Goal: Feedback & Contribution: Leave review/rating

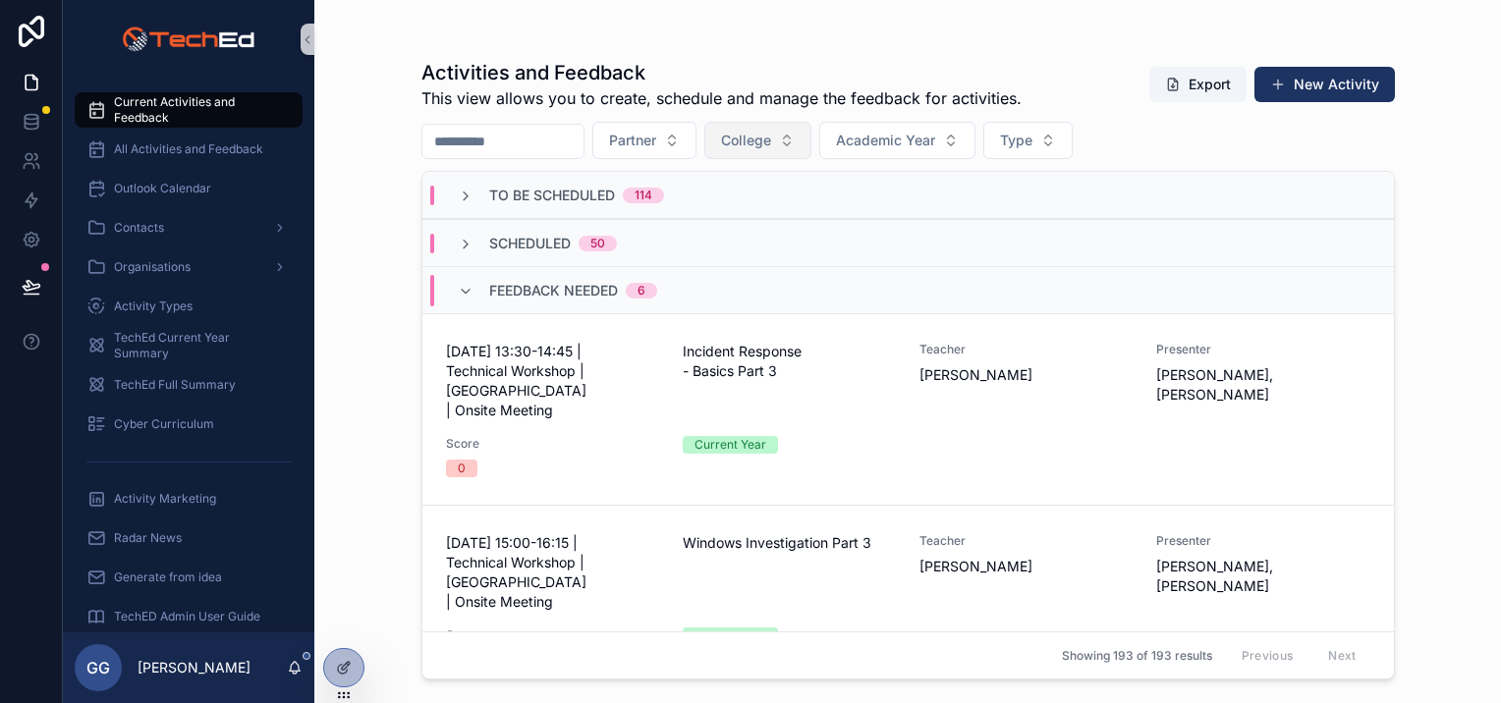
click at [771, 143] on span "College" at bounding box center [746, 141] width 50 height 20
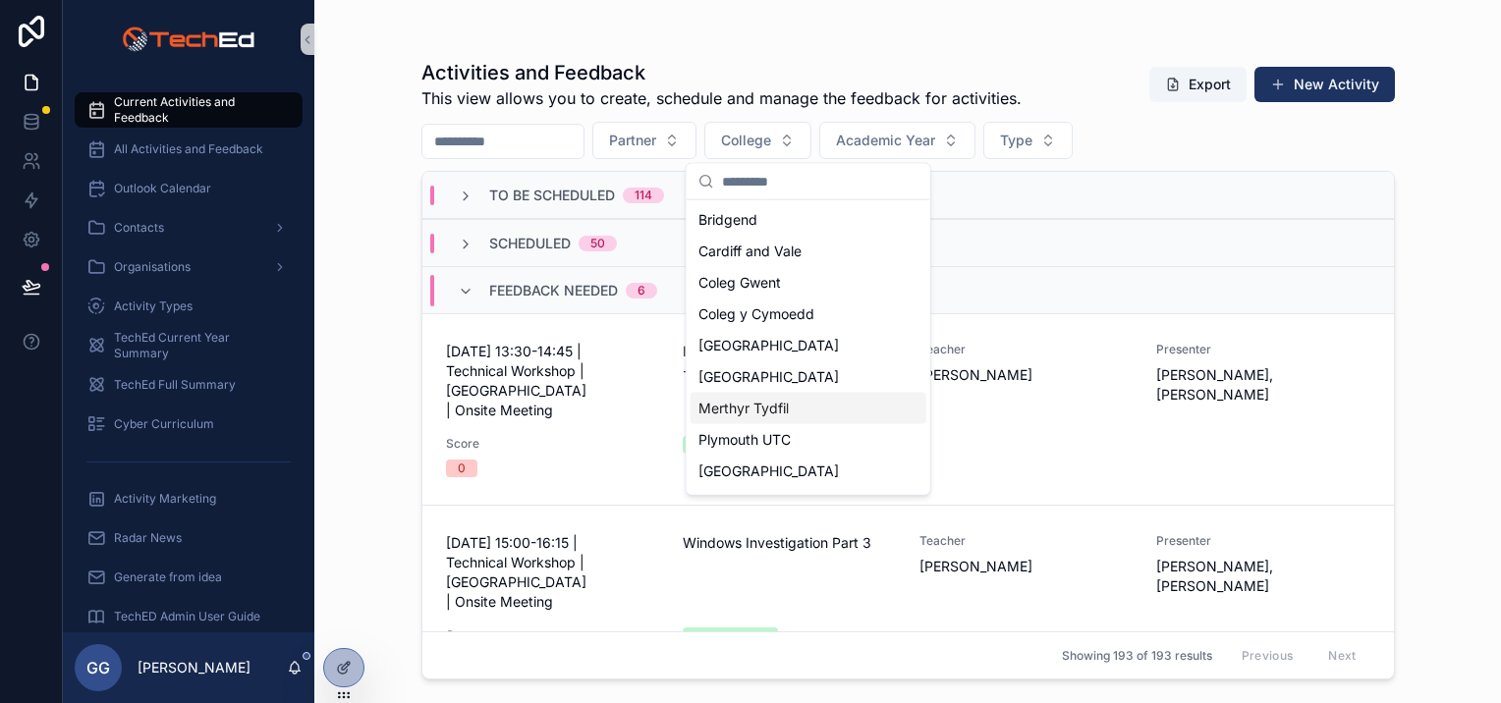
click at [774, 403] on span "Merthyr Tydfil" at bounding box center [743, 409] width 90 height 20
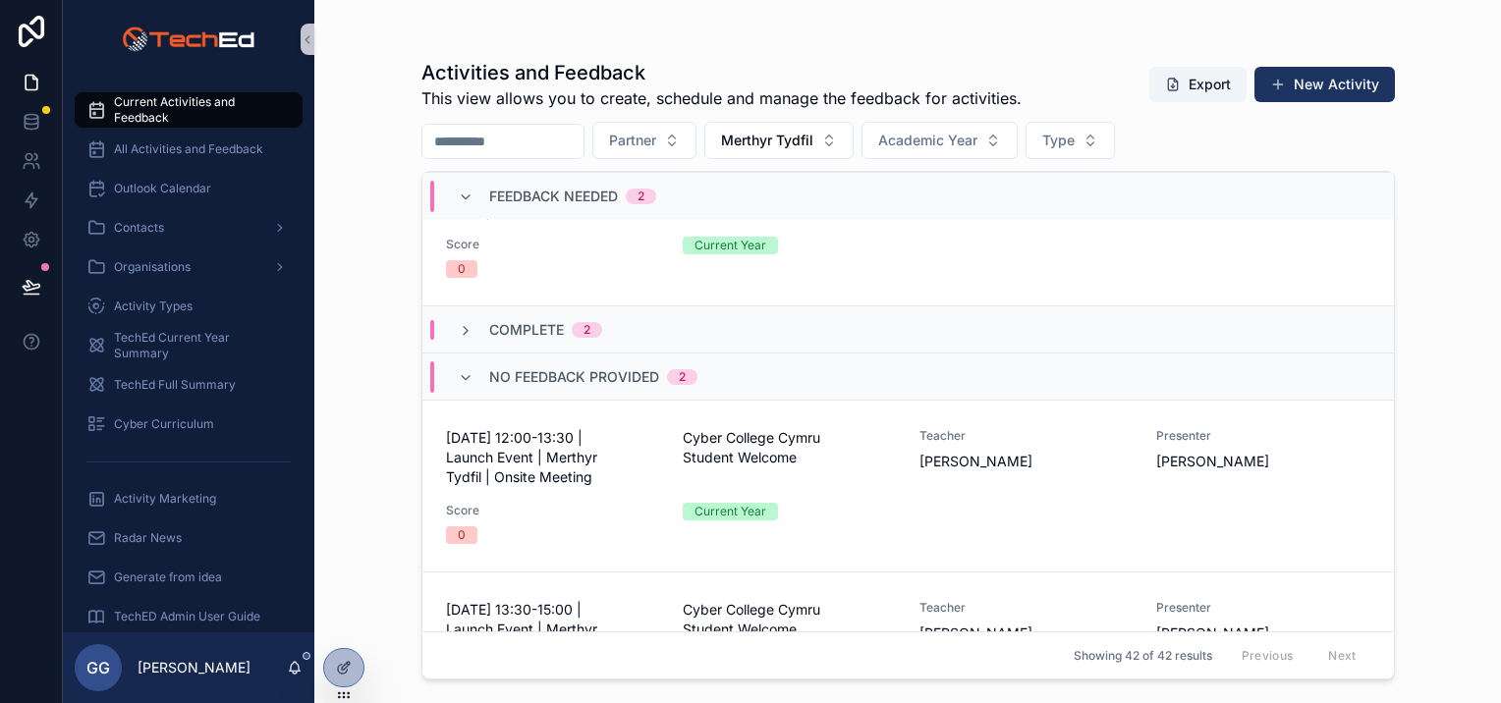
scroll to position [393, 0]
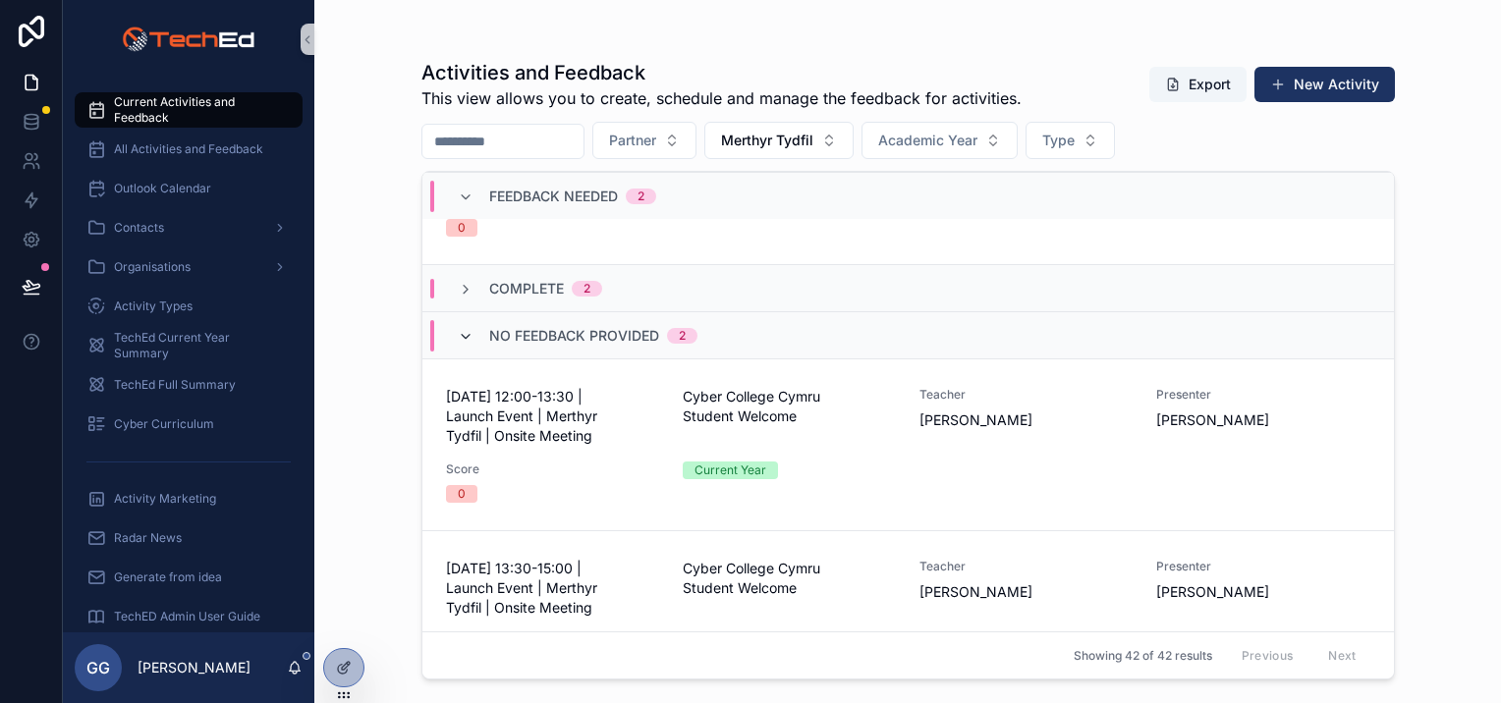
click at [468, 334] on icon "scrollable content" at bounding box center [466, 337] width 16 height 16
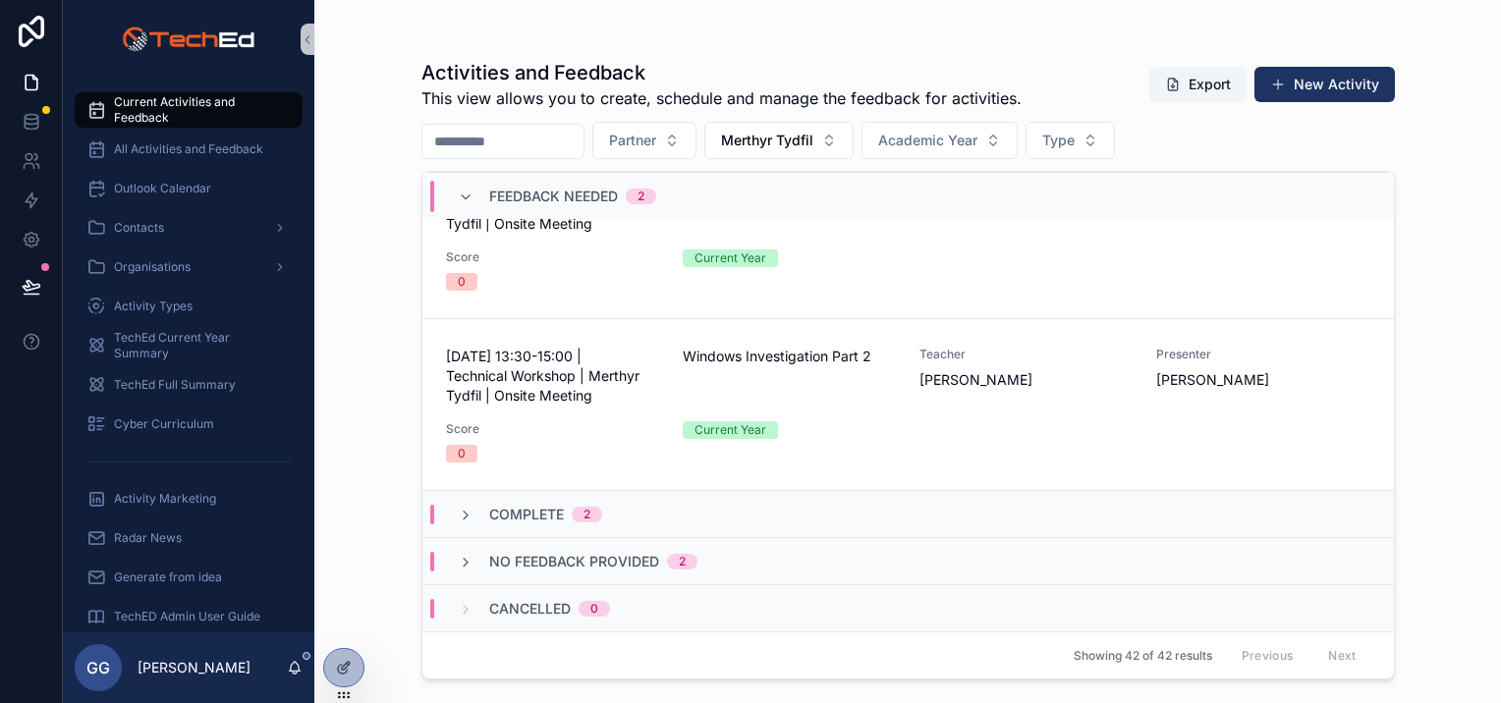
scroll to position [165, 0]
click at [469, 563] on icon "scrollable content" at bounding box center [466, 565] width 16 height 16
click at [472, 514] on div "Complete 2" at bounding box center [530, 517] width 144 height 20
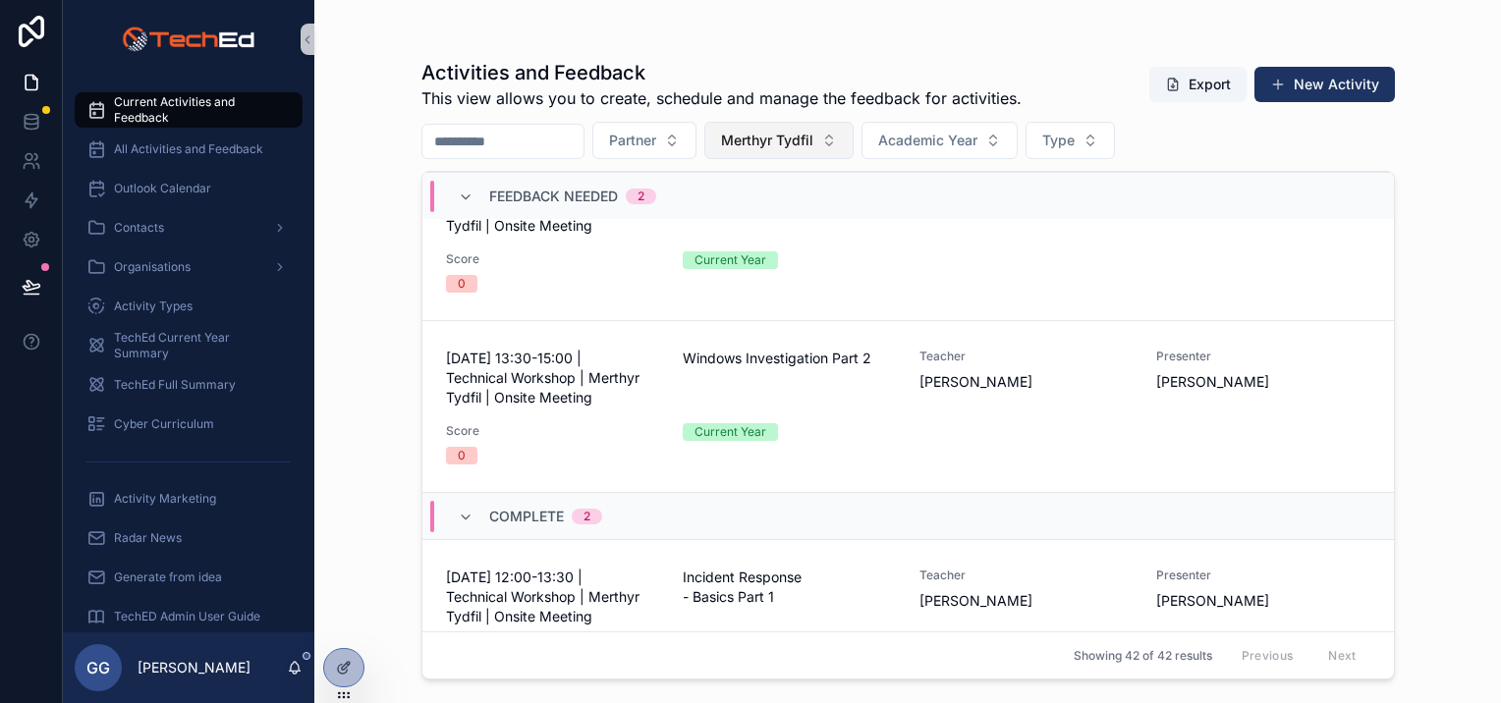
click at [814, 129] on button "Merthyr Tydfil" at bounding box center [778, 140] width 149 height 37
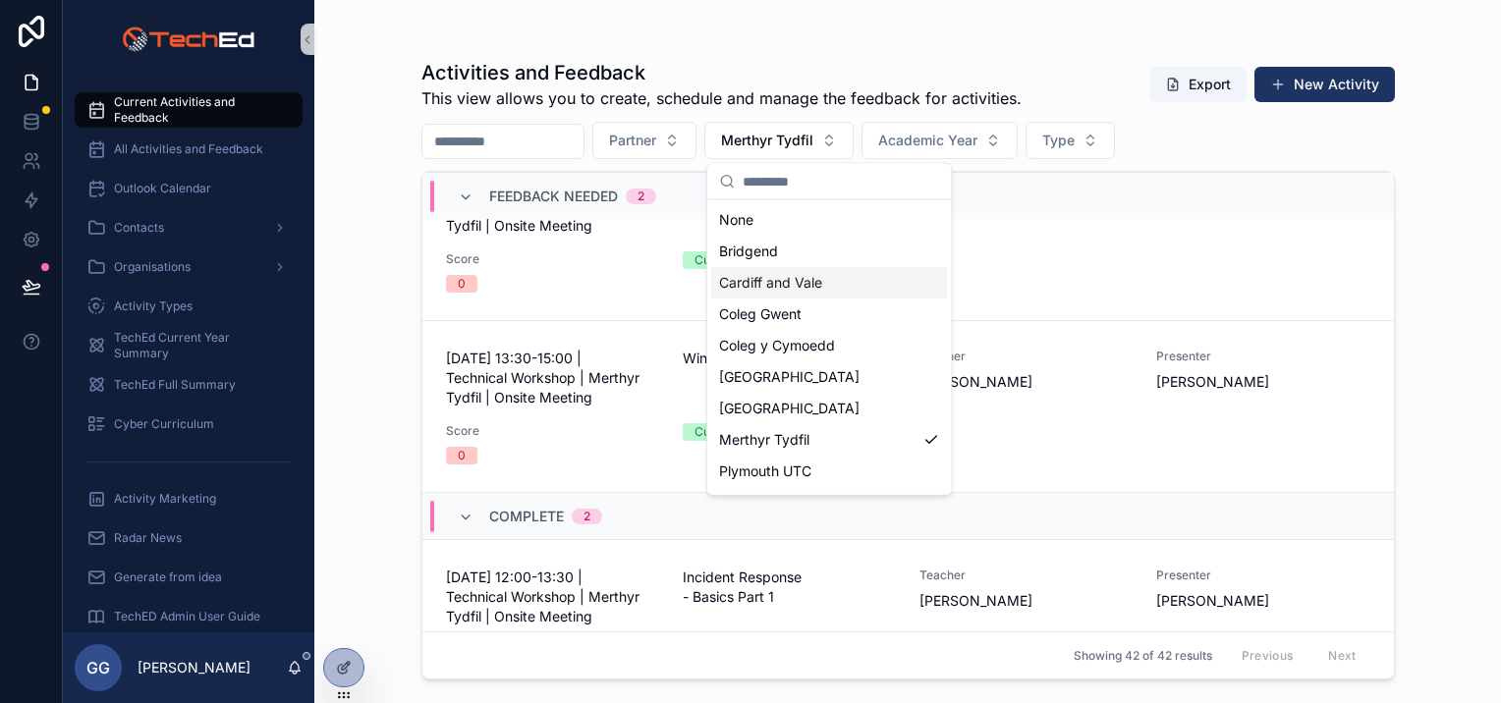
click at [796, 273] on span "Cardiff and Vale" at bounding box center [770, 283] width 103 height 20
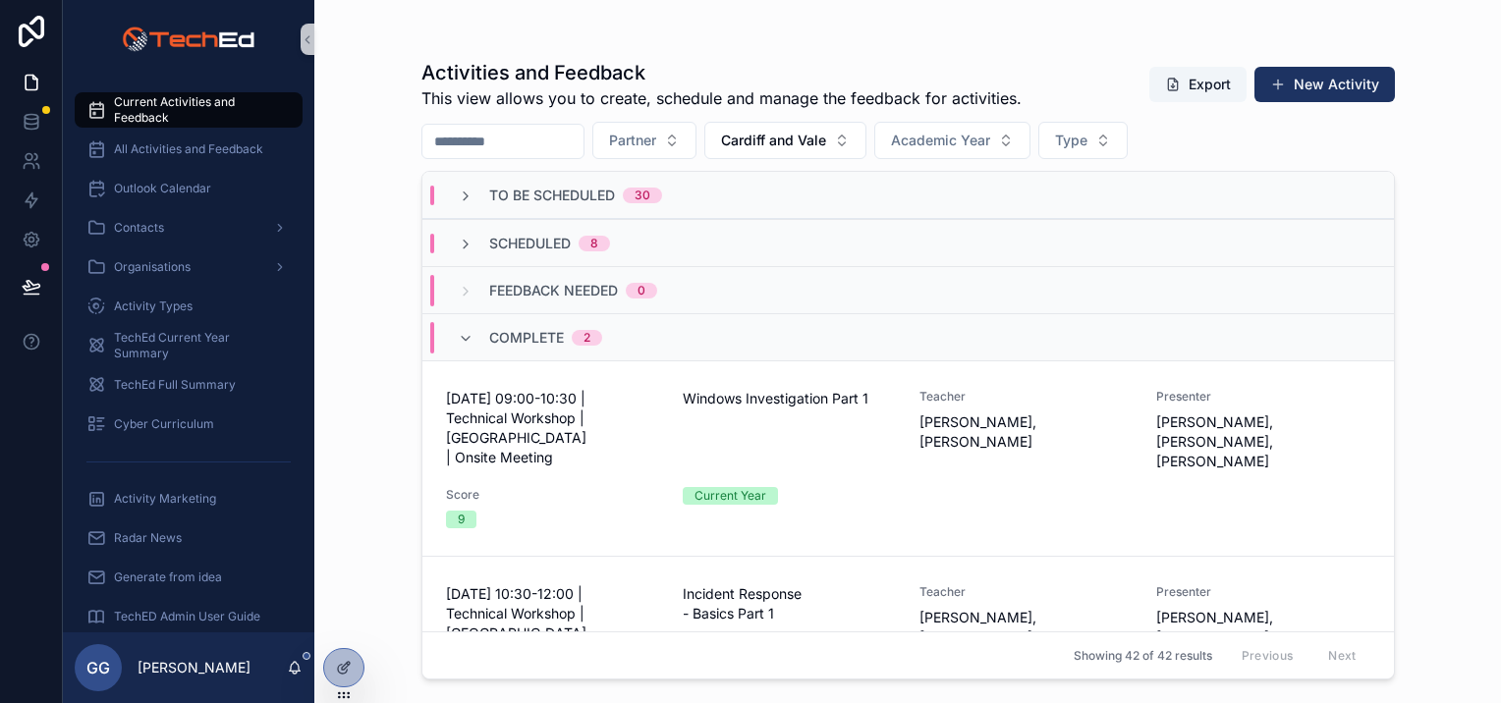
click at [481, 240] on div "Scheduled 8" at bounding box center [534, 244] width 152 height 20
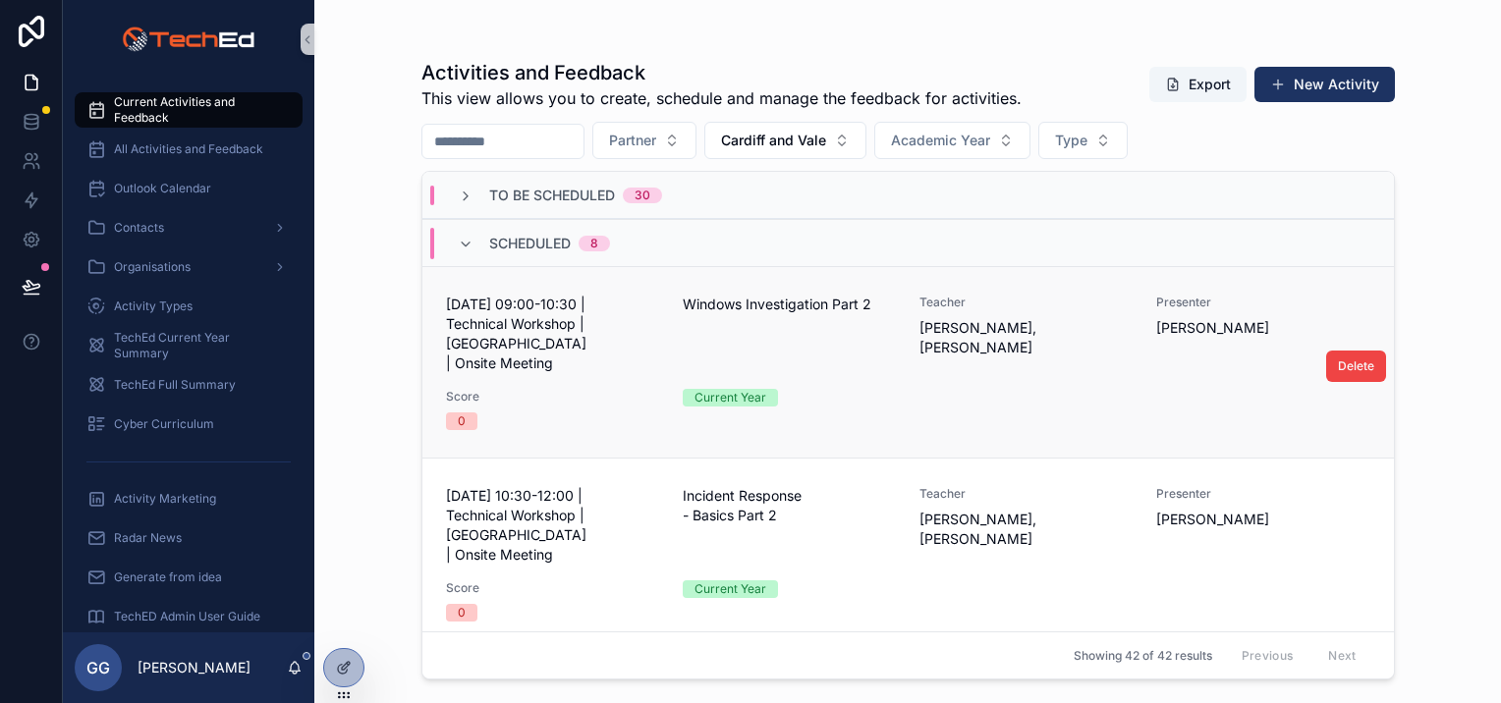
click at [969, 356] on div "02 October 2025 - 09:00-10:30 | Technical Workshop | Cardiff and Vale | Onsite …" at bounding box center [908, 363] width 924 height 136
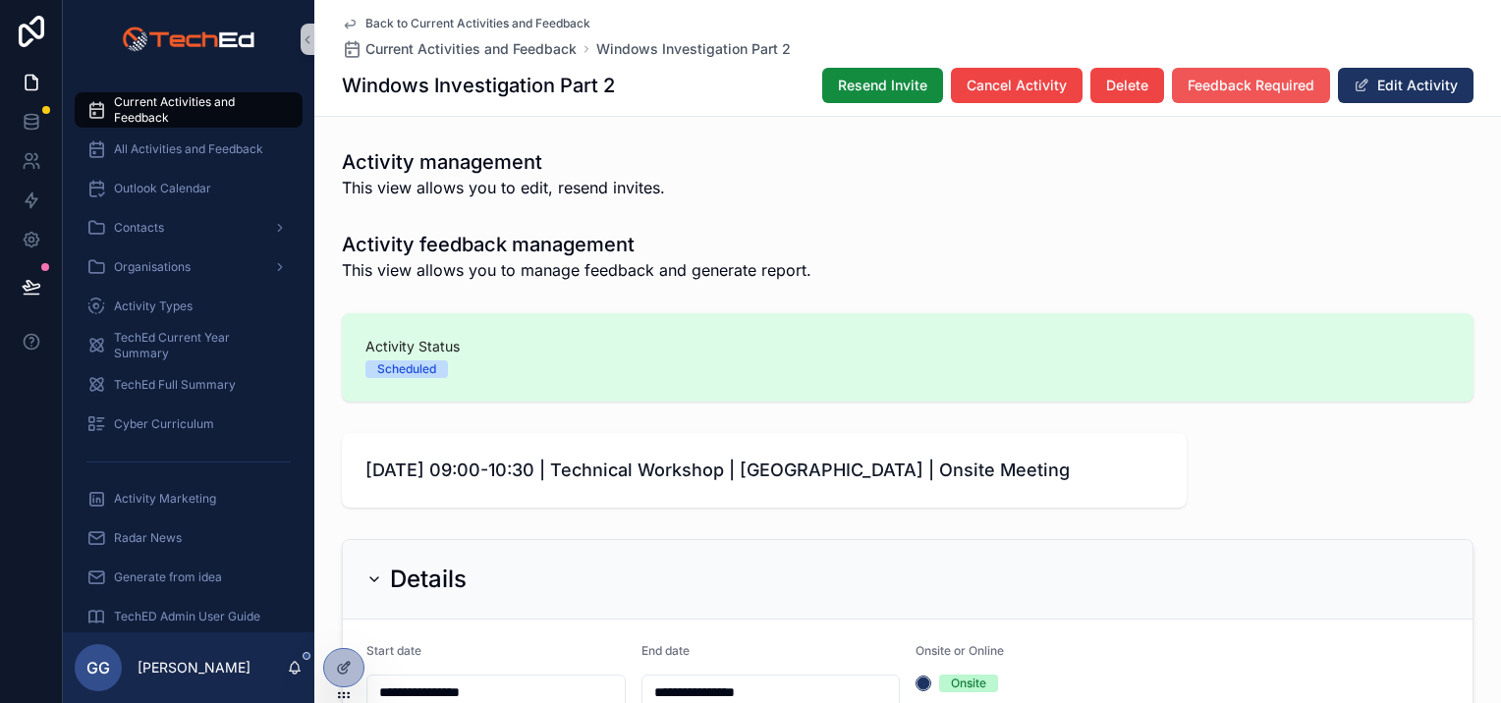
click at [1220, 79] on span "Feedback Required" at bounding box center [1250, 86] width 127 height 20
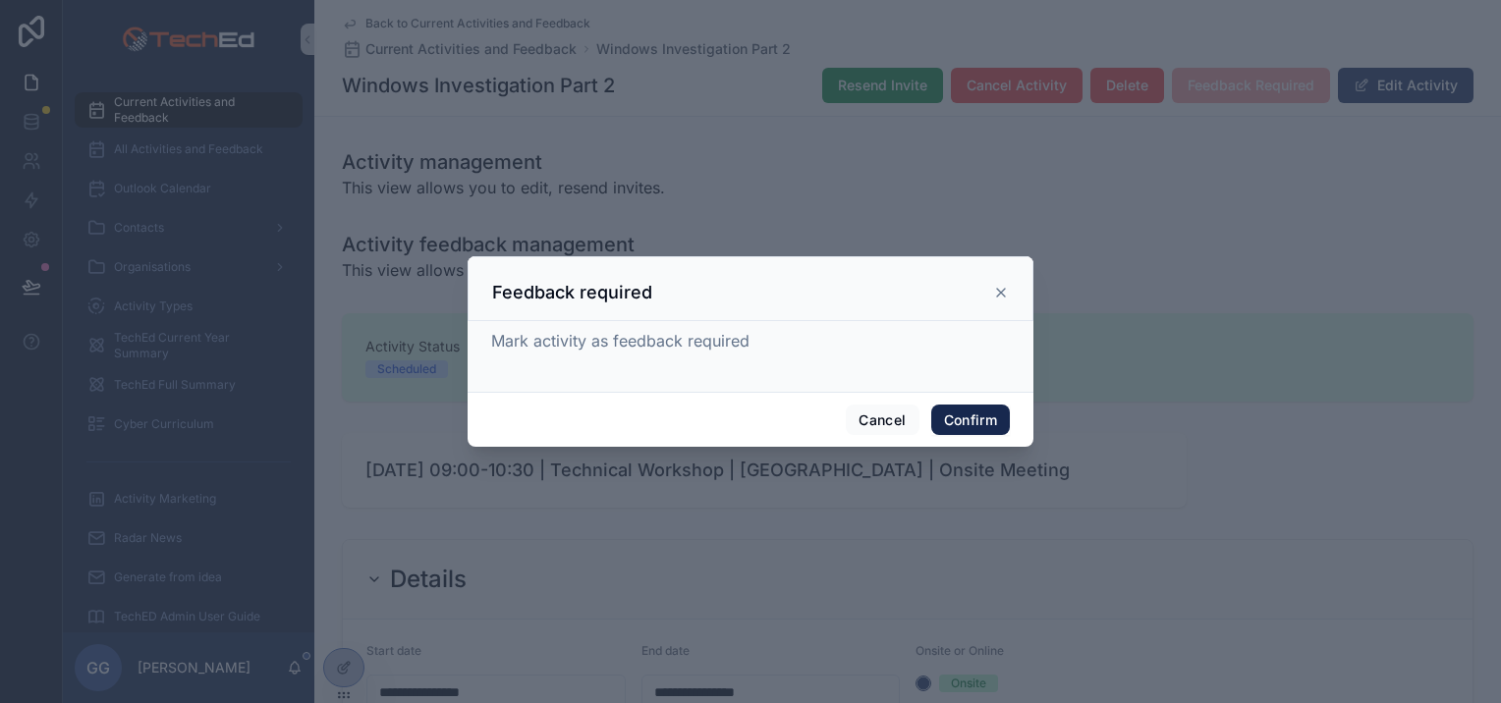
click at [970, 414] on button "Confirm" at bounding box center [970, 420] width 79 height 31
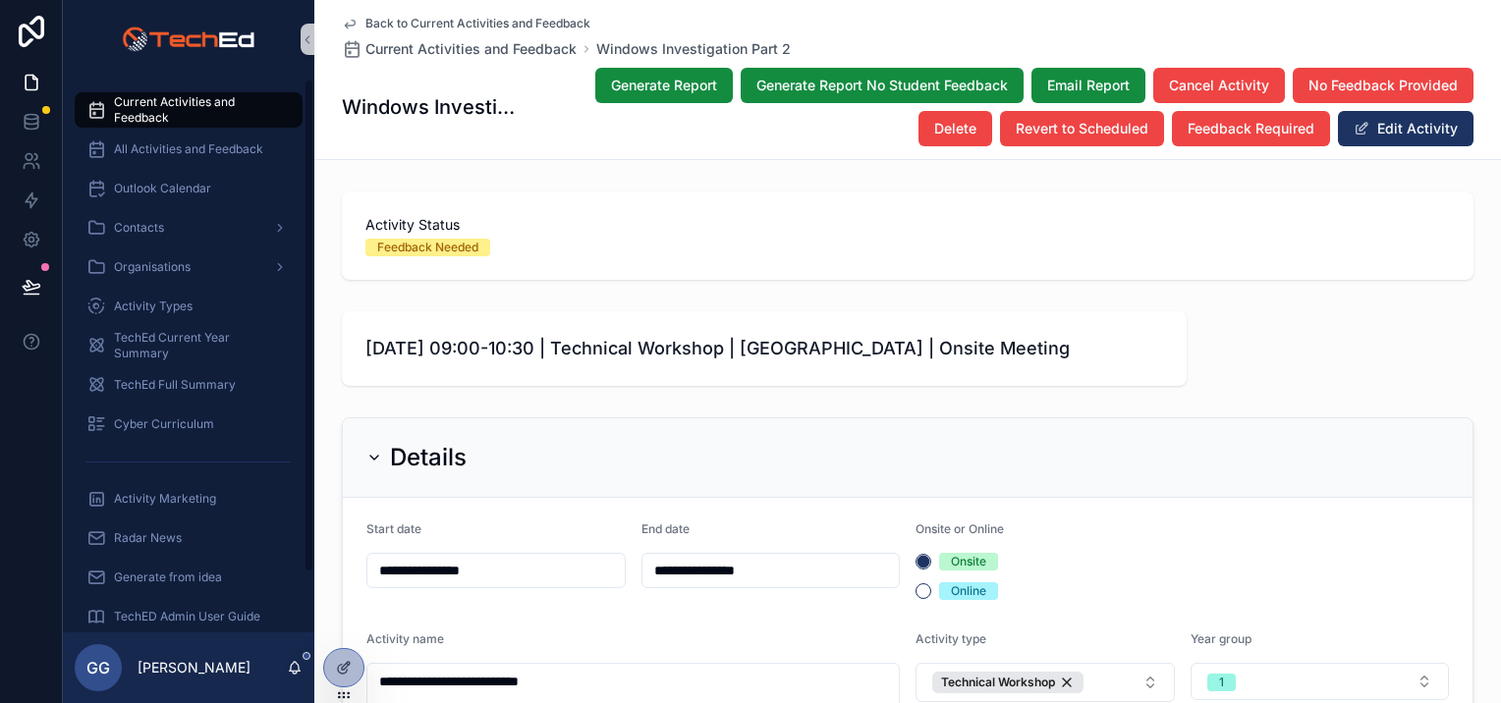
click at [174, 114] on span "Current Activities and Feedback" at bounding box center [198, 109] width 169 height 31
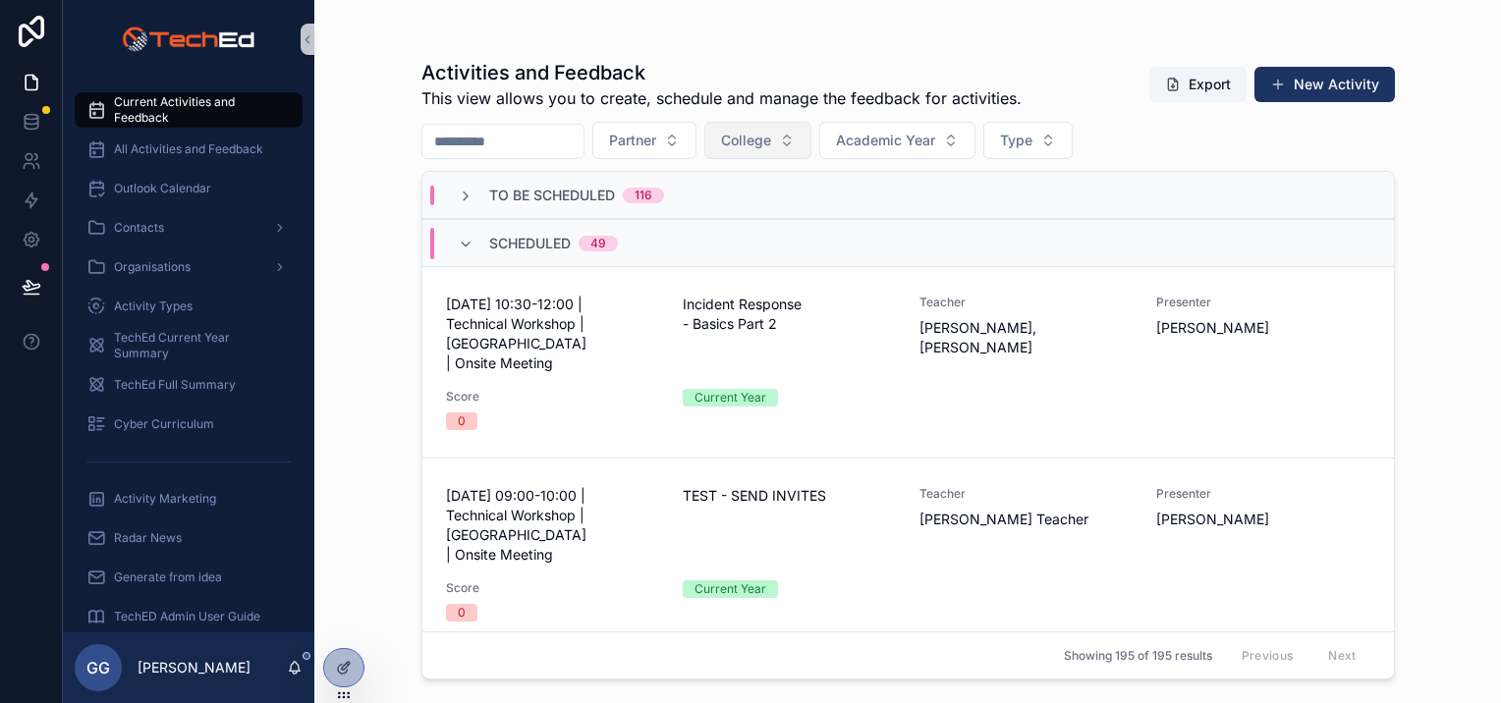
click at [771, 138] on span "College" at bounding box center [746, 141] width 50 height 20
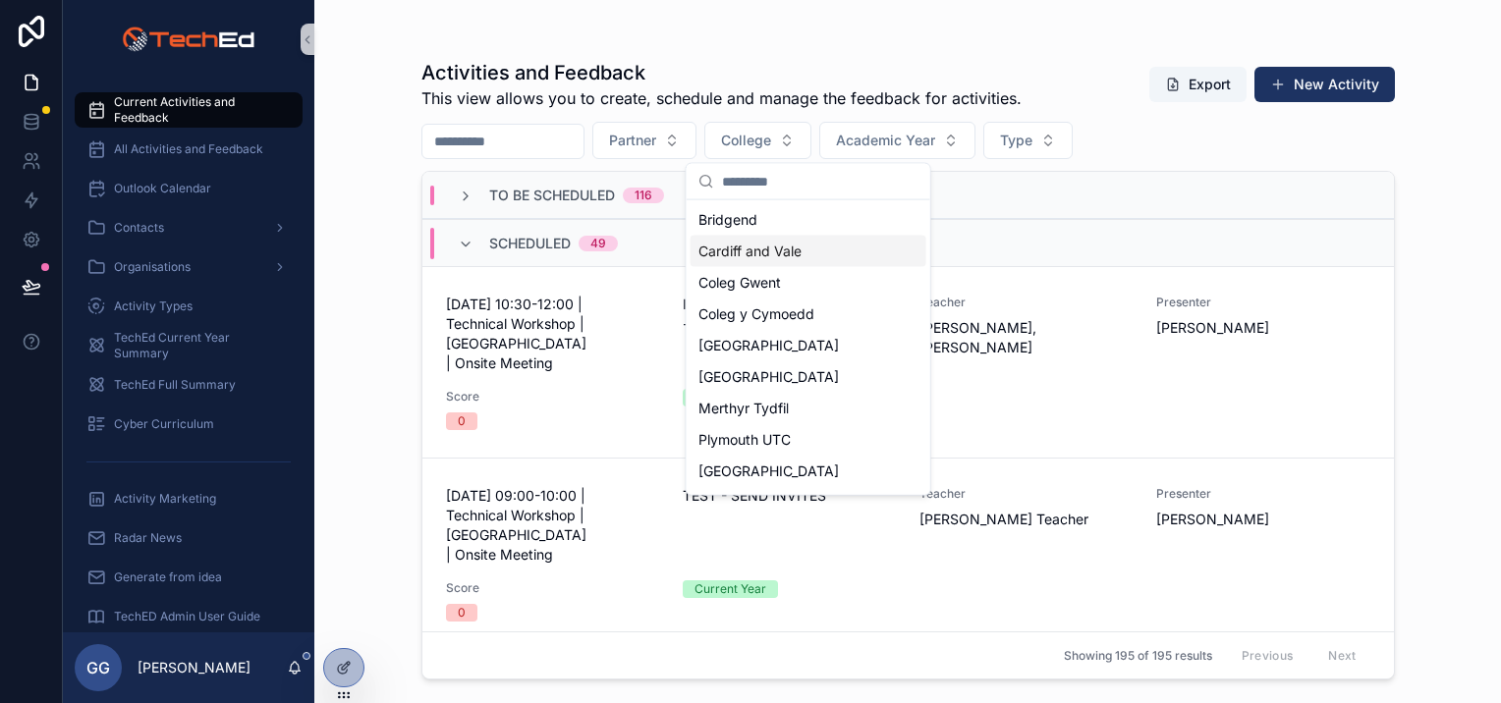
click at [806, 257] on div "Cardiff and Vale" at bounding box center [808, 251] width 236 height 31
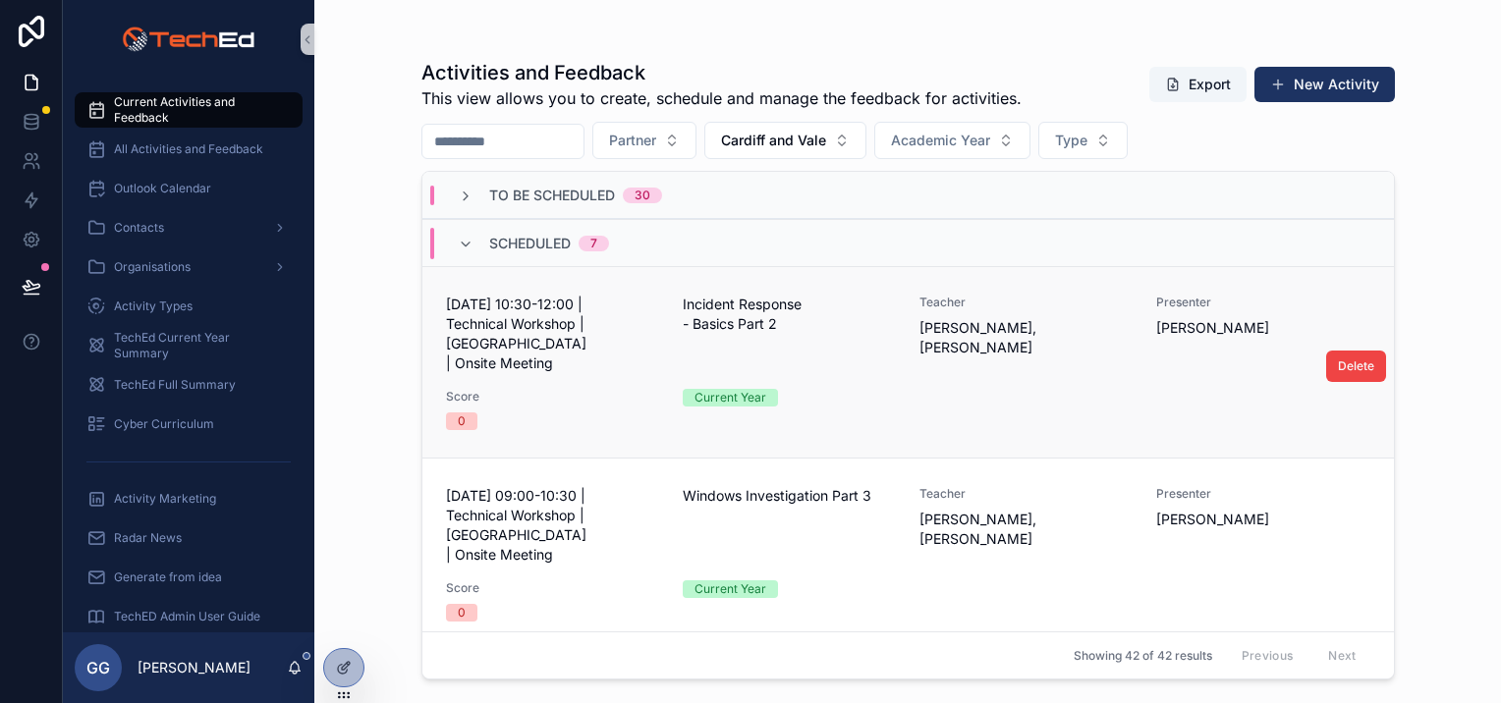
click at [547, 389] on div "Score 0" at bounding box center [552, 409] width 213 height 41
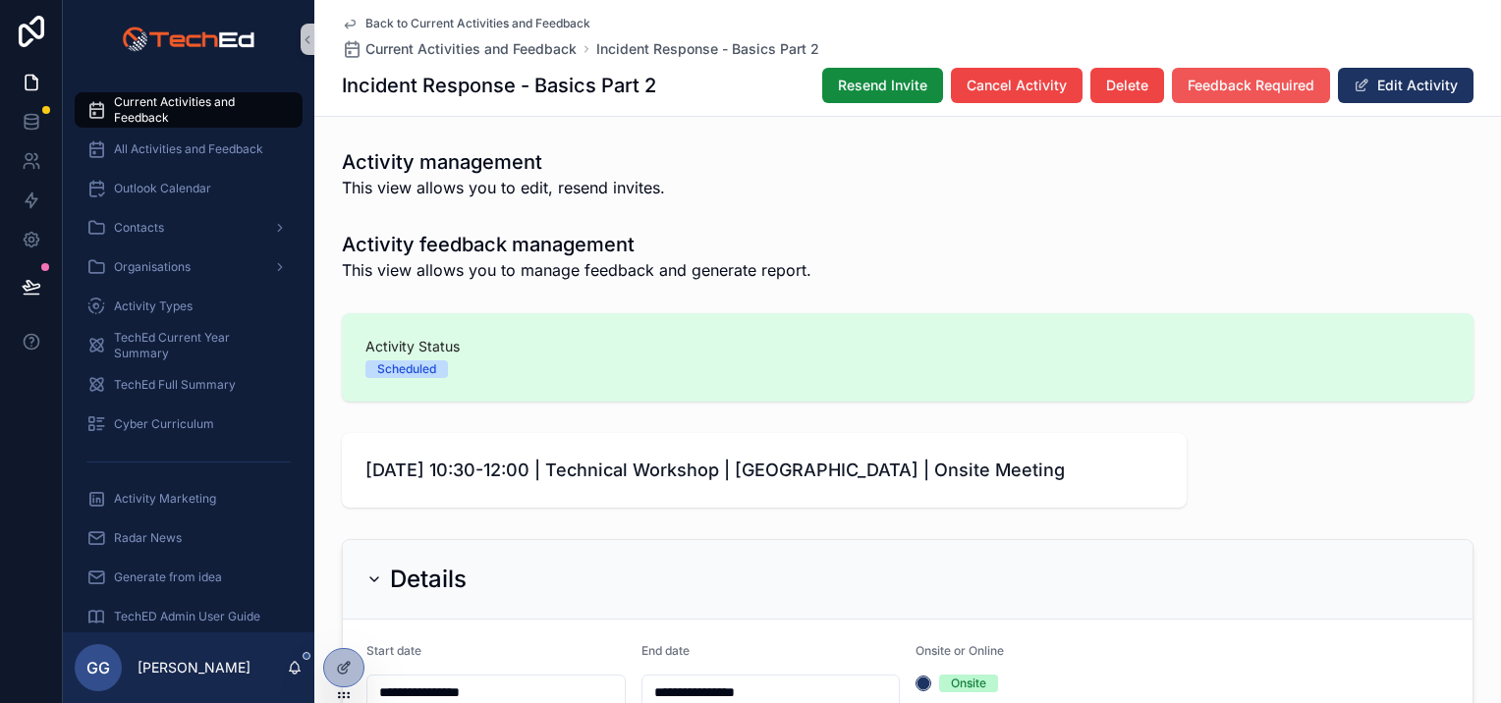
click at [1208, 85] on span "Feedback Required" at bounding box center [1250, 86] width 127 height 20
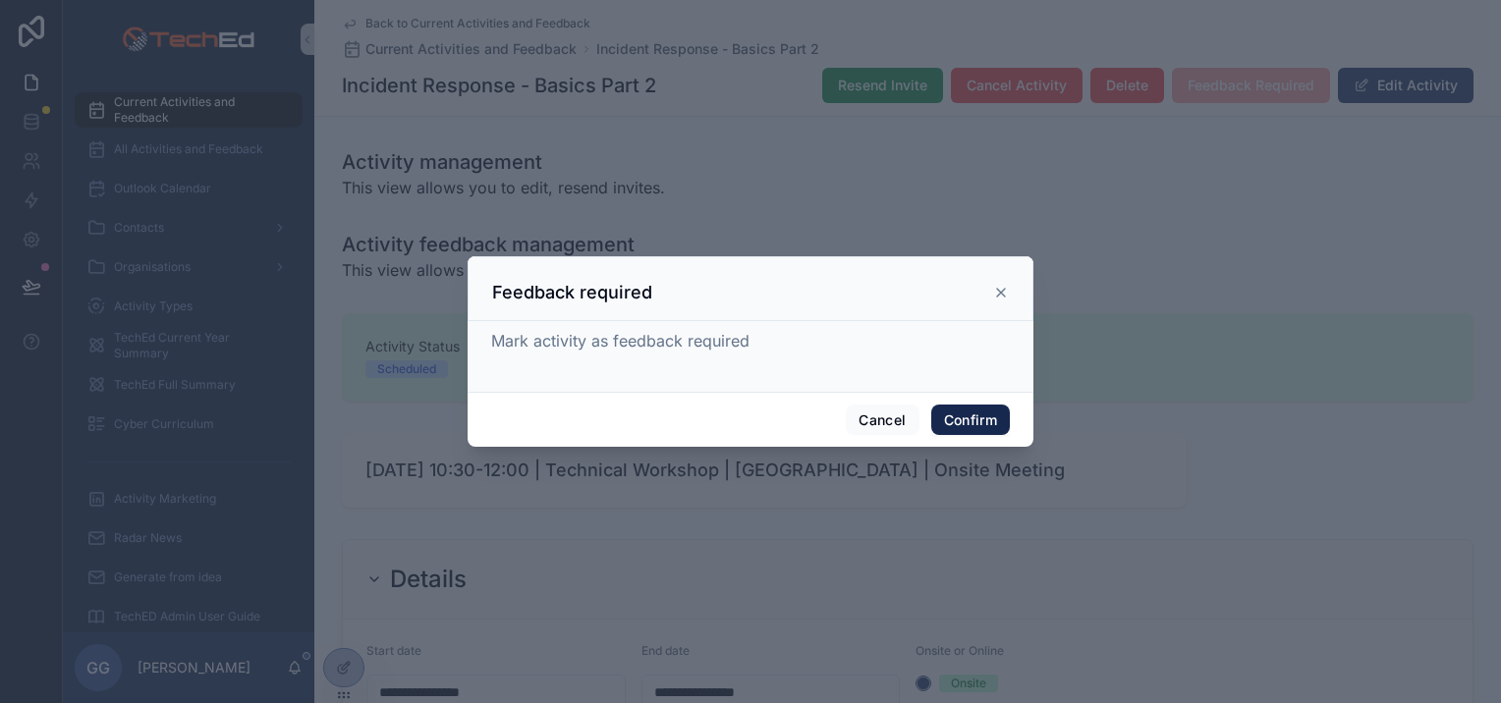
click at [955, 417] on button "Confirm" at bounding box center [970, 420] width 79 height 31
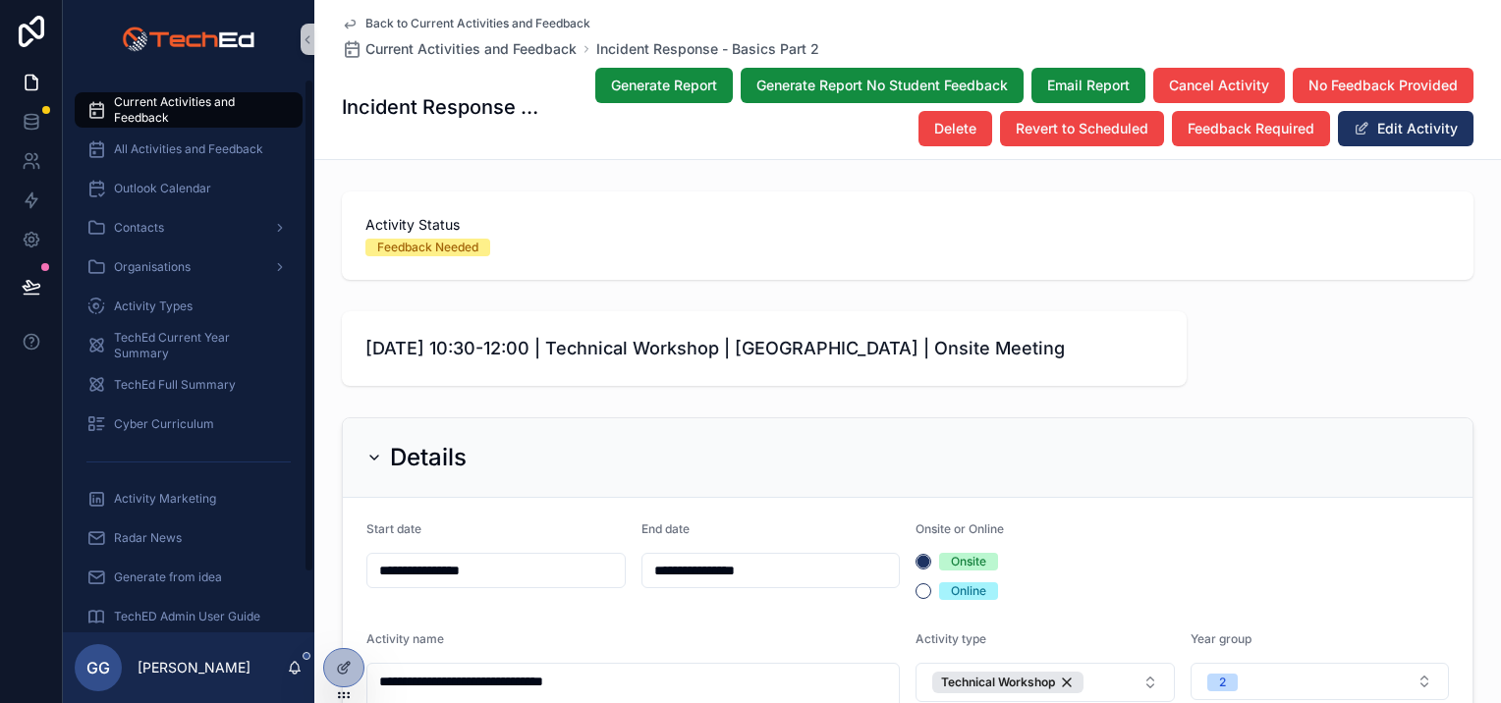
click at [141, 113] on span "Current Activities and Feedback" at bounding box center [198, 109] width 169 height 31
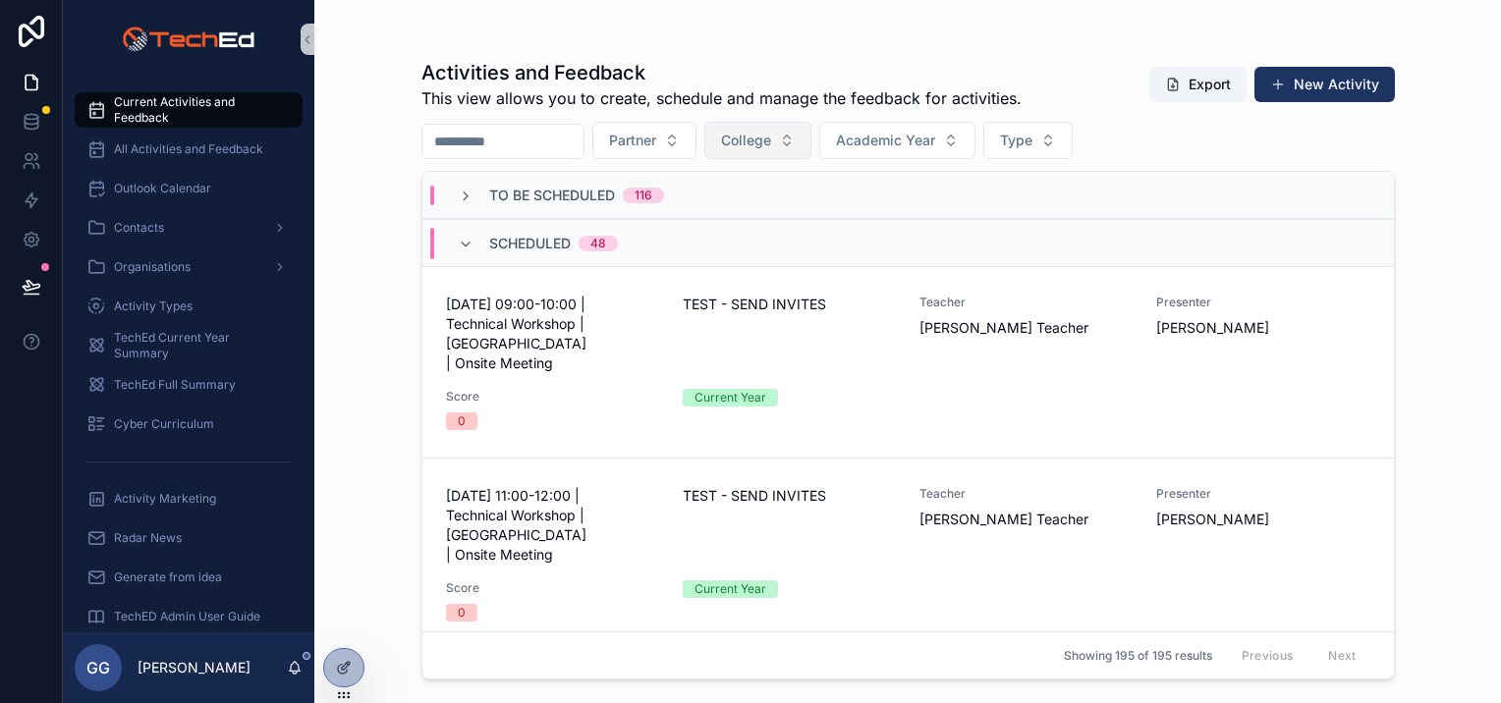
click at [771, 134] on span "College" at bounding box center [746, 141] width 50 height 20
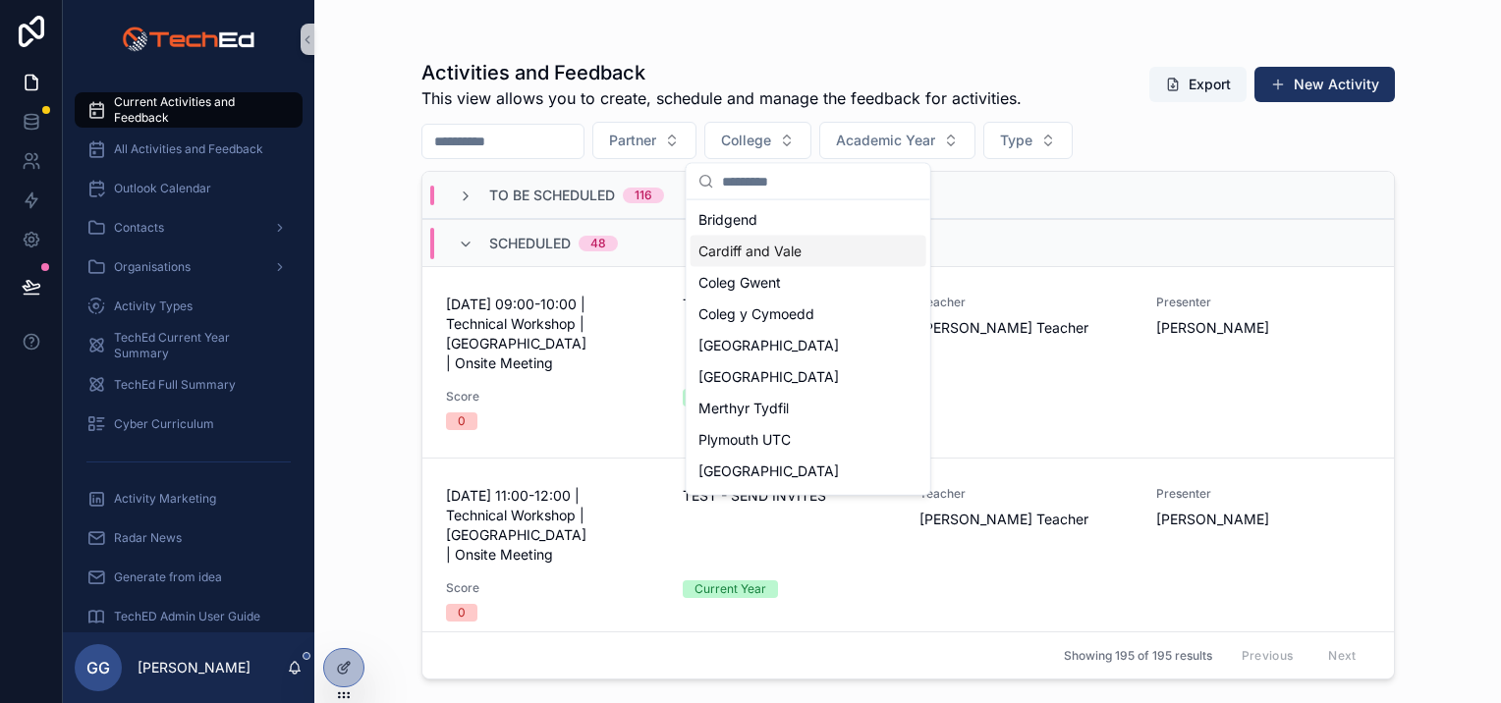
click at [777, 255] on span "Cardiff and Vale" at bounding box center [749, 252] width 103 height 20
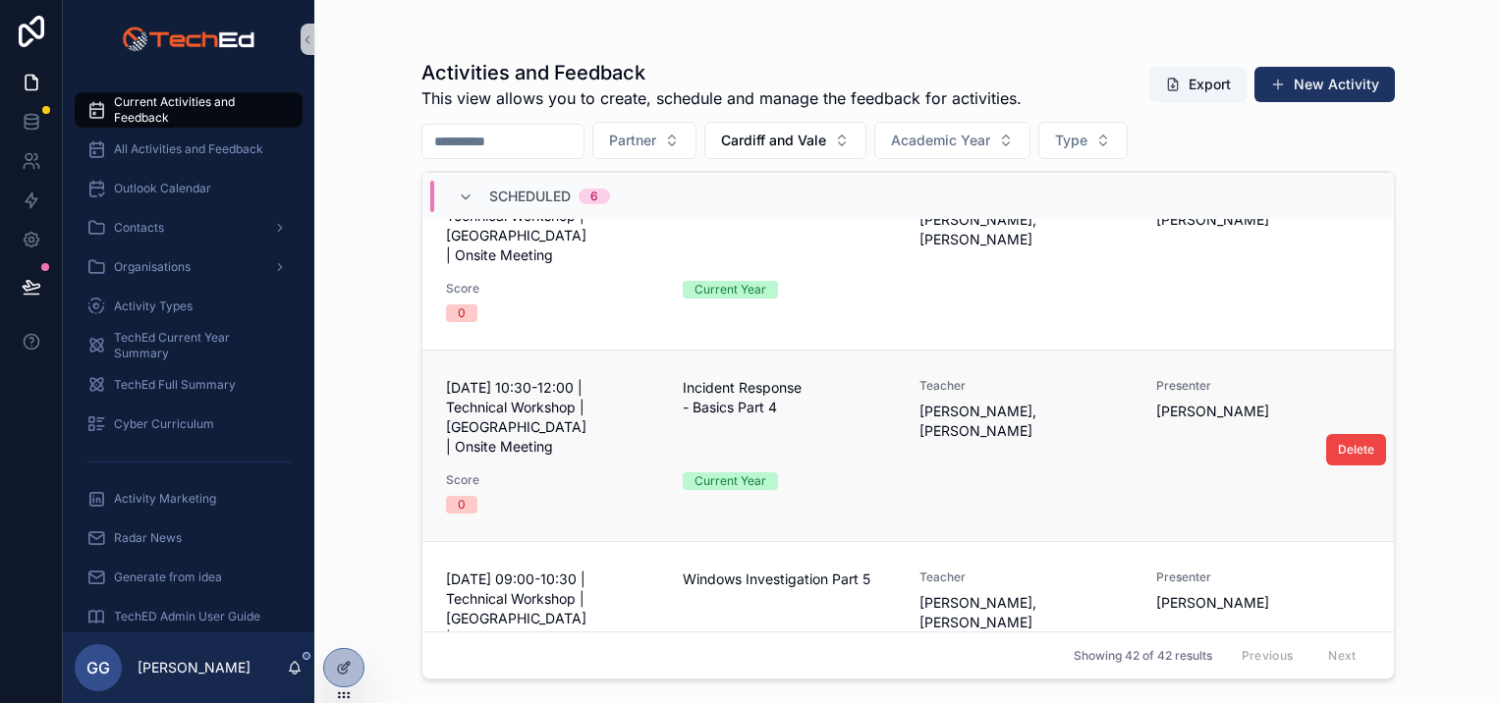
scroll to position [98, 0]
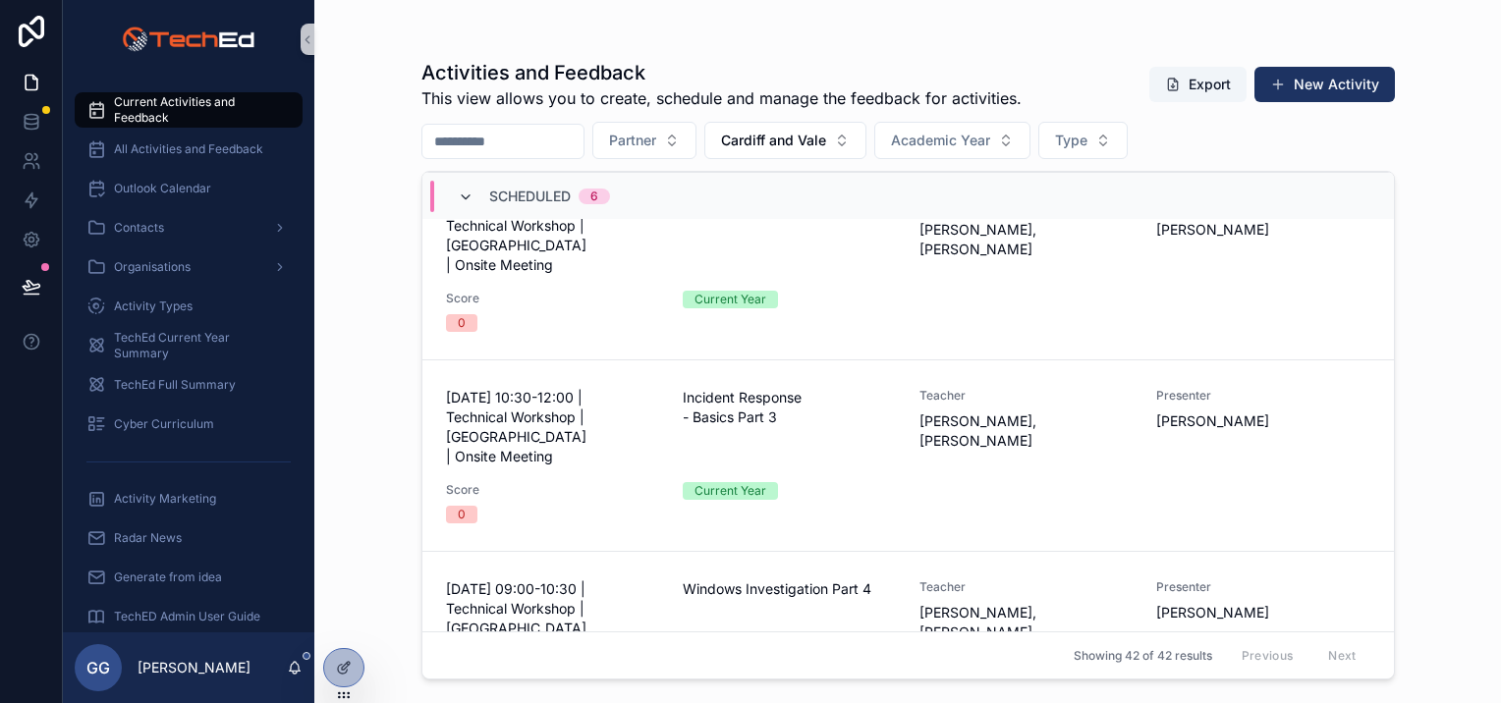
click at [463, 196] on icon "scrollable content" at bounding box center [466, 198] width 16 height 16
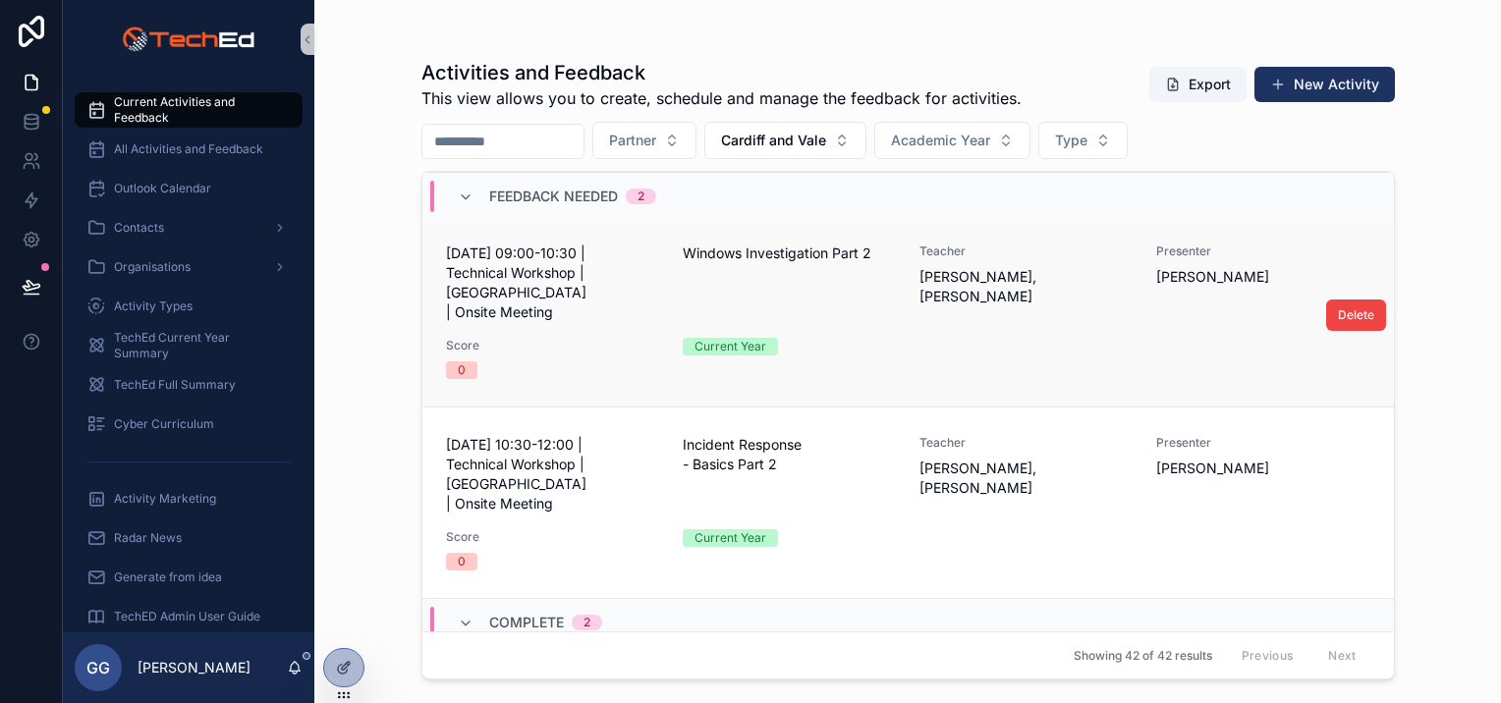
click at [542, 338] on span "Score" at bounding box center [552, 346] width 213 height 16
click at [571, 456] on span "[DATE] 10:30-12:00 | Technical Workshop | [GEOGRAPHIC_DATA] | Onsite Meeting" at bounding box center [552, 474] width 213 height 79
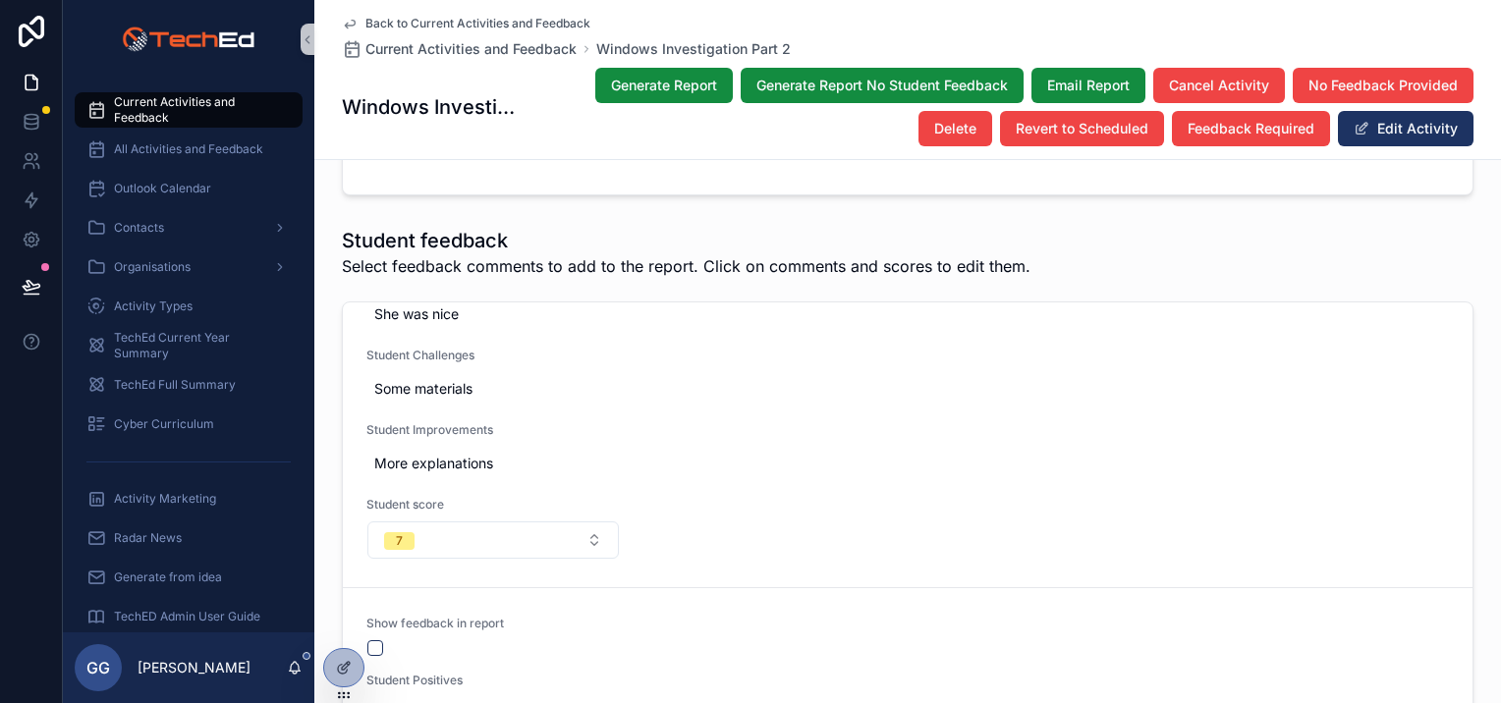
scroll to position [982, 0]
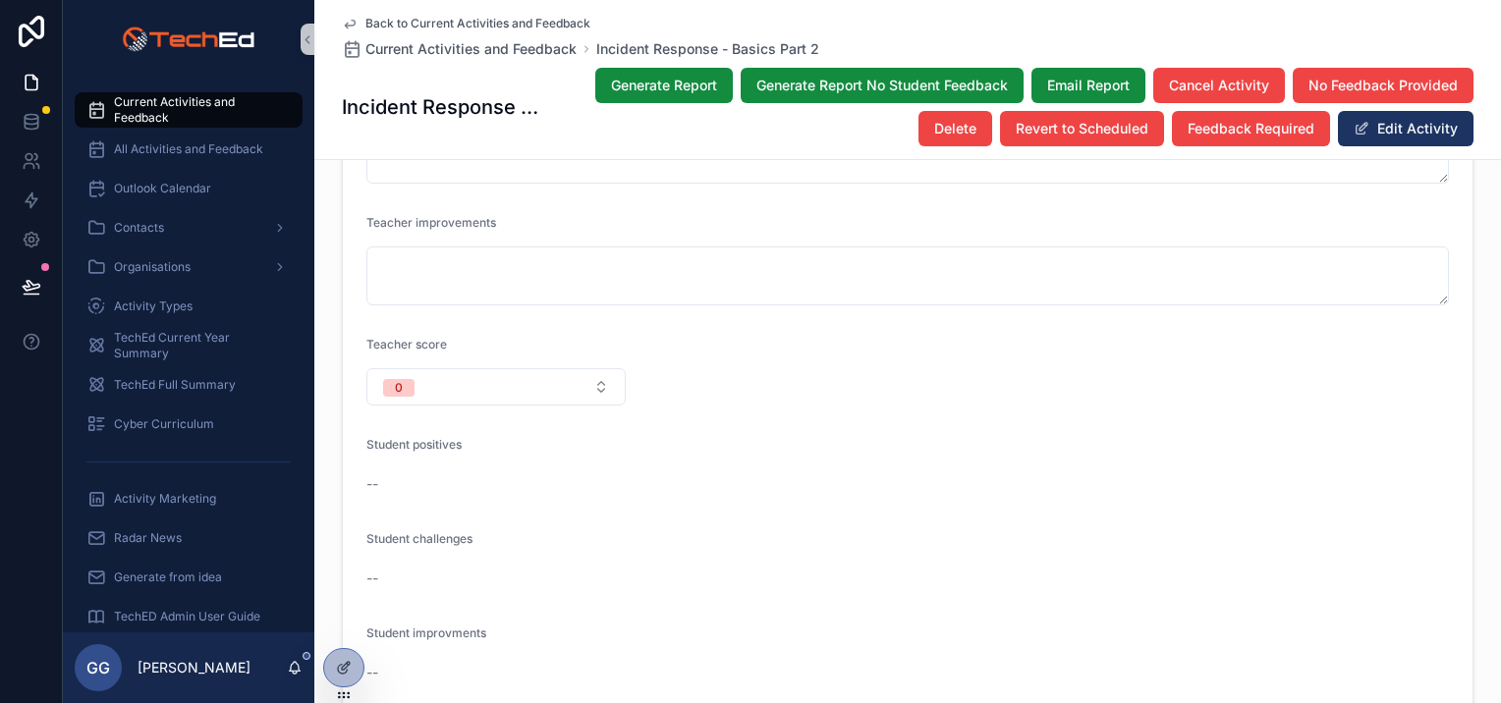
scroll to position [2161, 0]
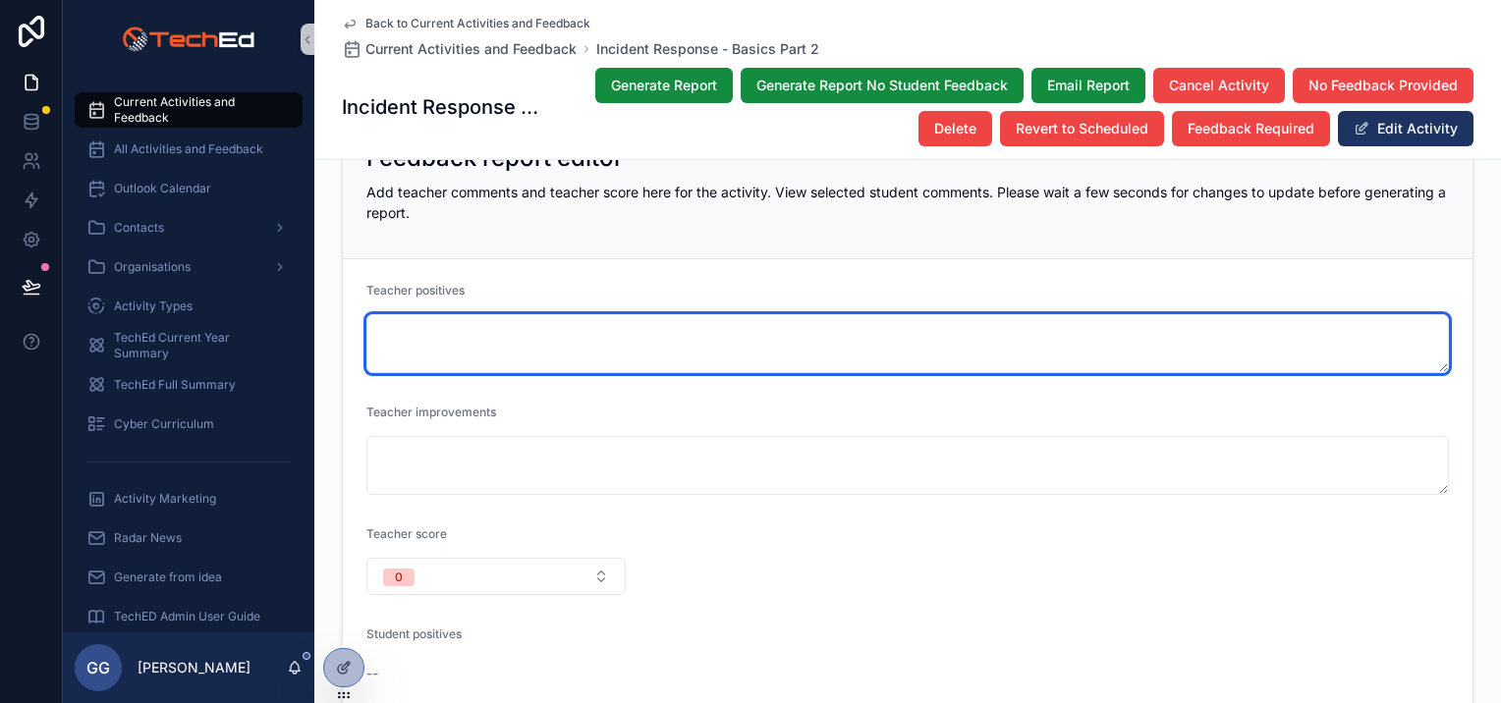
click at [494, 314] on textarea "scrollable content" at bounding box center [907, 343] width 1082 height 59
paste textarea "**********"
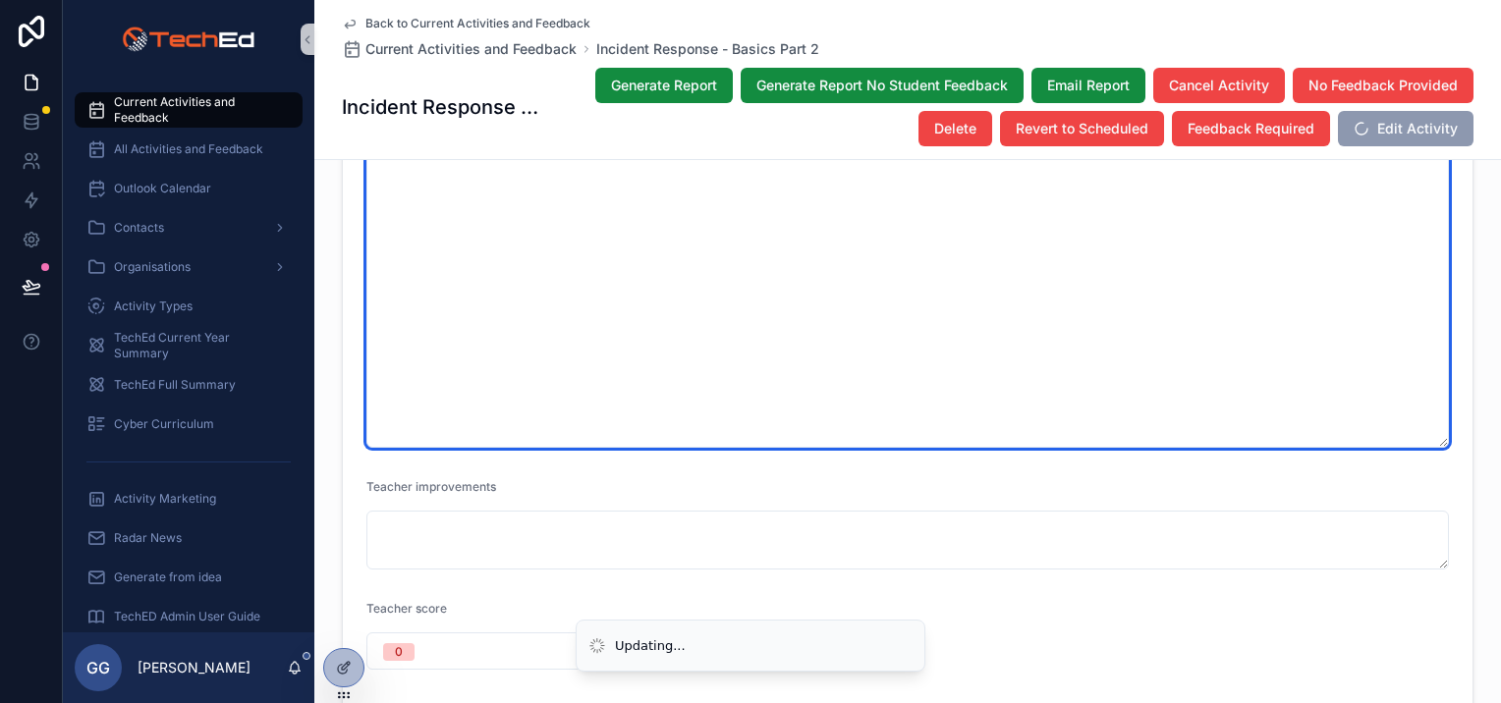
scroll to position [2750, 0]
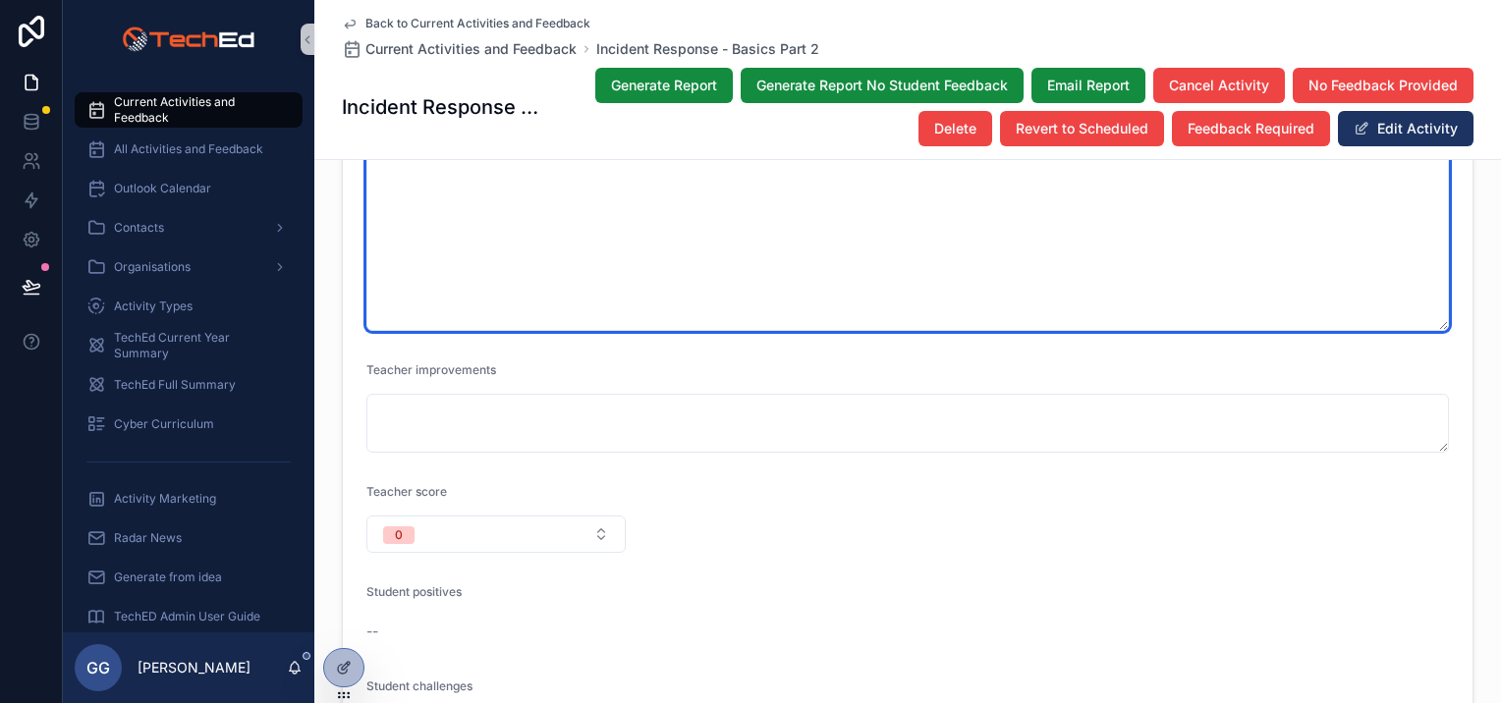
type textarea "**********"
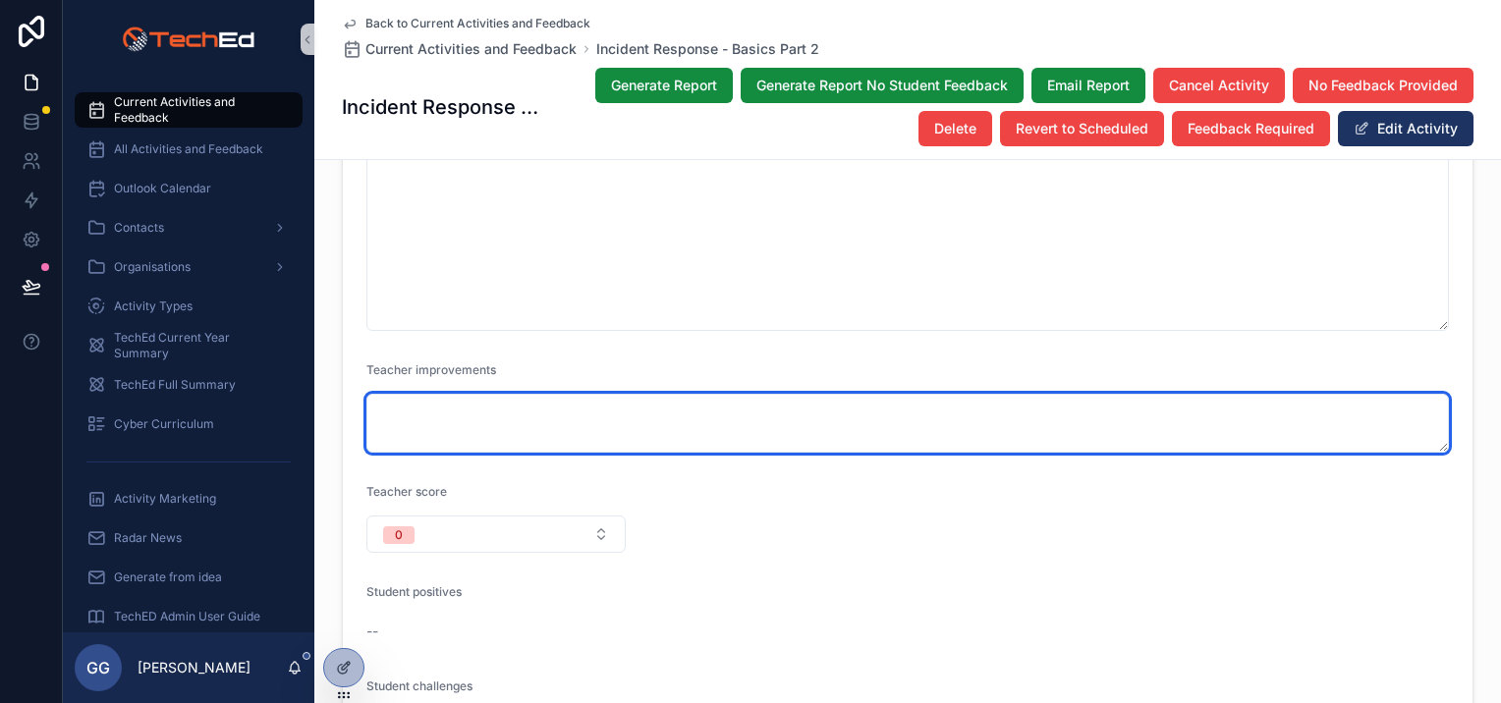
click at [456, 394] on textarea "scrollable content" at bounding box center [907, 423] width 1082 height 59
paste textarea "**********"
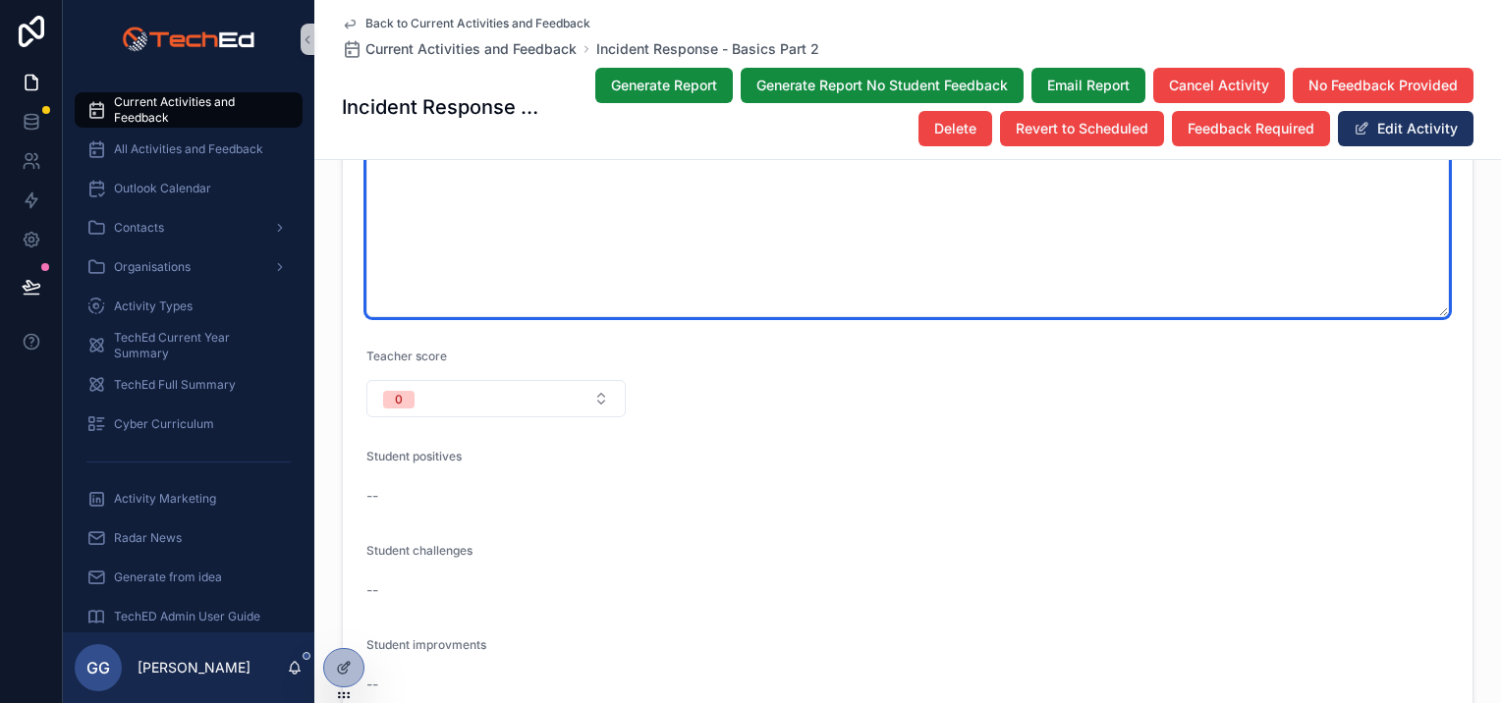
scroll to position [3045, 0]
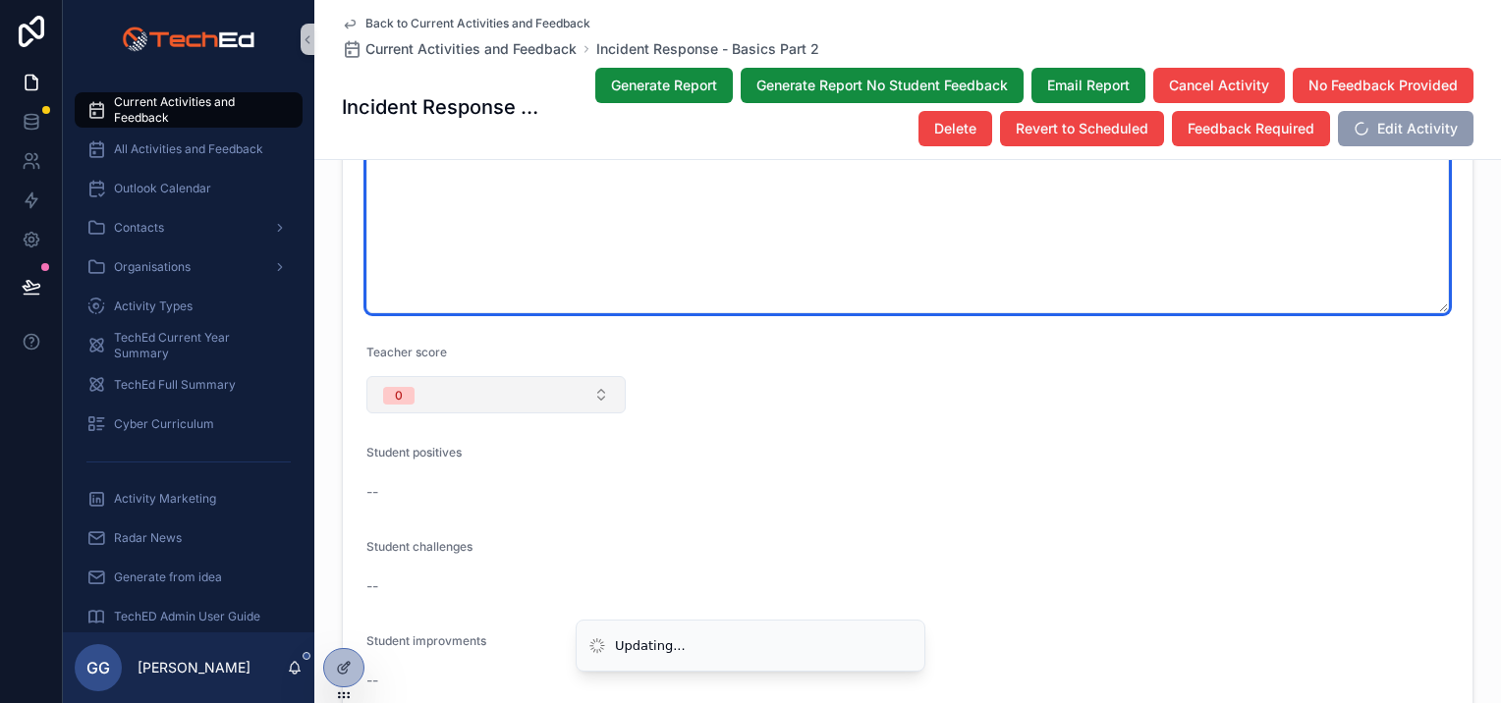
type textarea "**********"
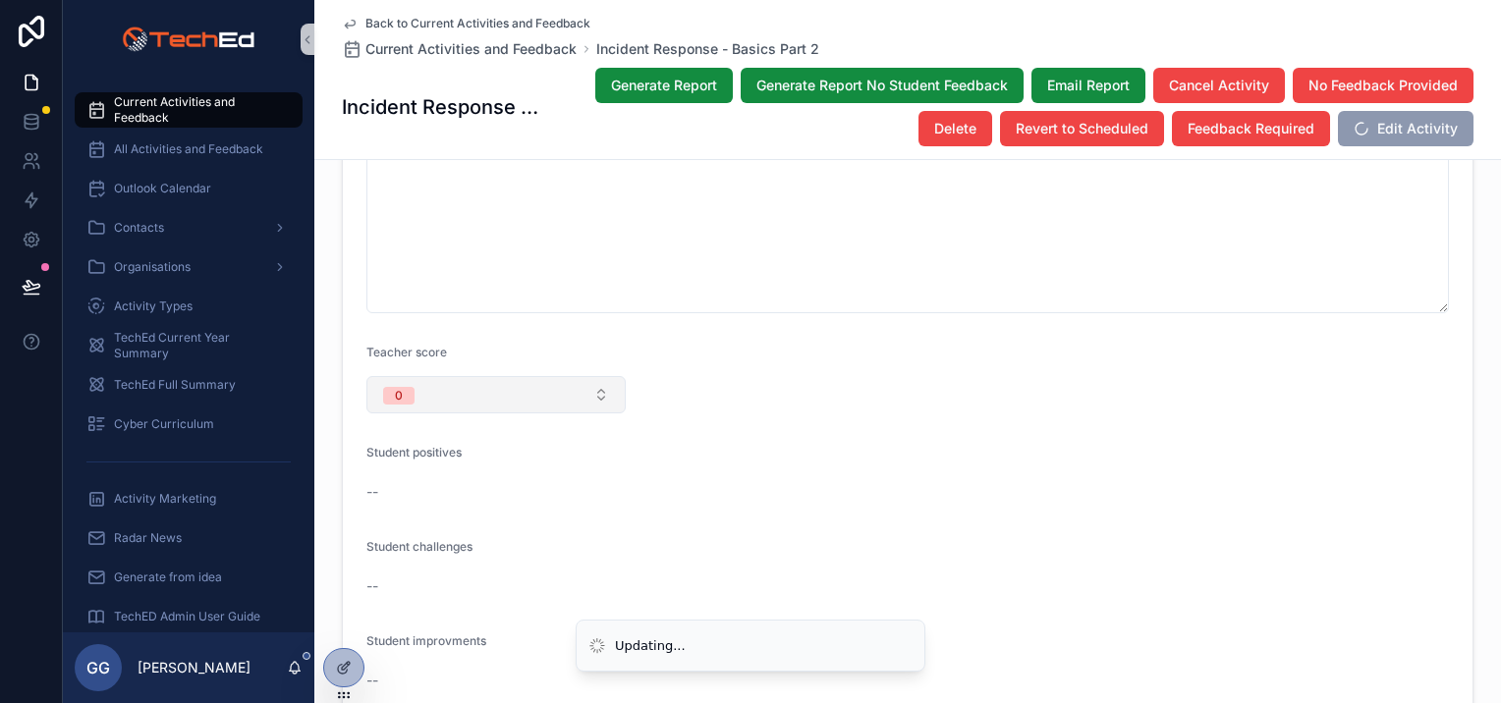
click at [586, 376] on button "0" at bounding box center [495, 394] width 259 height 37
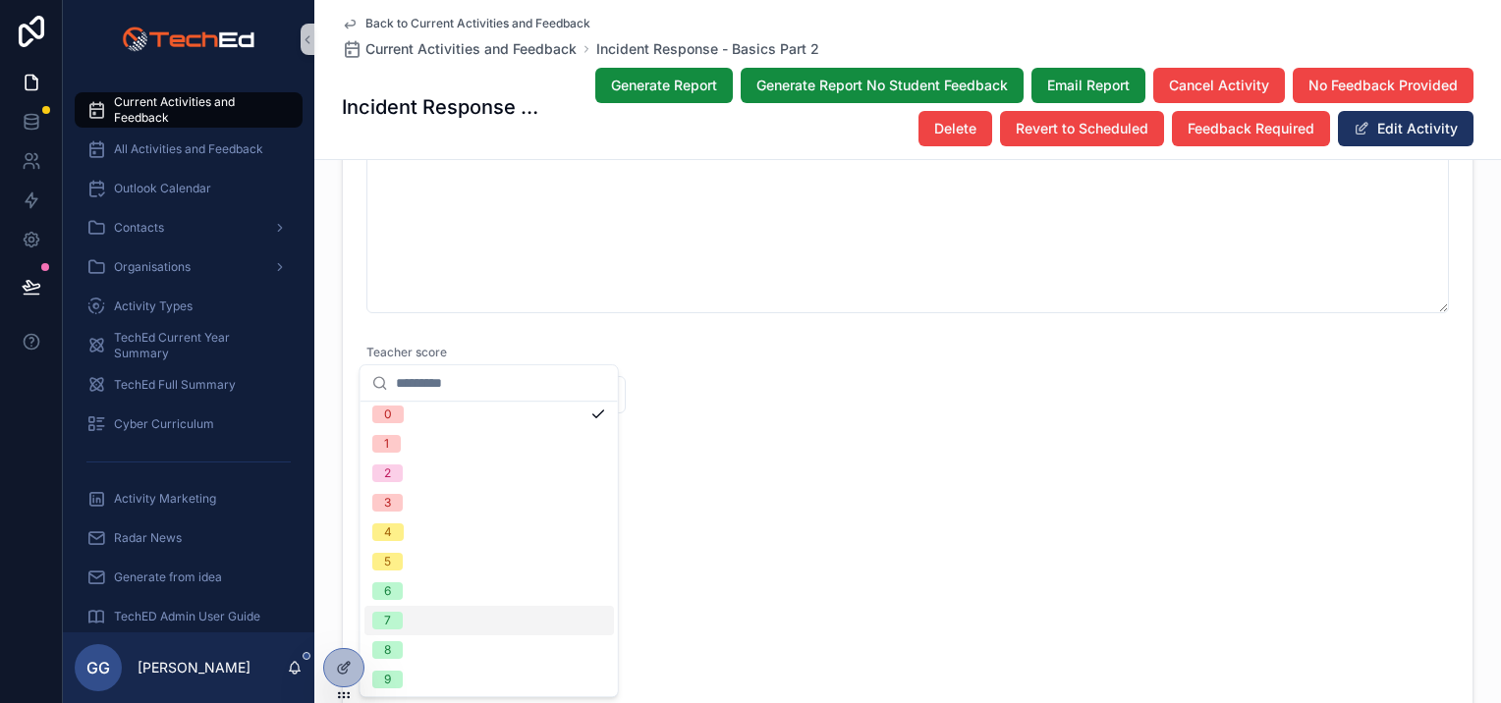
scroll to position [67, 0]
click at [429, 636] on div "9" at bounding box center [488, 648] width 249 height 29
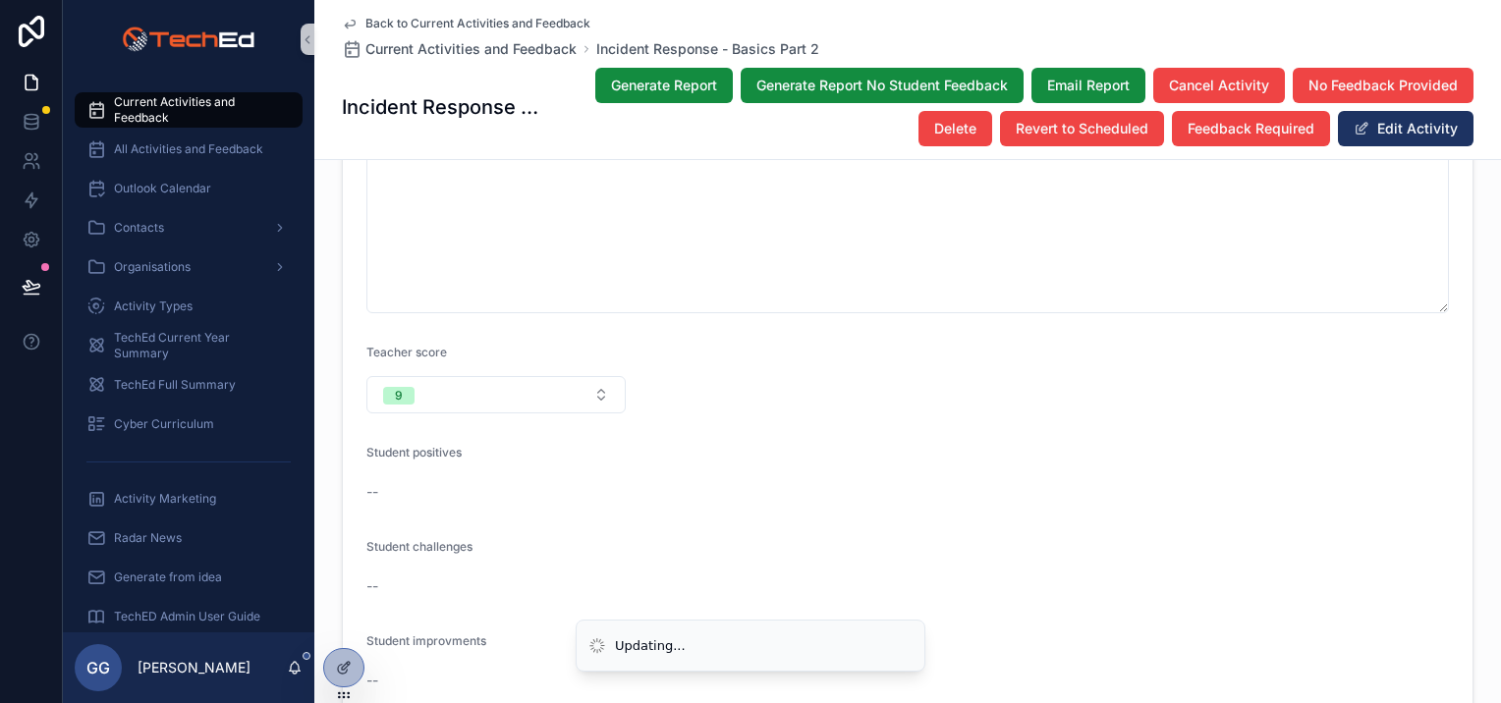
click at [692, 354] on form "**********" at bounding box center [908, 47] width 1130 height 1345
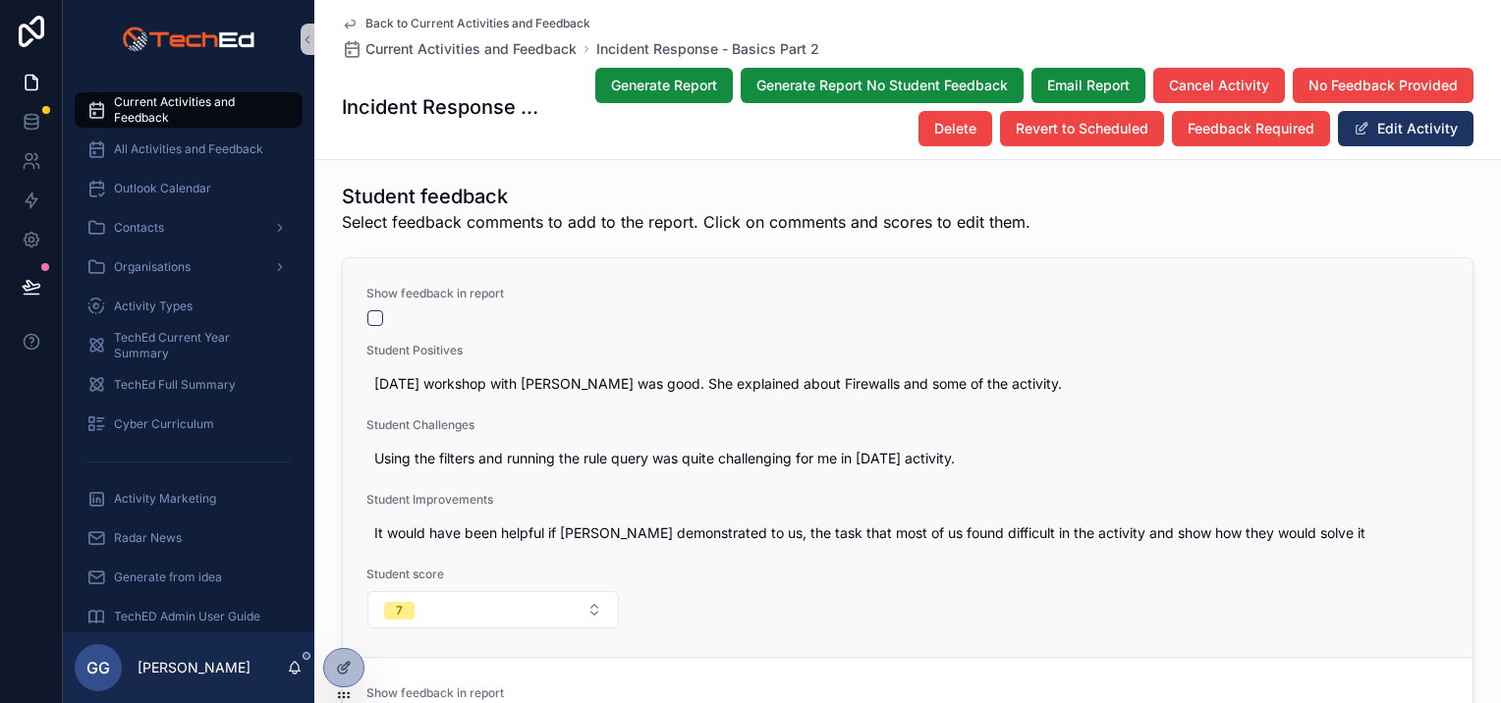
scroll to position [3654, 0]
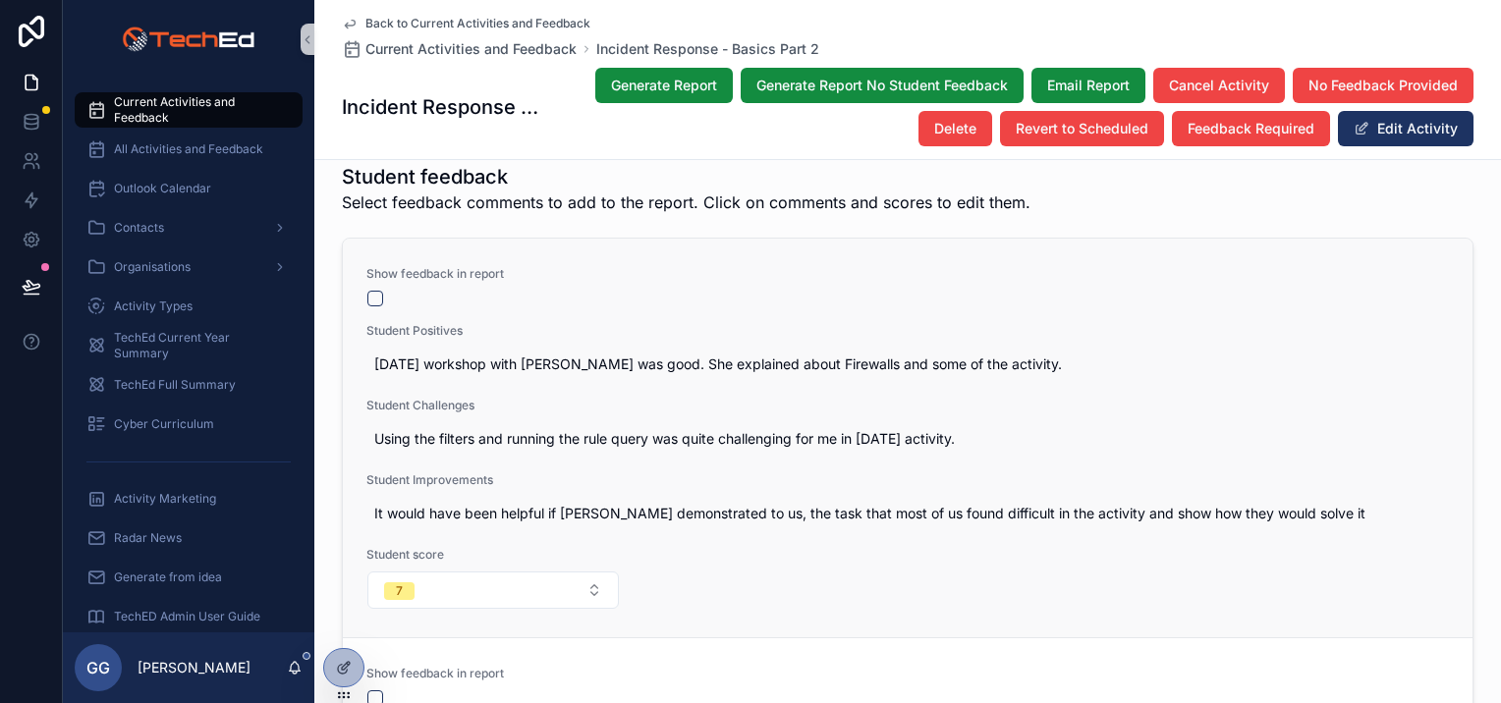
click at [368, 266] on div "Show feedback in report Student Positives Today's workshop with Gemma was good.…" at bounding box center [907, 438] width 1082 height 344
click at [370, 291] on button "scrollable content" at bounding box center [375, 299] width 16 height 16
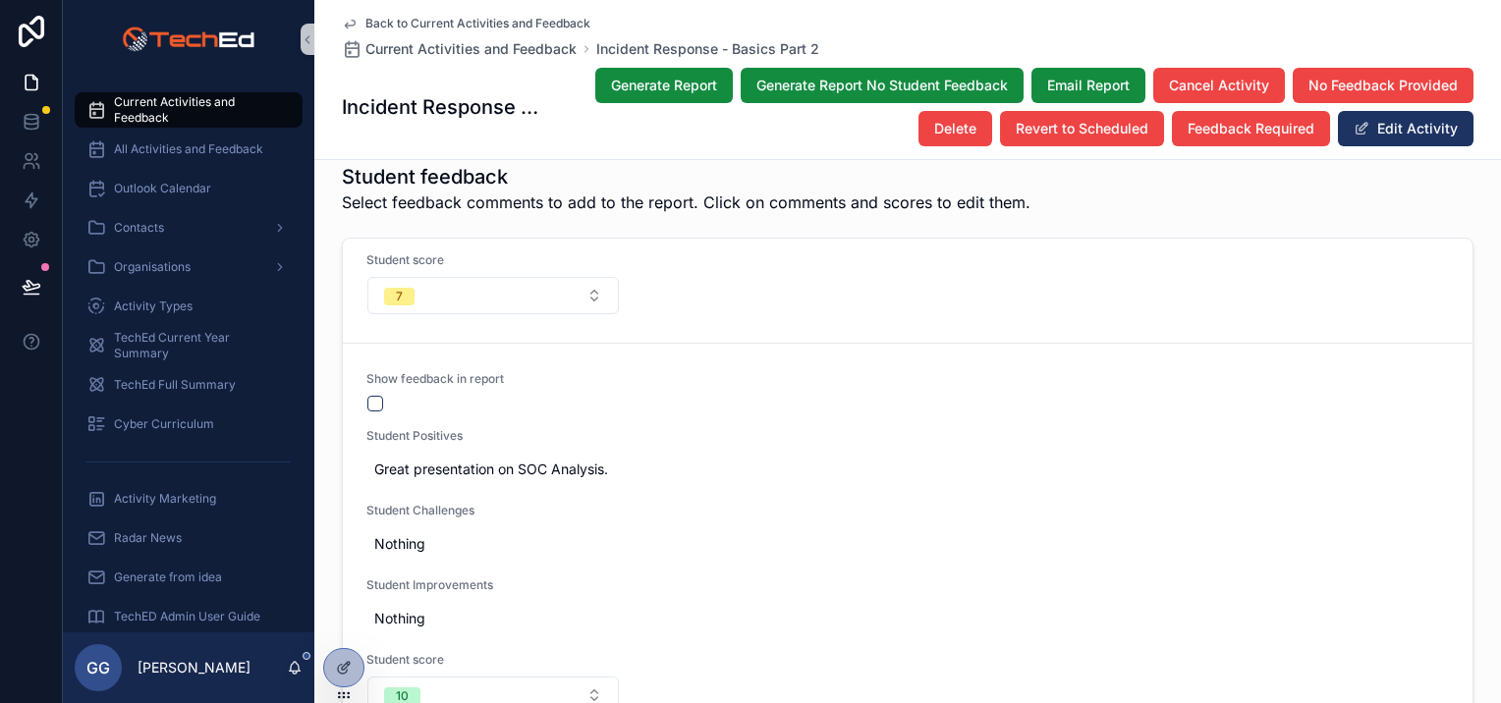
scroll to position [393, 0]
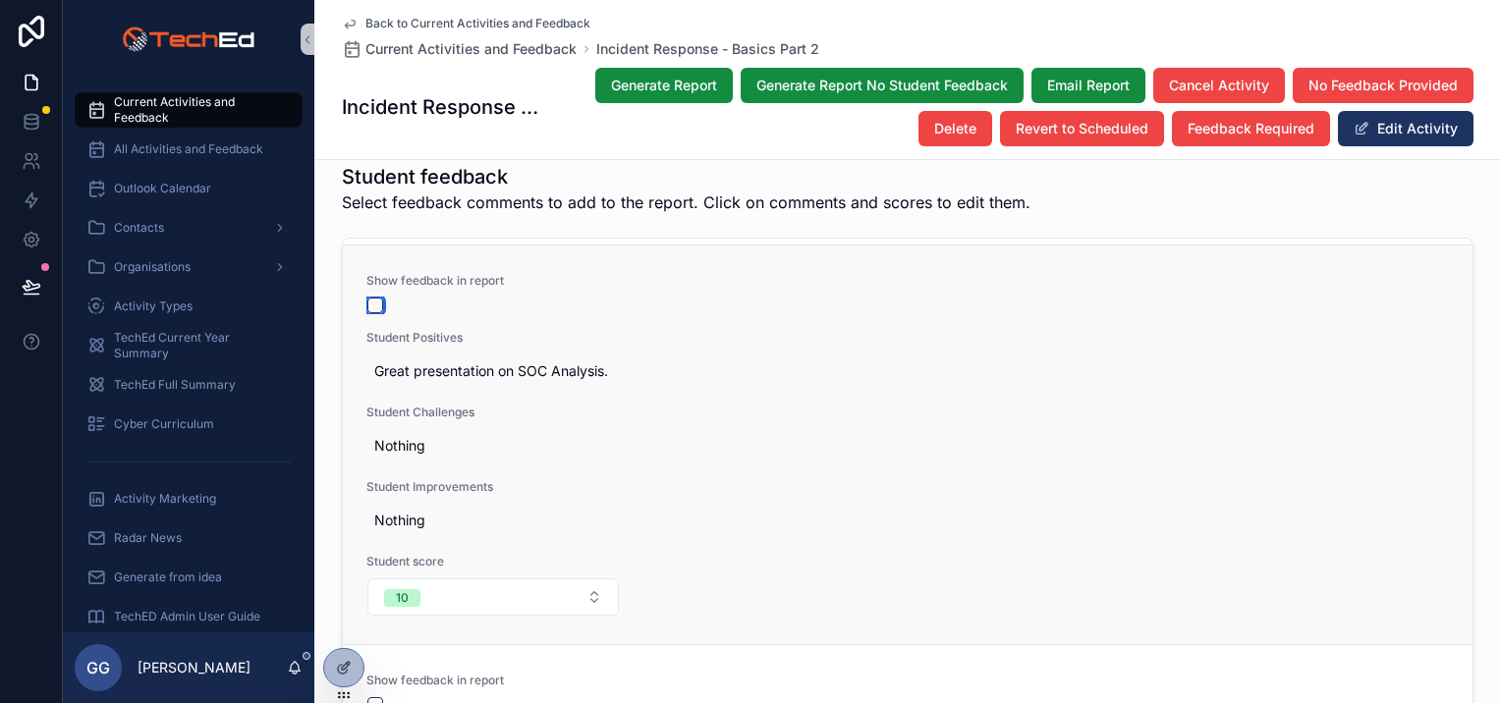
click at [369, 298] on button "scrollable content" at bounding box center [375, 306] width 16 height 16
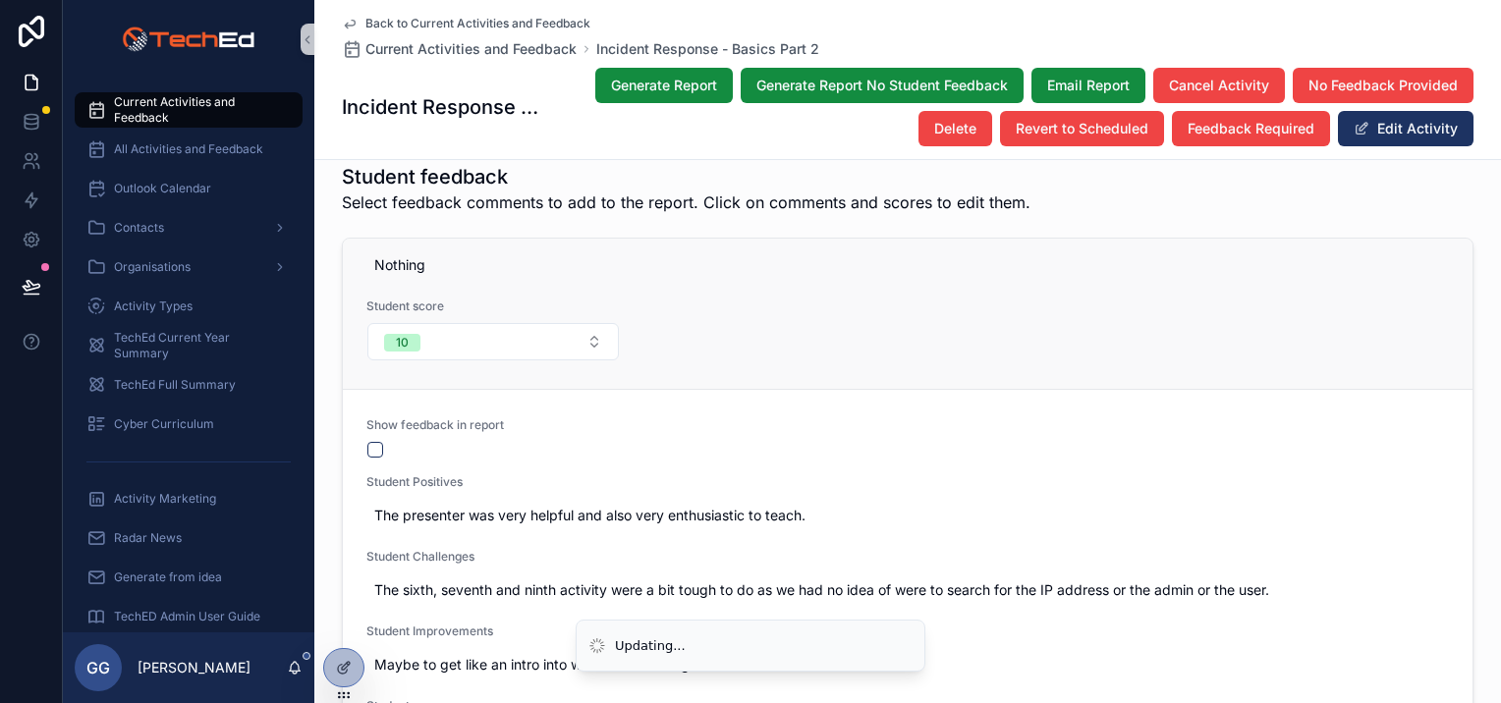
scroll to position [688, 0]
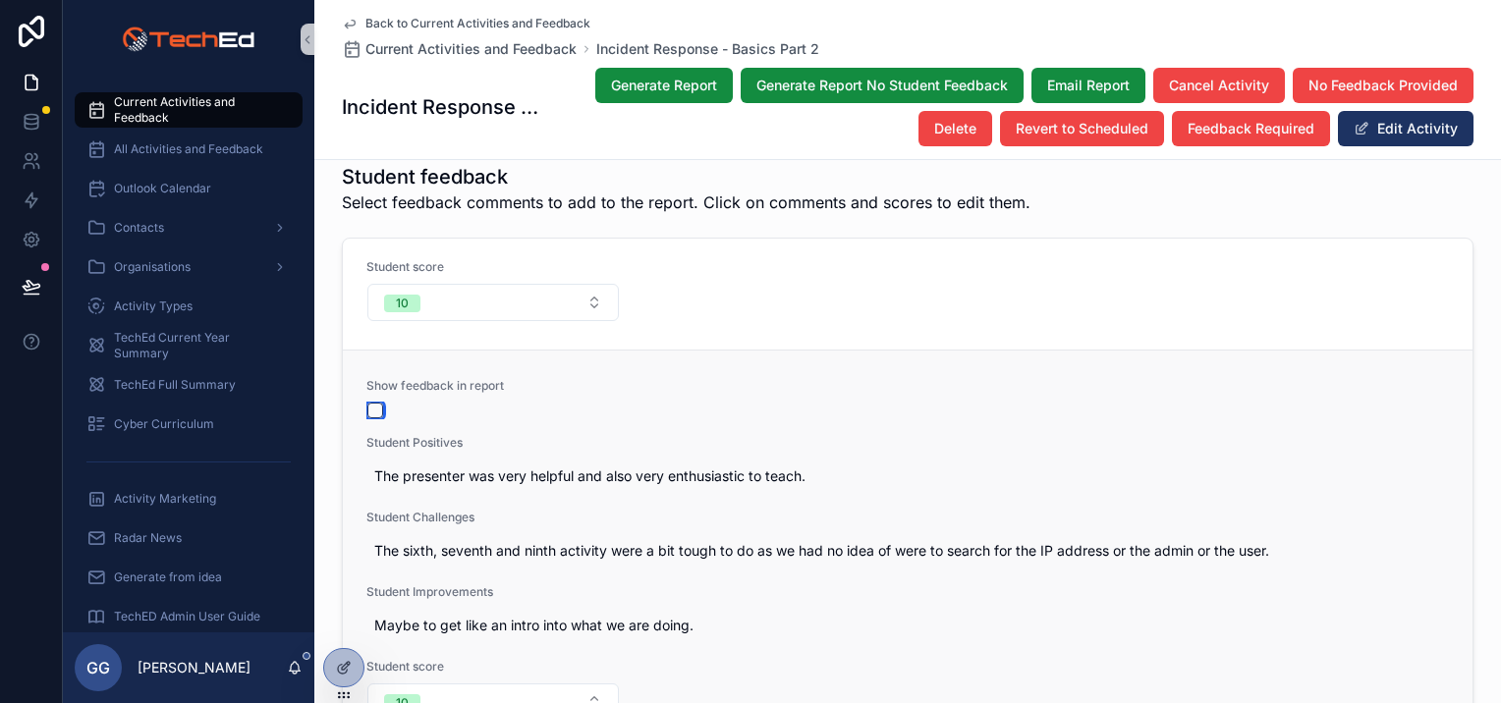
click at [367, 403] on button "scrollable content" at bounding box center [375, 411] width 16 height 16
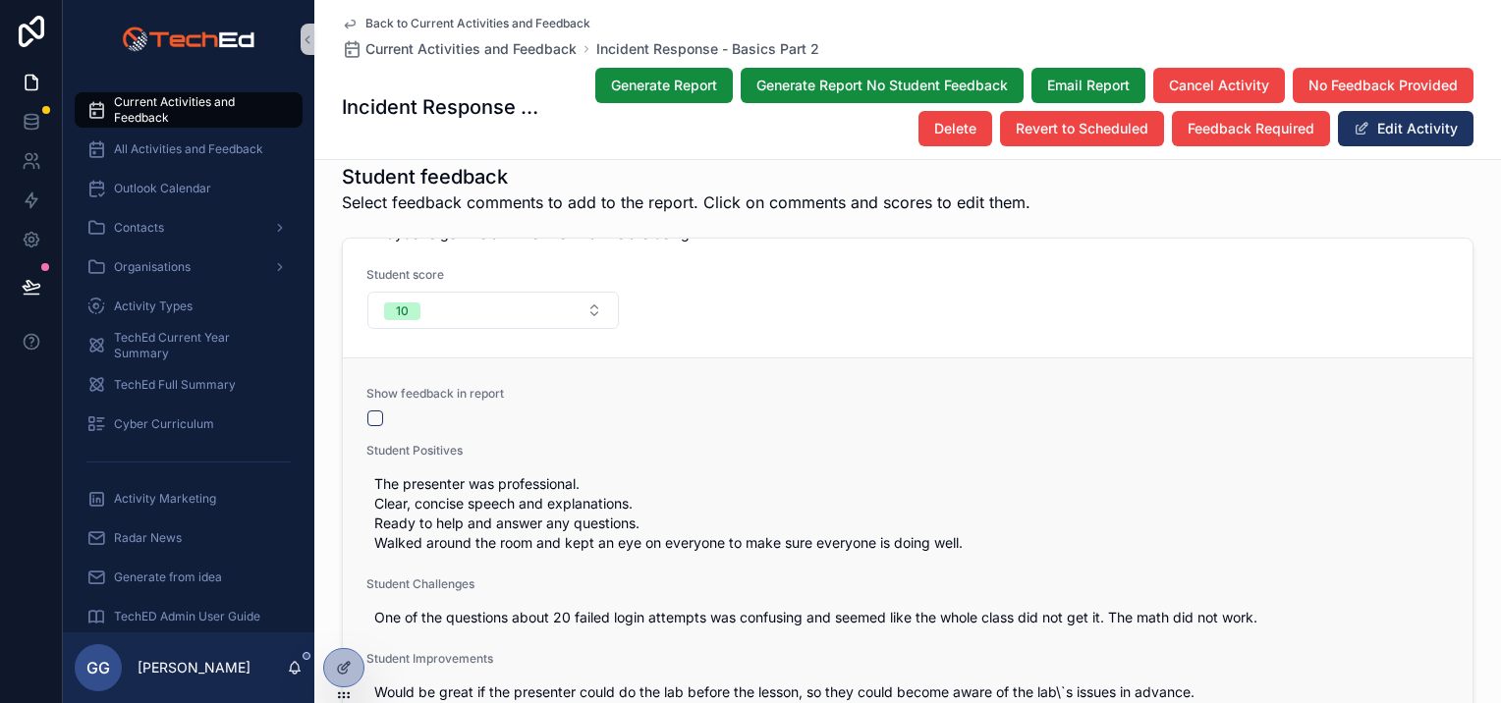
scroll to position [1080, 0]
click at [369, 410] on button "scrollable content" at bounding box center [375, 418] width 16 height 16
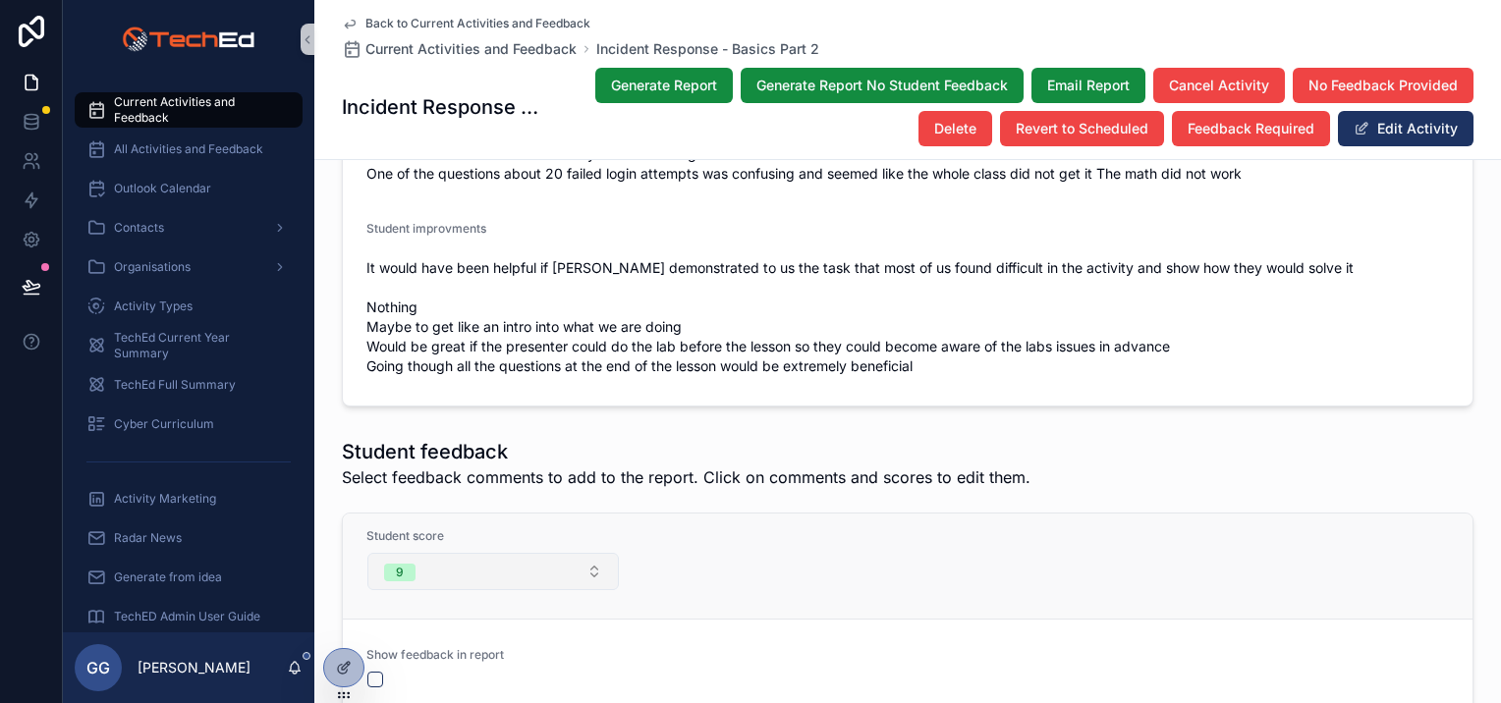
scroll to position [3831, 0]
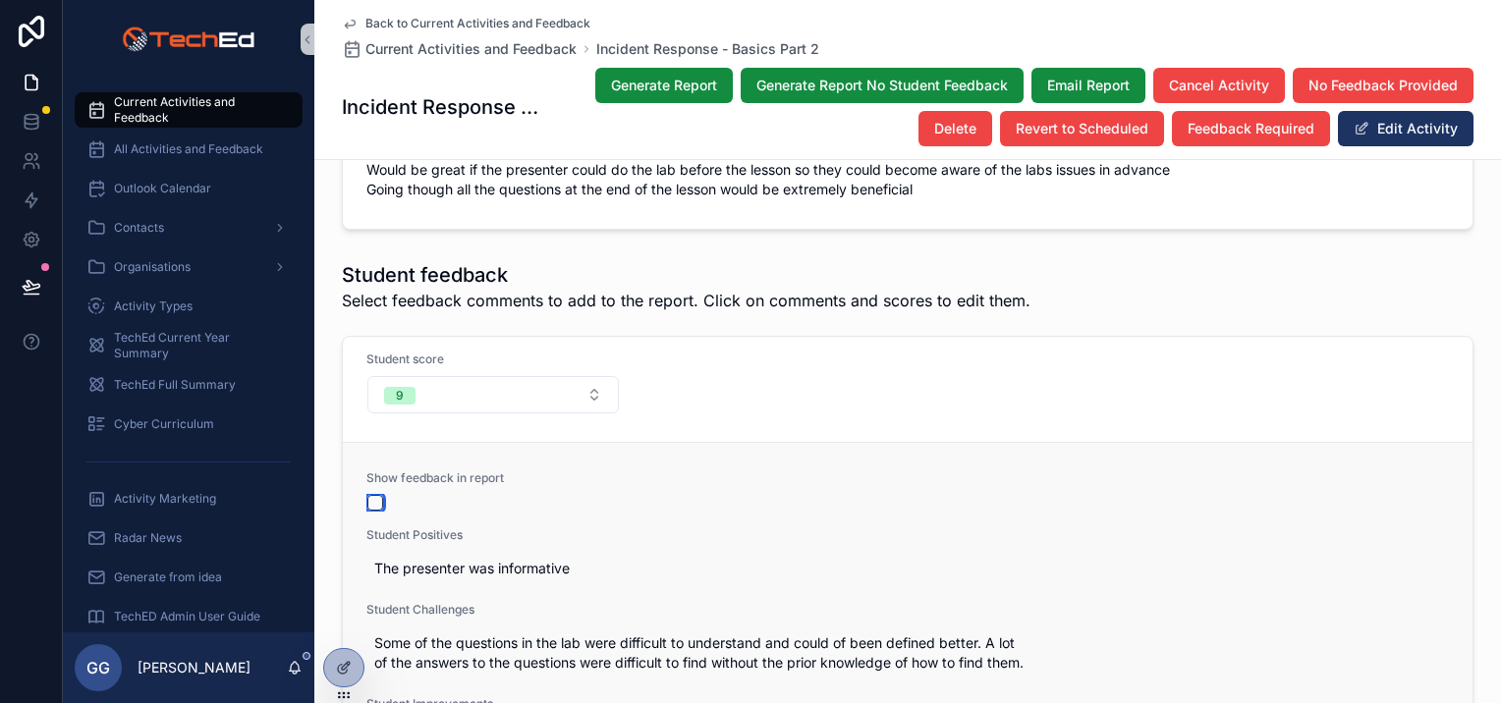
click at [368, 495] on button "scrollable content" at bounding box center [375, 503] width 16 height 16
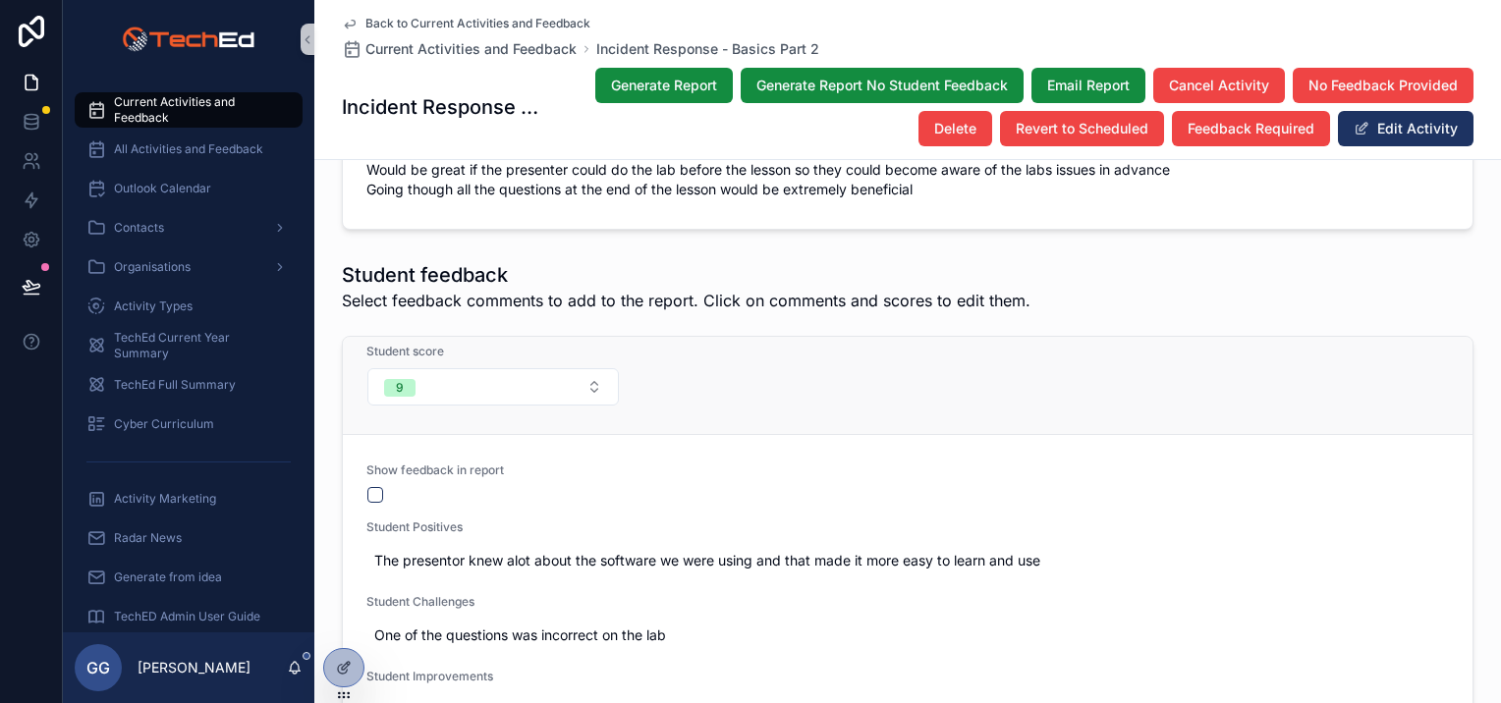
scroll to position [2063, 0]
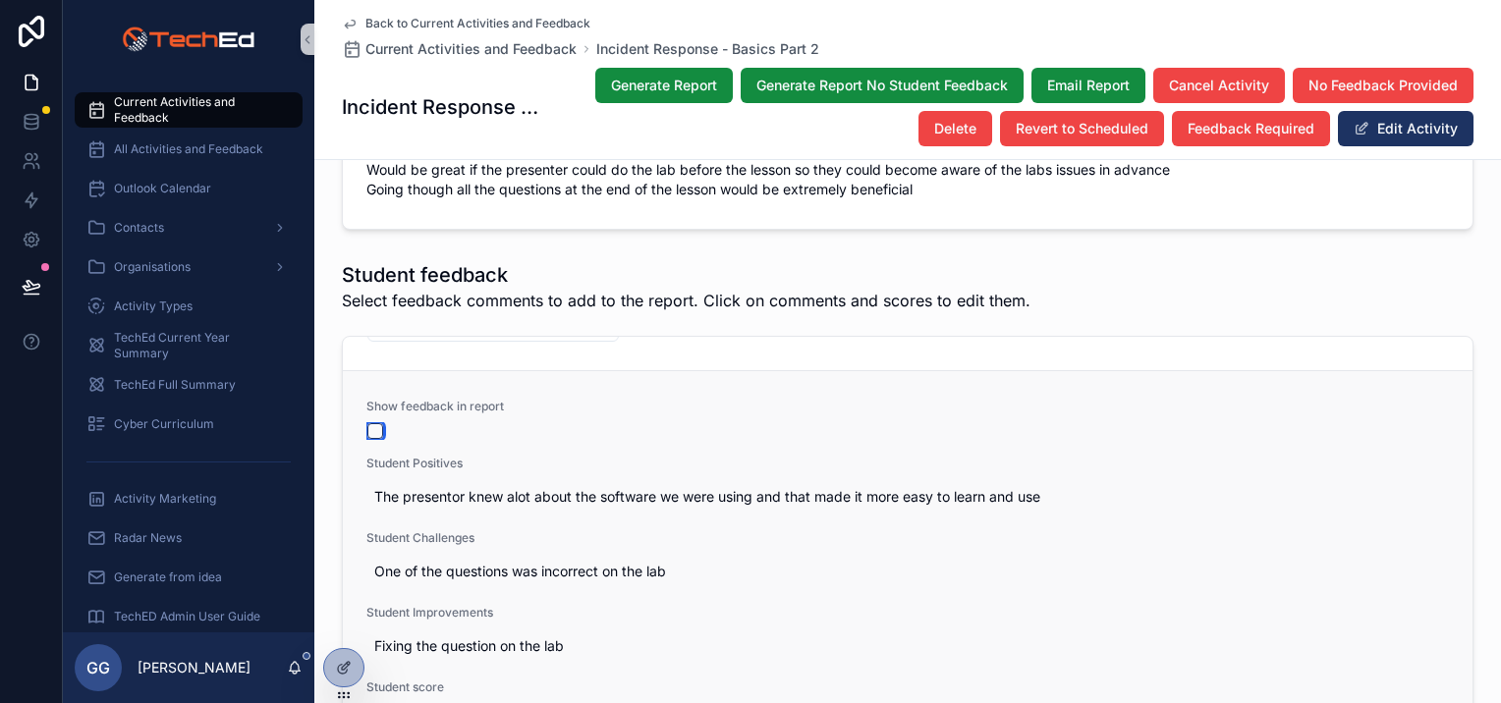
click at [372, 423] on button "scrollable content" at bounding box center [375, 431] width 16 height 16
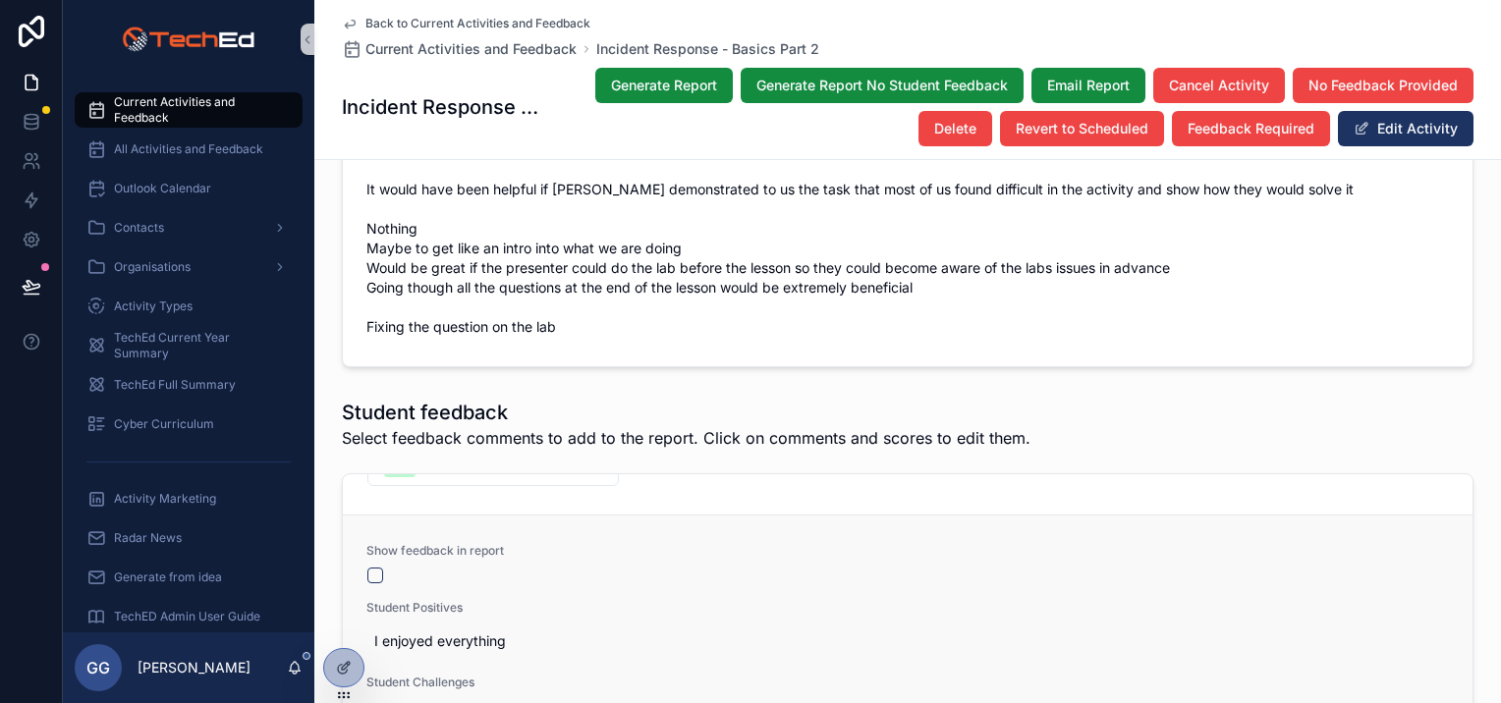
scroll to position [3929, 0]
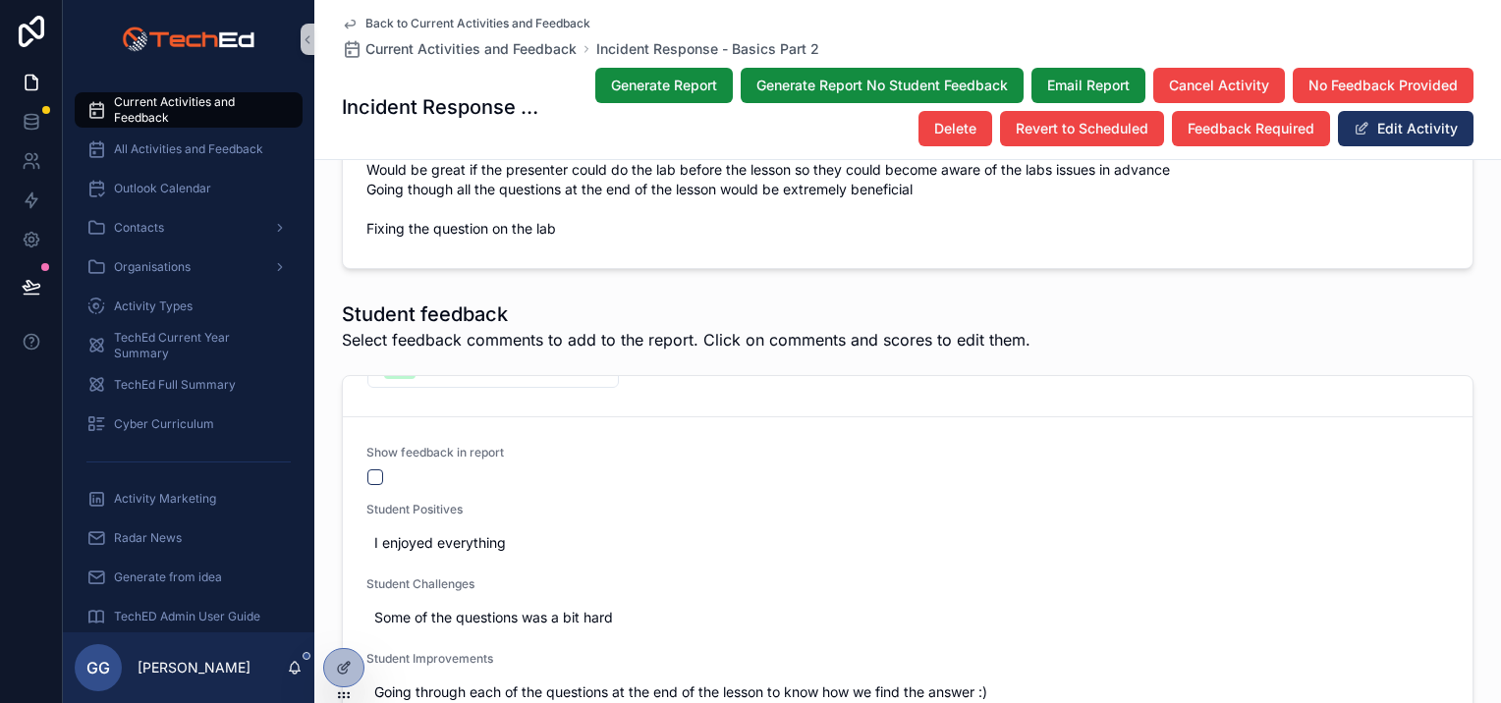
click at [367, 469] on button "scrollable content" at bounding box center [375, 477] width 16 height 16
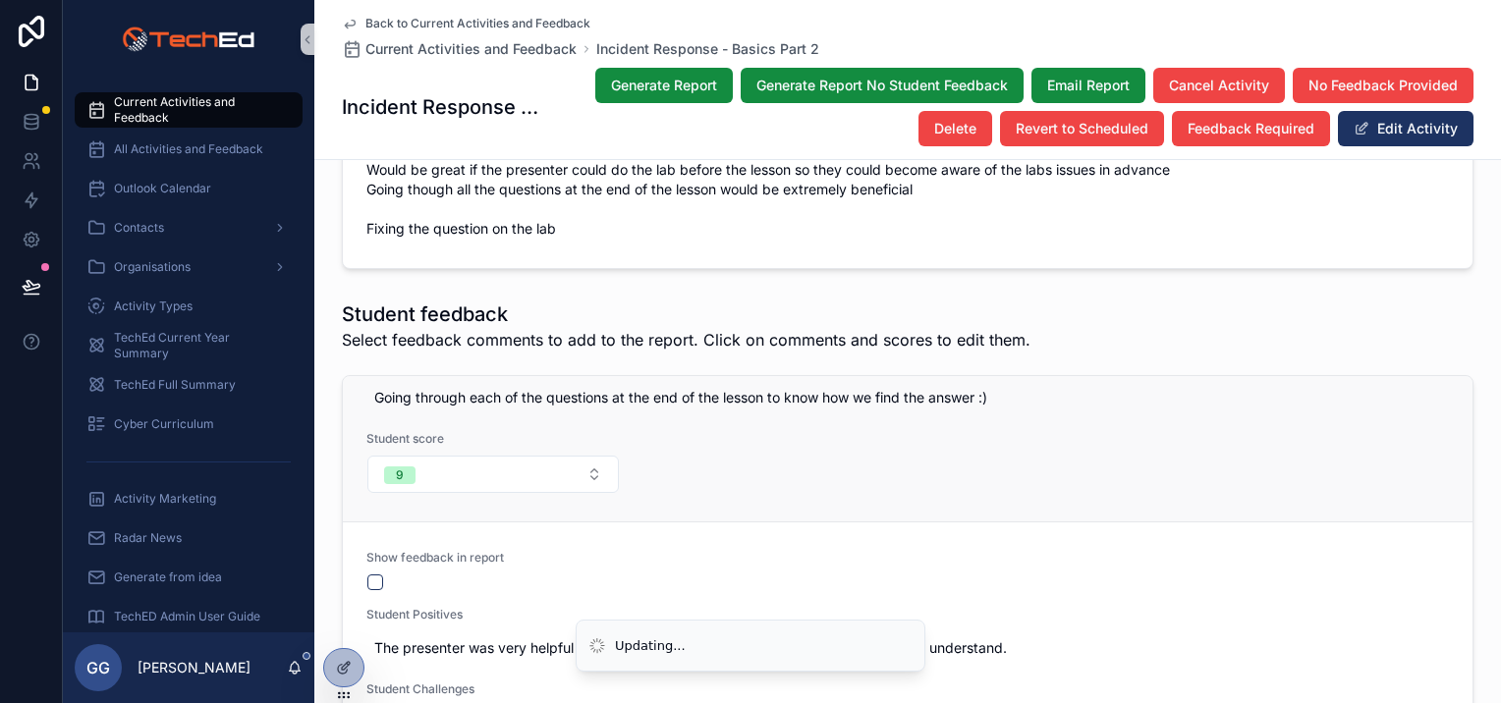
scroll to position [2947, 0]
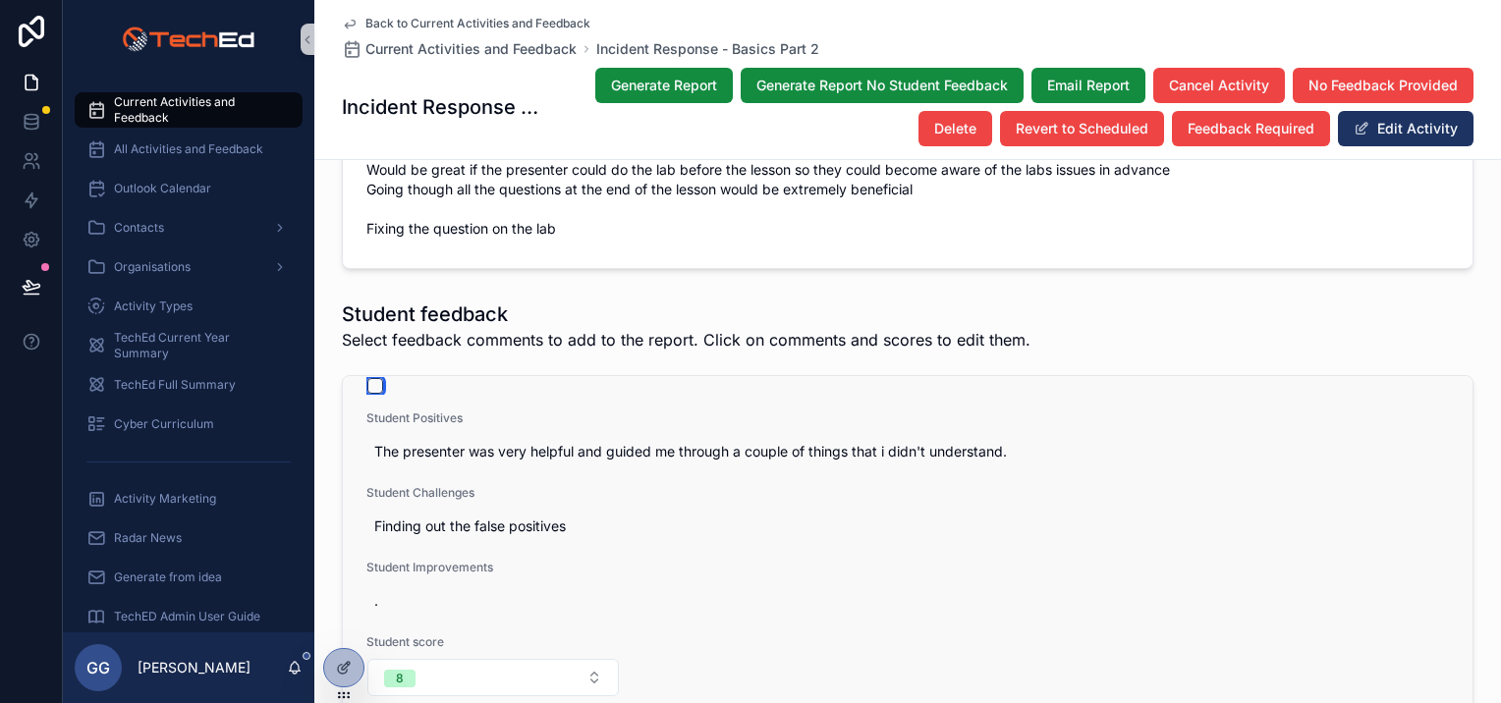
click at [369, 378] on button "scrollable content" at bounding box center [375, 386] width 16 height 16
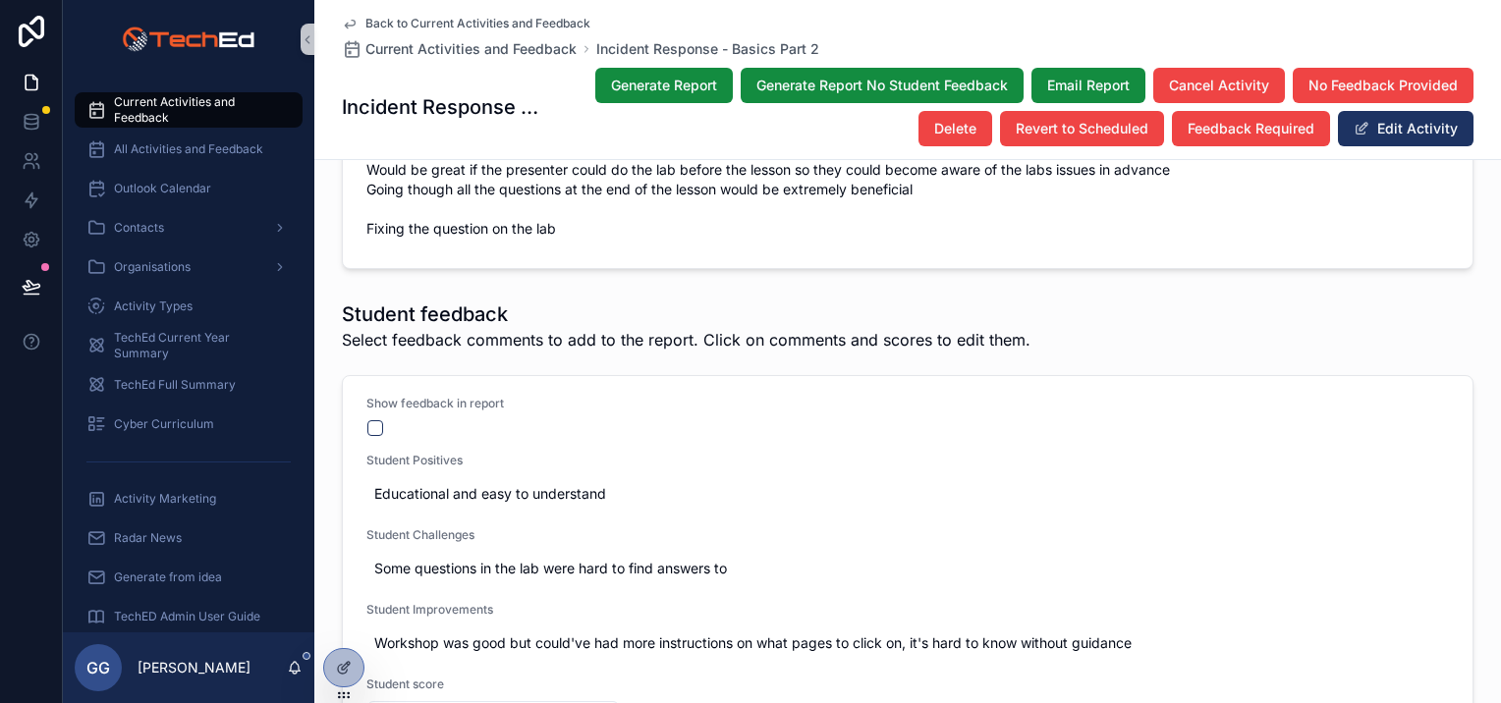
scroll to position [3339, 0]
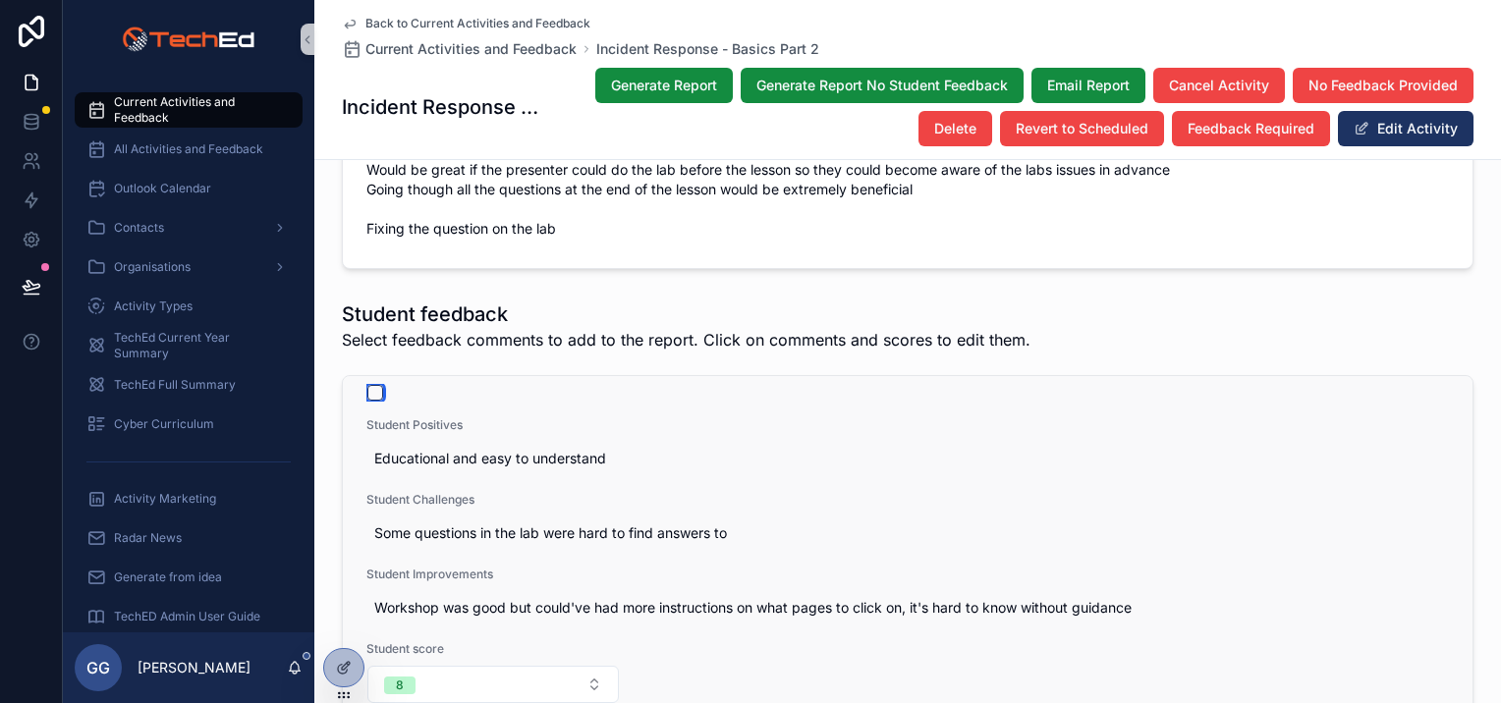
click at [367, 385] on button "scrollable content" at bounding box center [375, 393] width 16 height 16
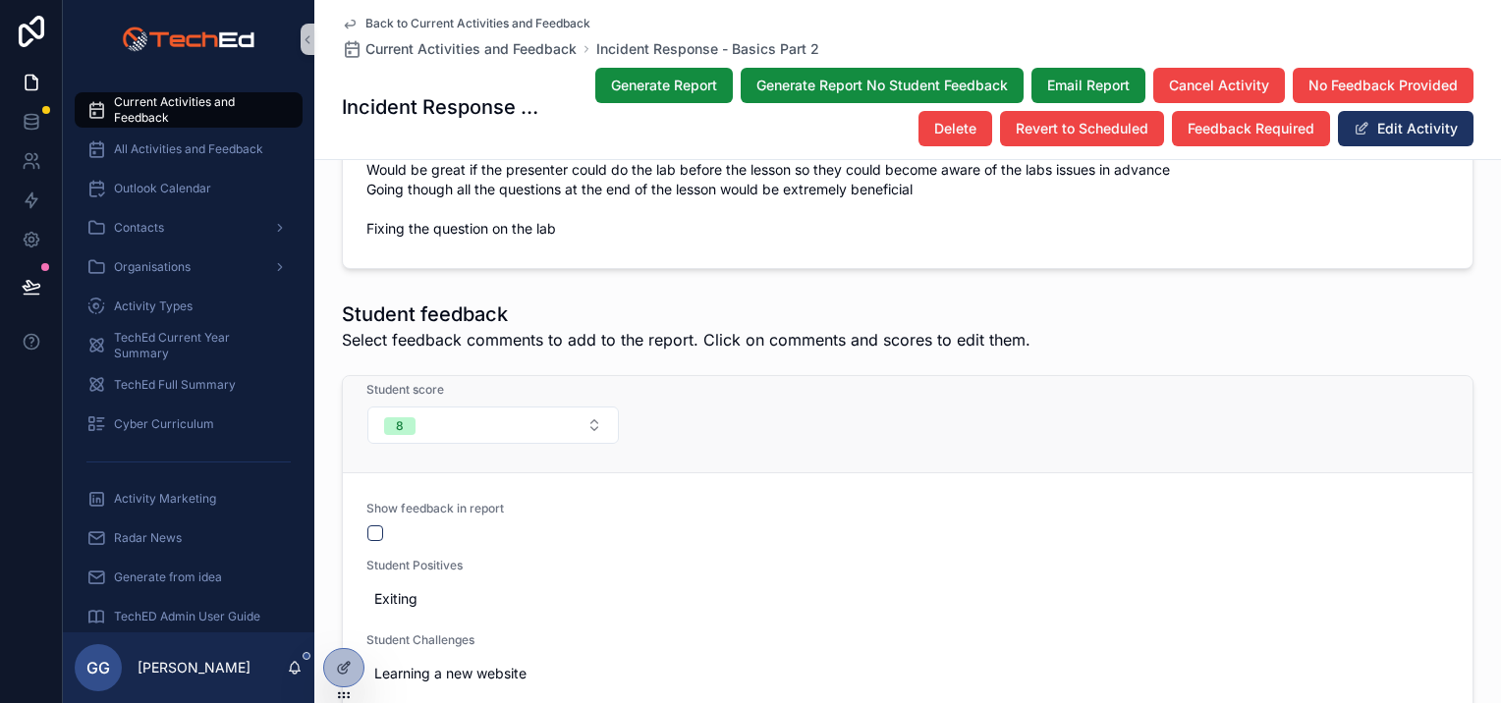
scroll to position [3633, 0]
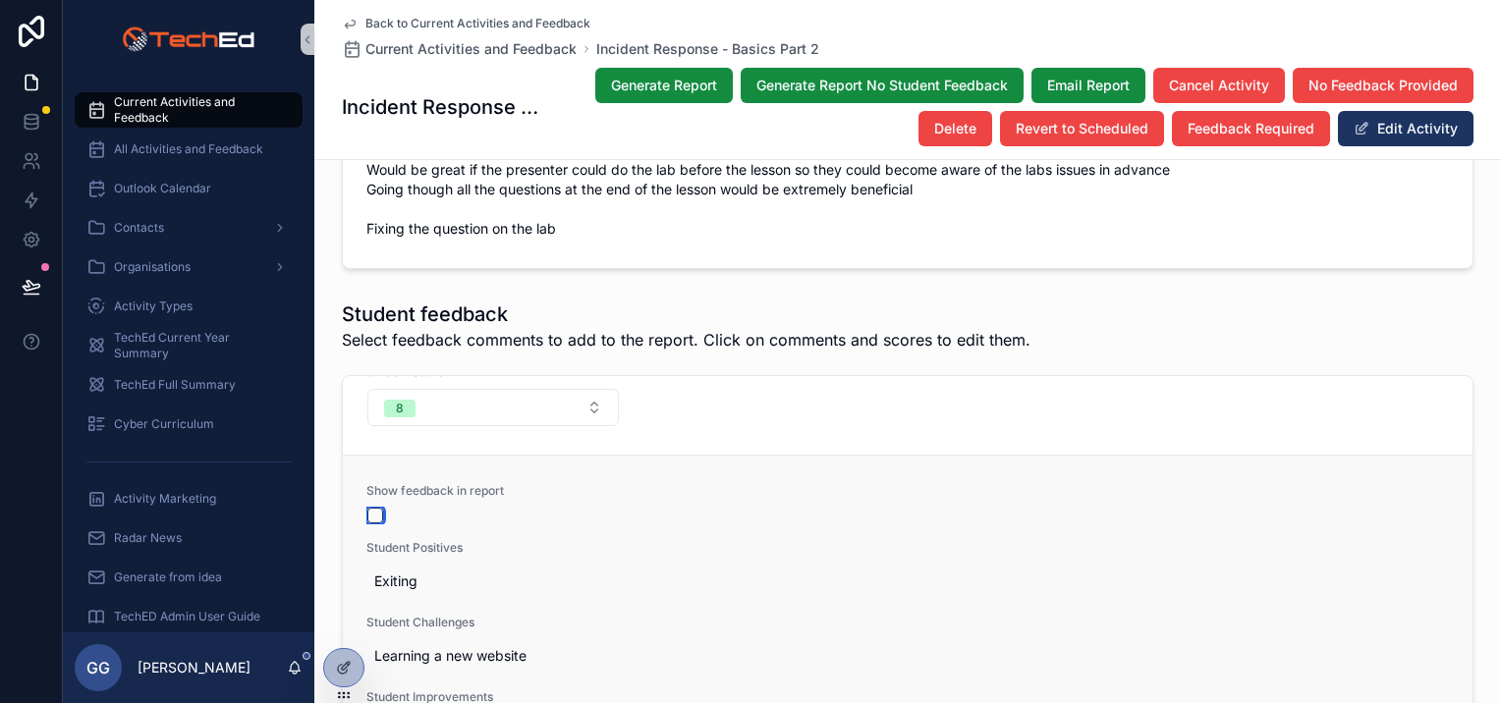
click at [367, 508] on button "scrollable content" at bounding box center [375, 516] width 16 height 16
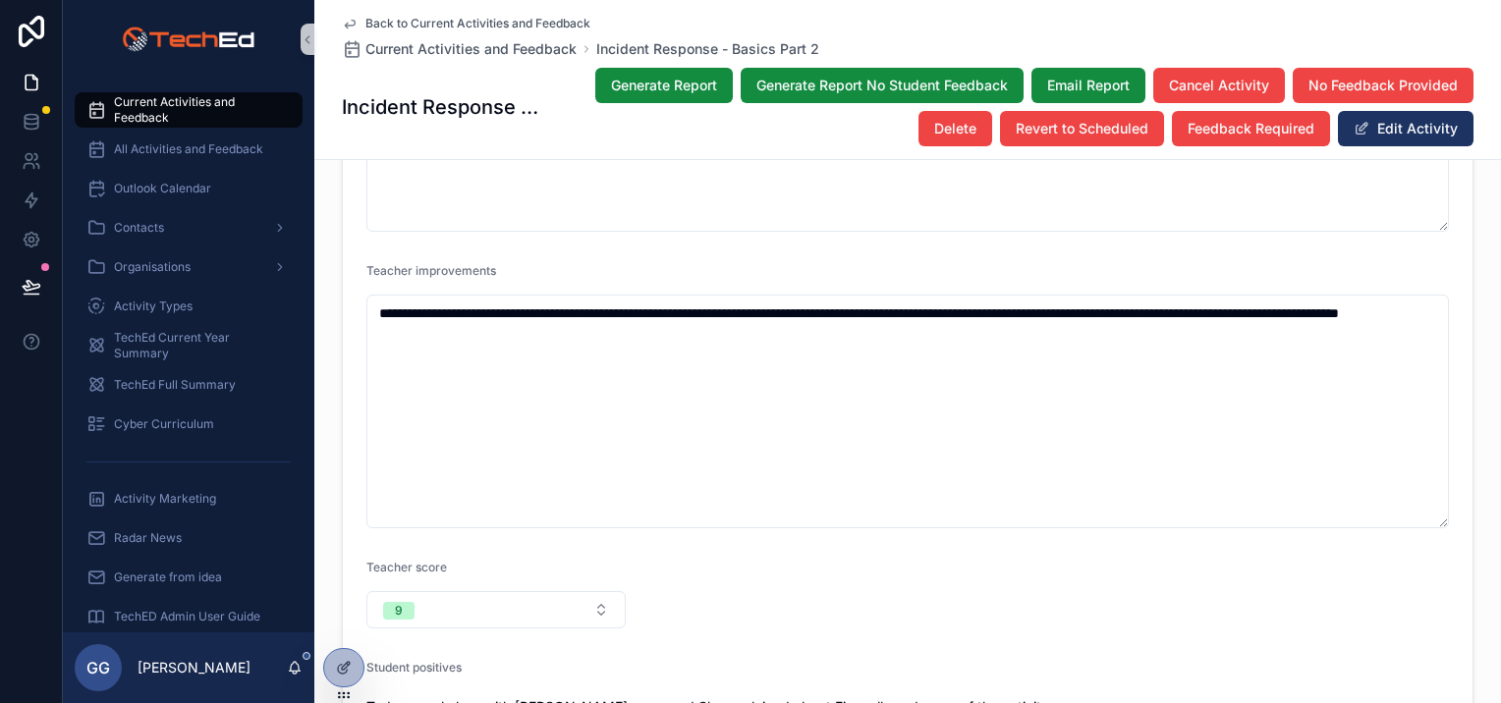
scroll to position [3037, 0]
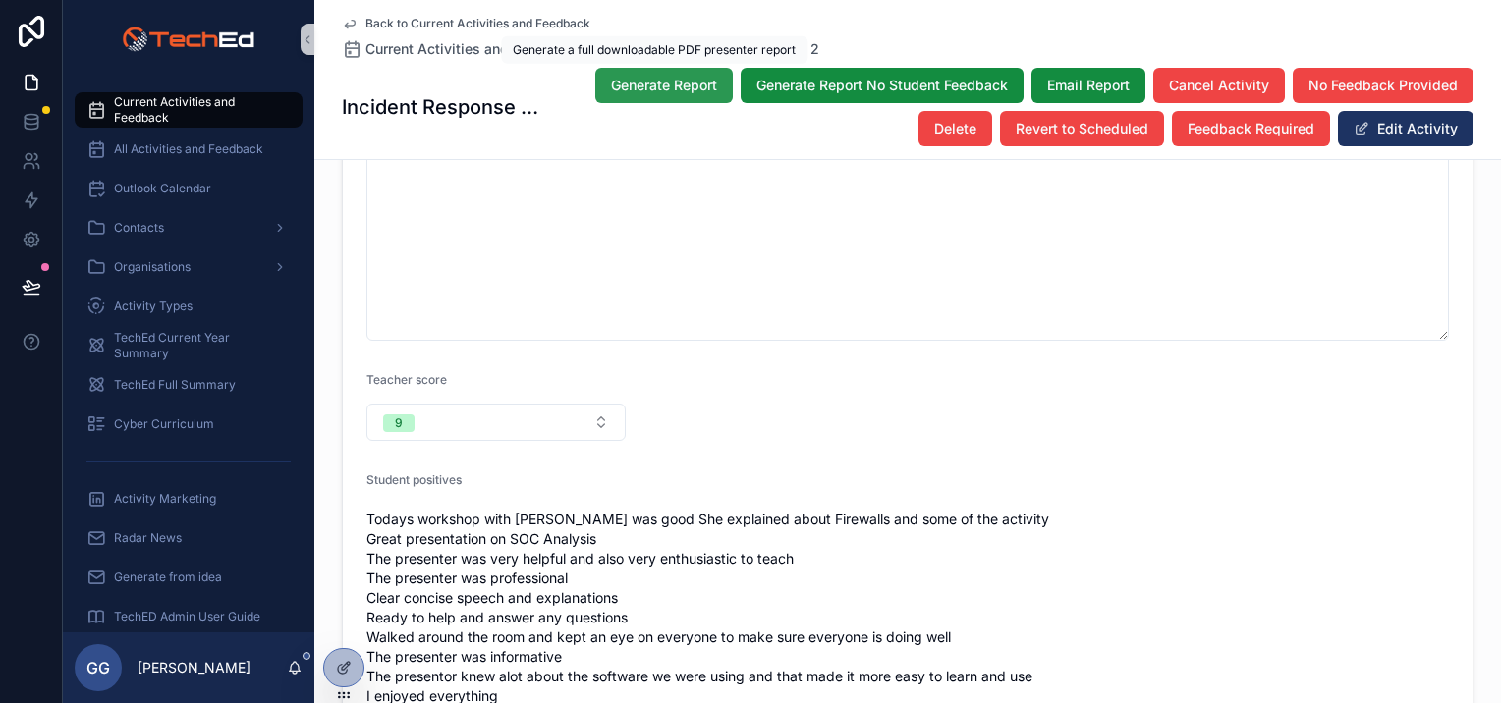
click at [668, 88] on span "Generate Report" at bounding box center [664, 86] width 106 height 20
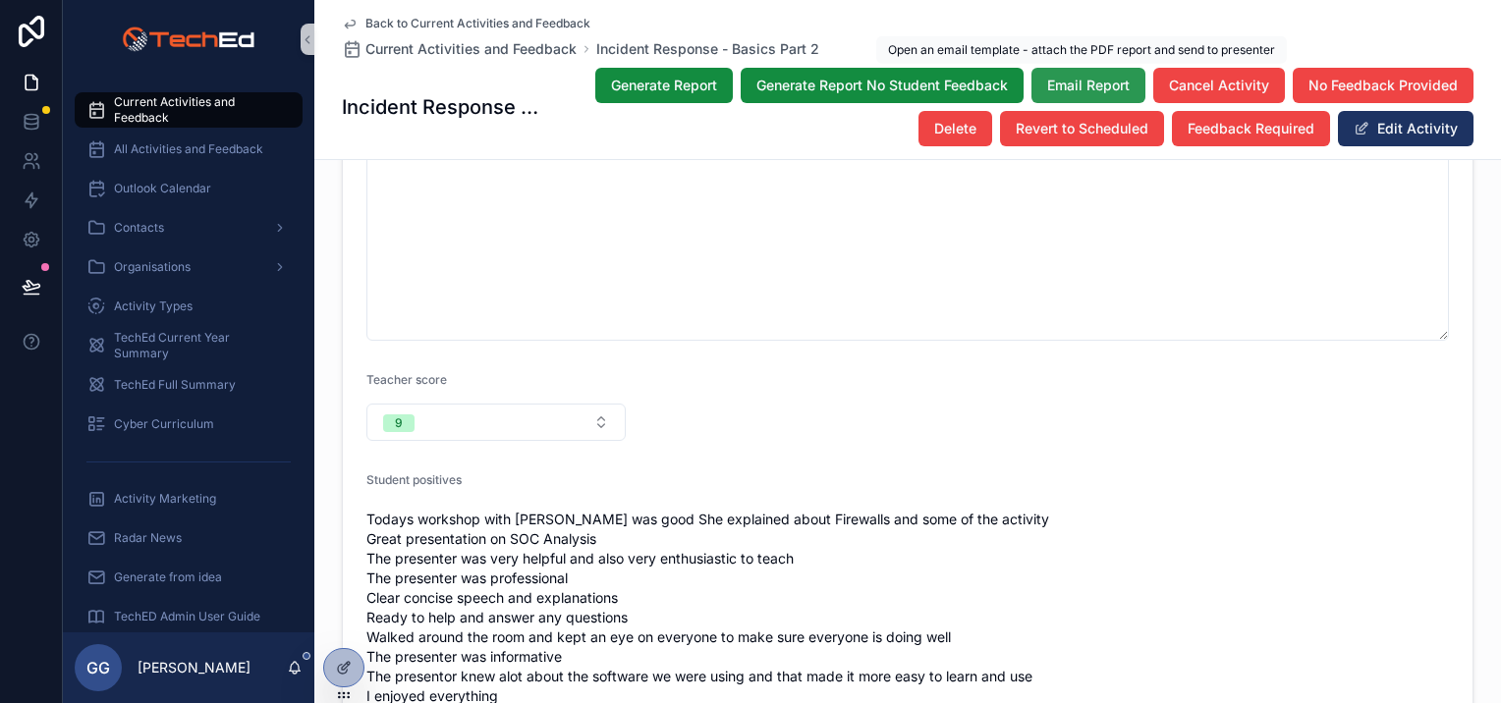
click at [1092, 71] on button "Email Report" at bounding box center [1088, 85] width 114 height 35
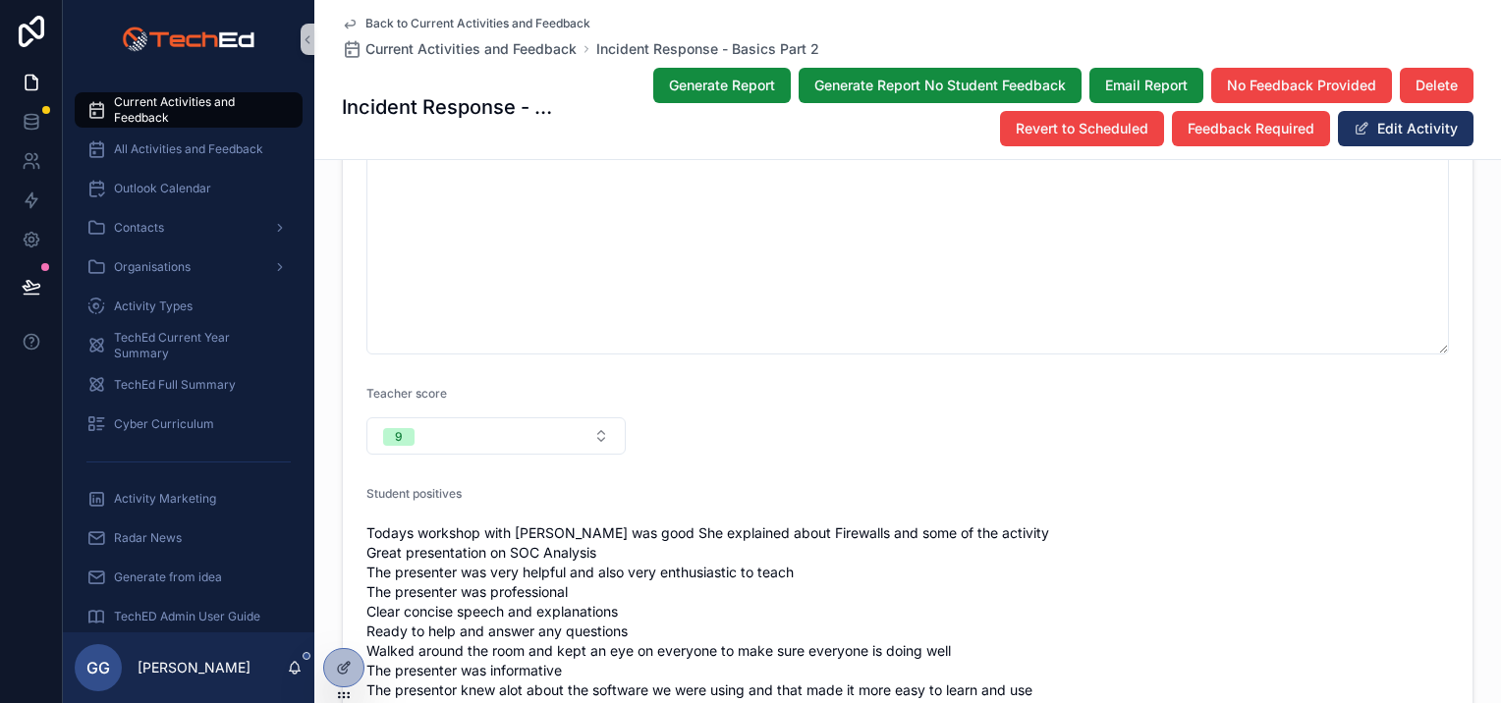
scroll to position [3052, 0]
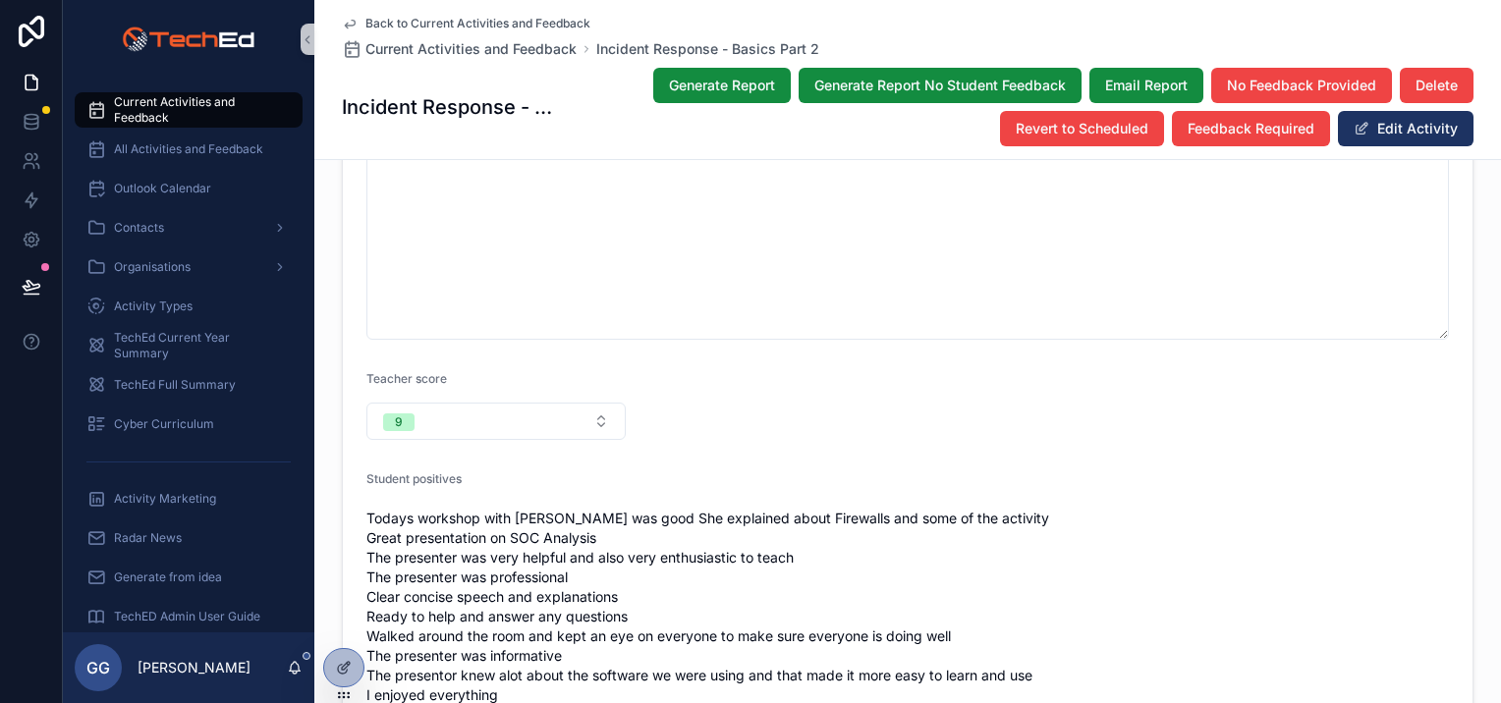
click at [1054, 293] on form "**********" at bounding box center [908, 388] width 1130 height 2013
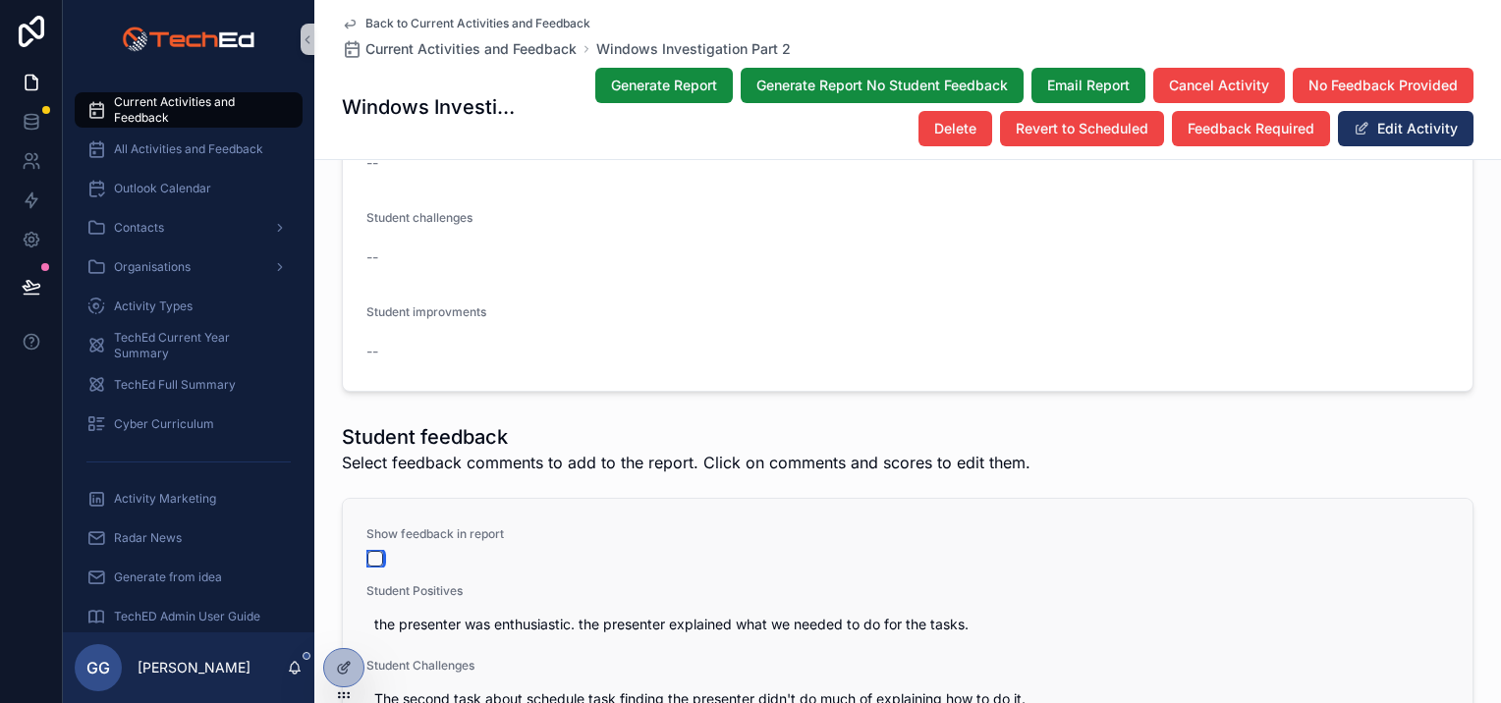
click at [369, 551] on button "scrollable content" at bounding box center [375, 559] width 16 height 16
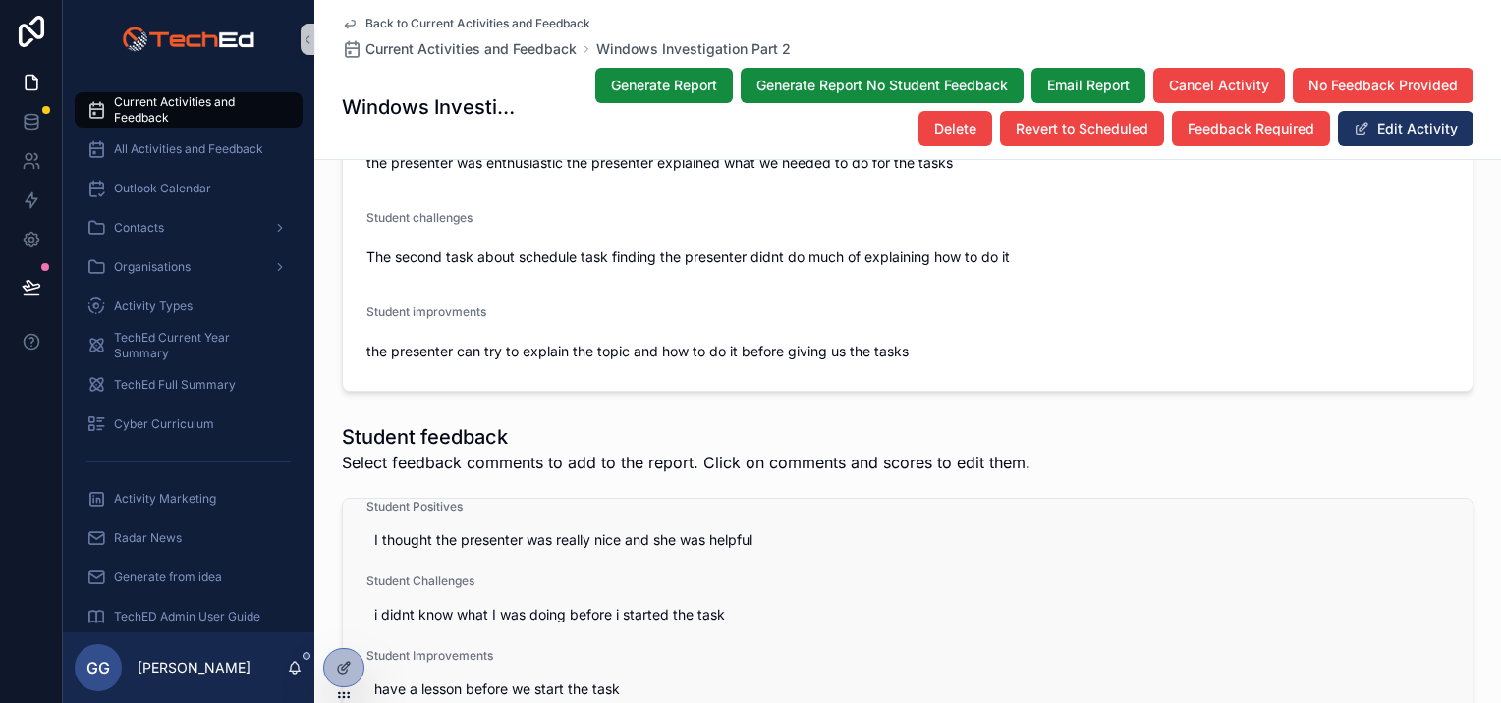
scroll to position [786, 0]
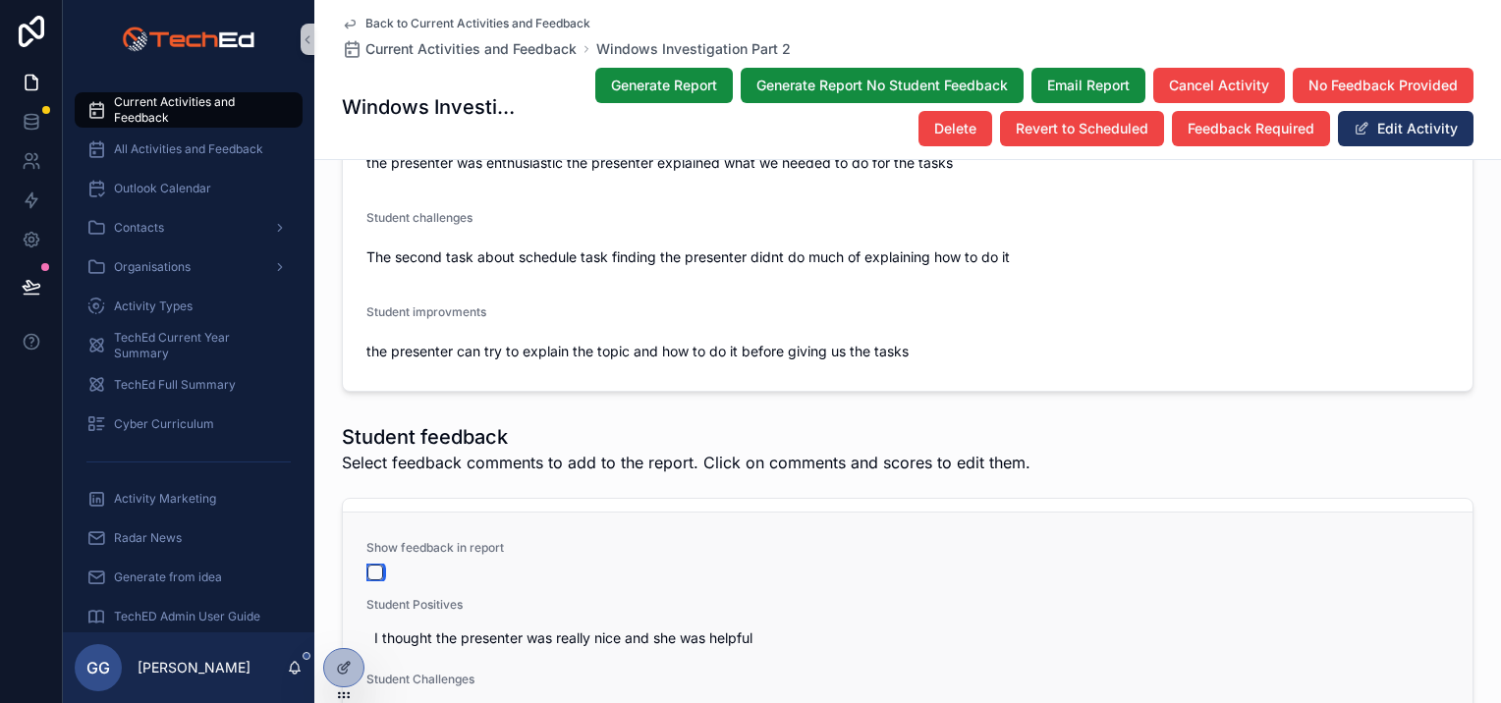
click at [367, 565] on button "scrollable content" at bounding box center [375, 573] width 16 height 16
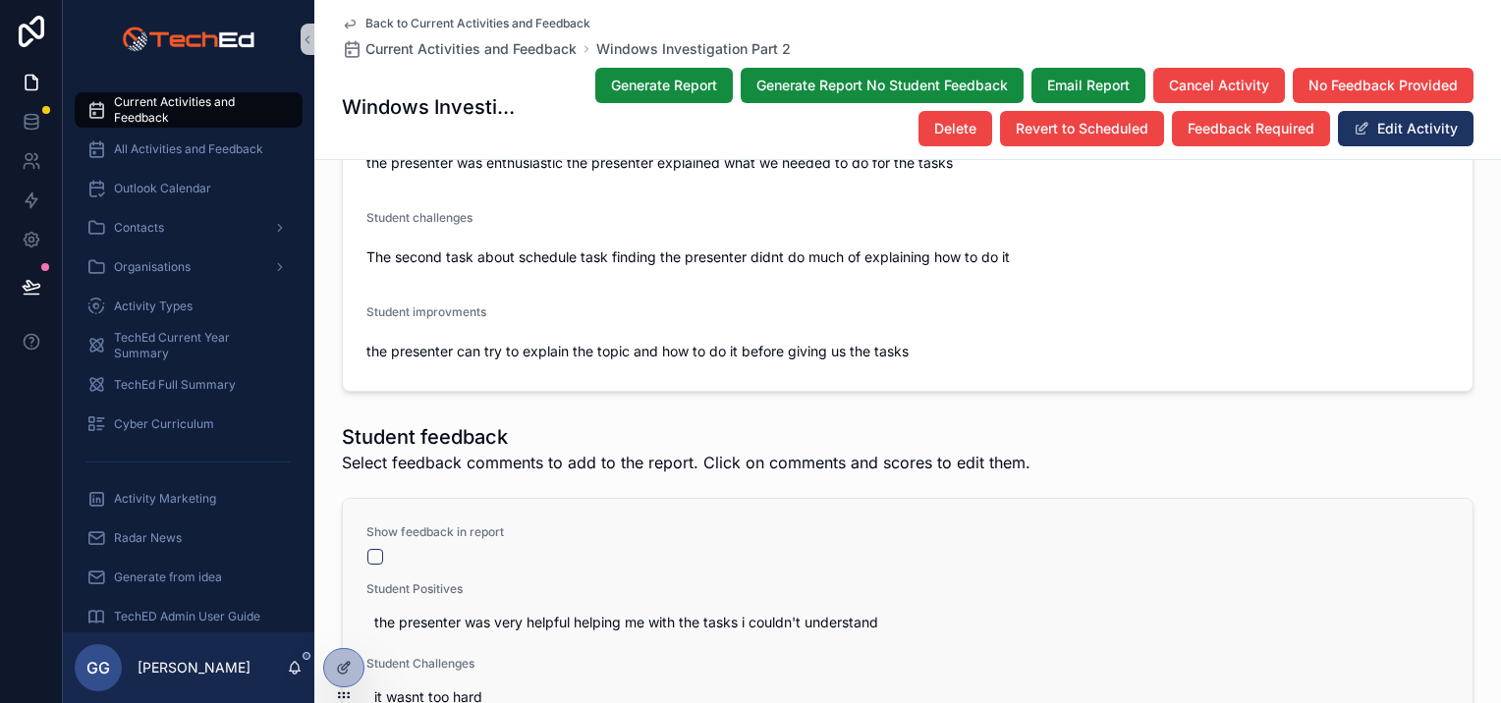
scroll to position [1571, 0]
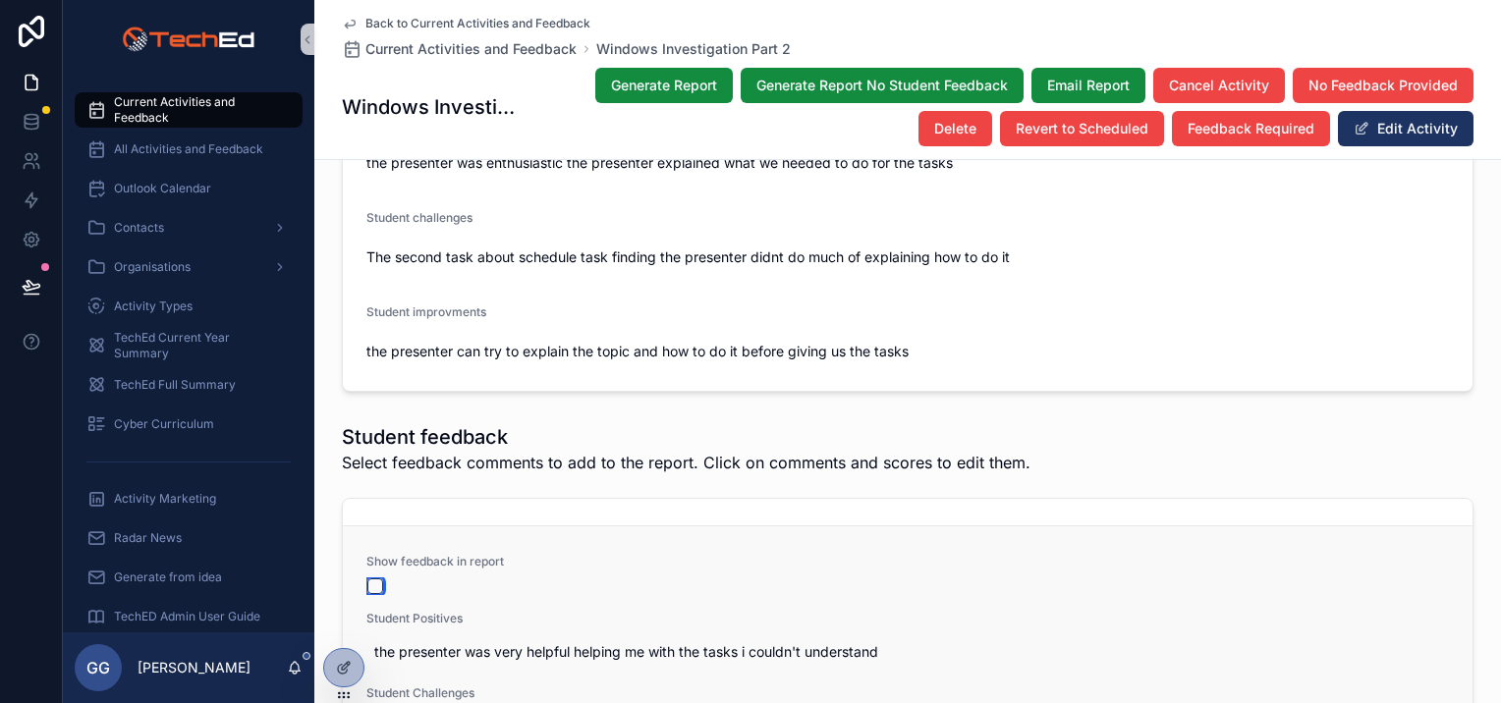
click at [367, 579] on button "scrollable content" at bounding box center [375, 587] width 16 height 16
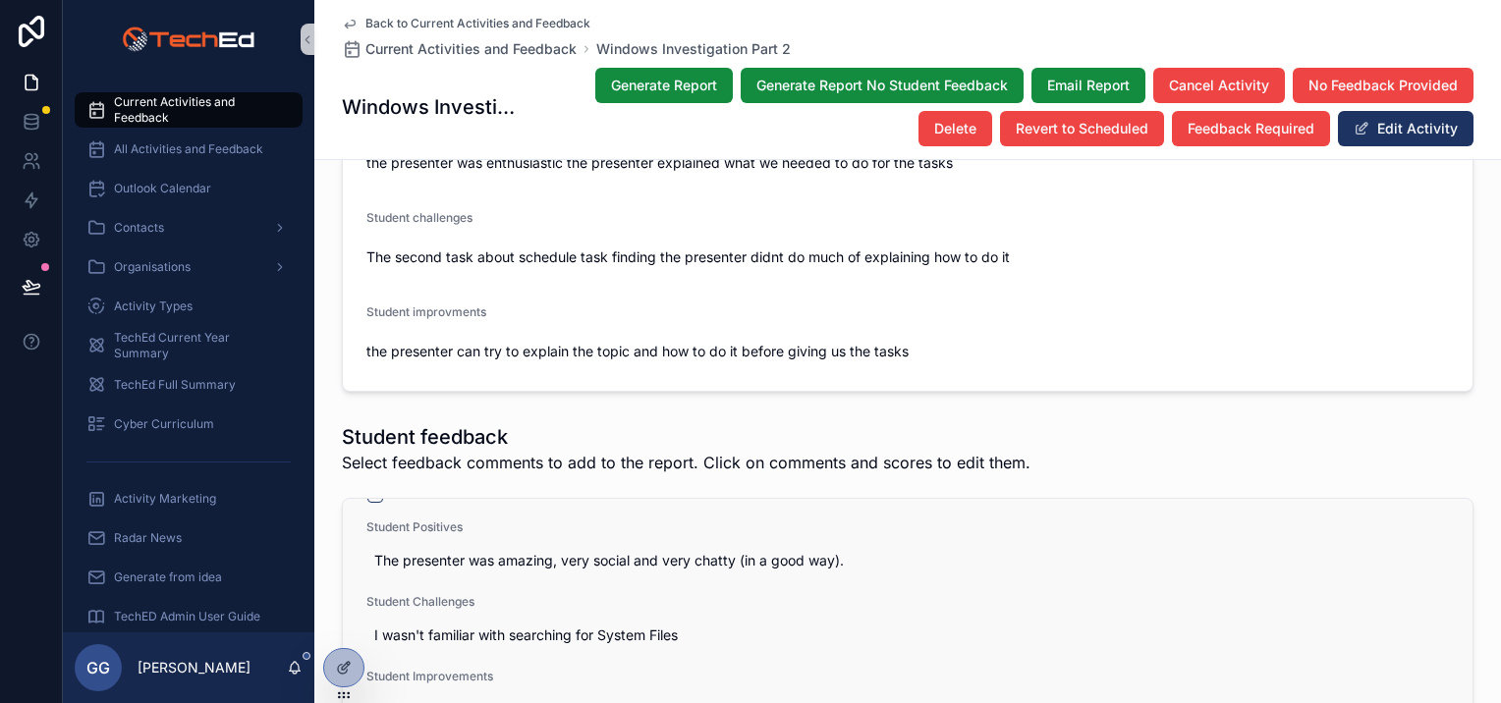
scroll to position [1964, 0]
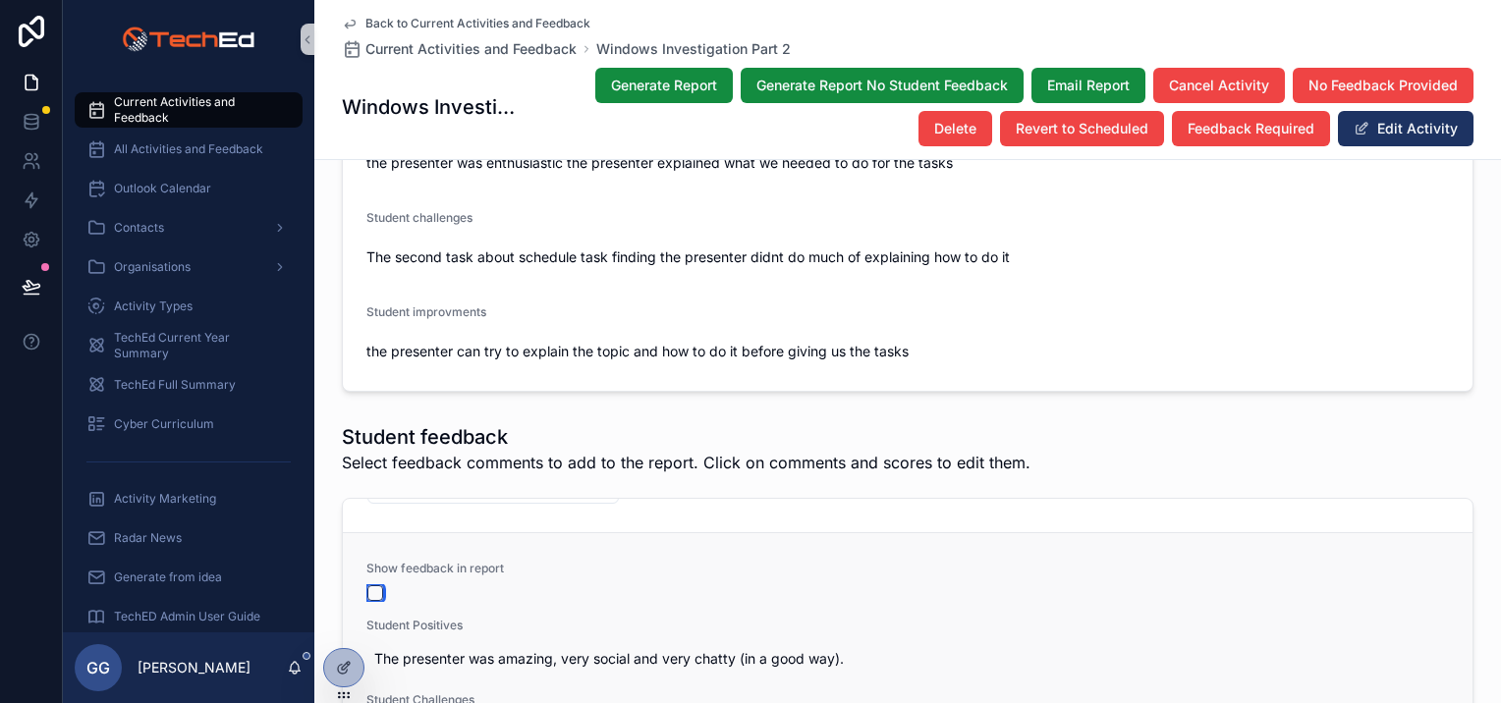
click at [367, 585] on button "scrollable content" at bounding box center [375, 593] width 16 height 16
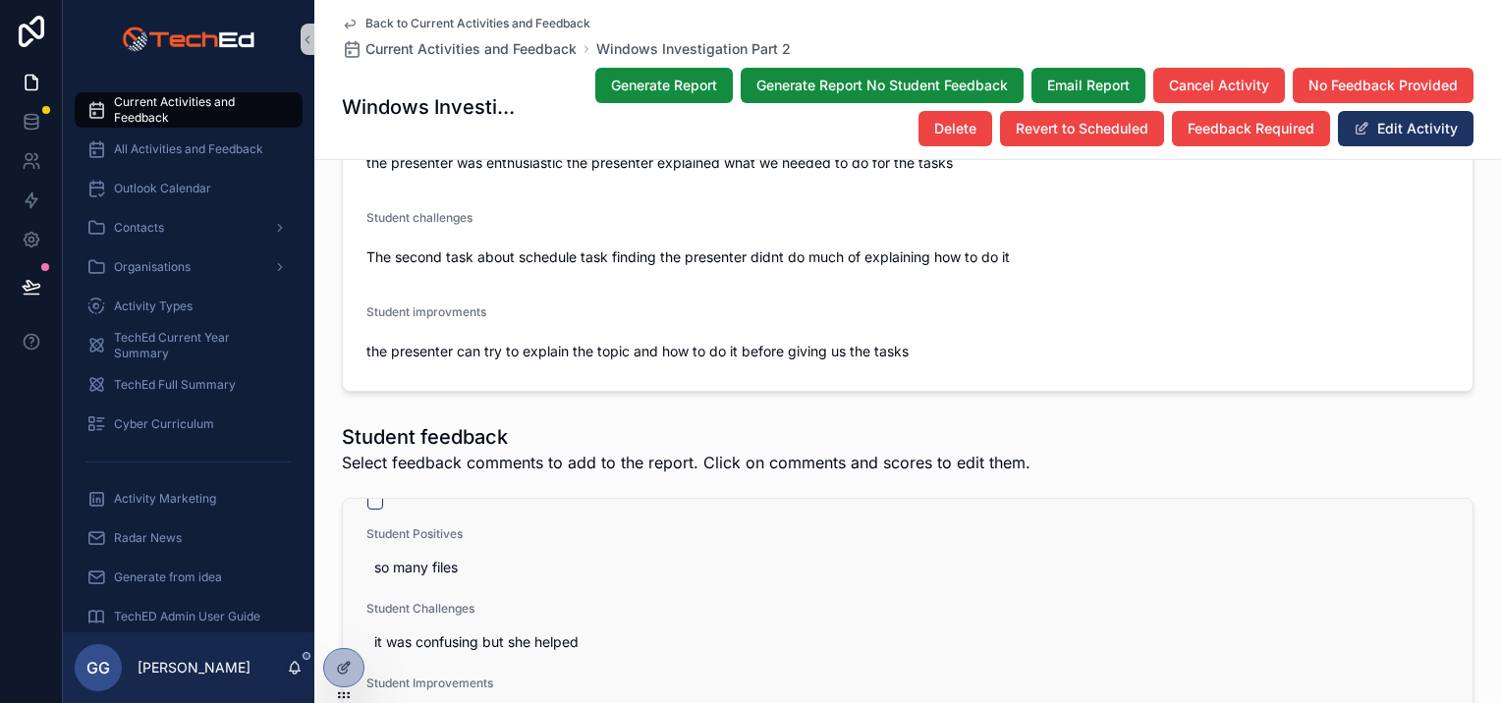
scroll to position [2357, 0]
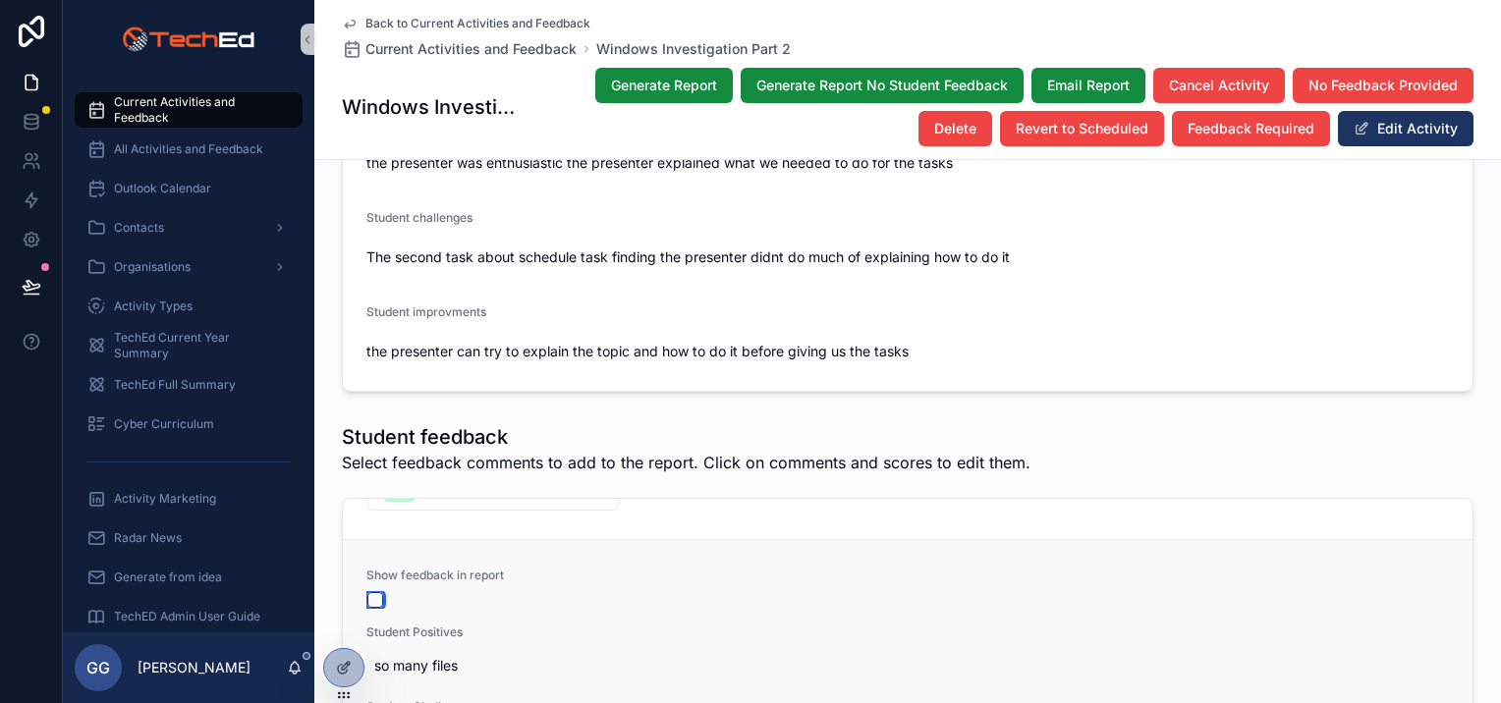
click at [367, 592] on button "scrollable content" at bounding box center [375, 600] width 16 height 16
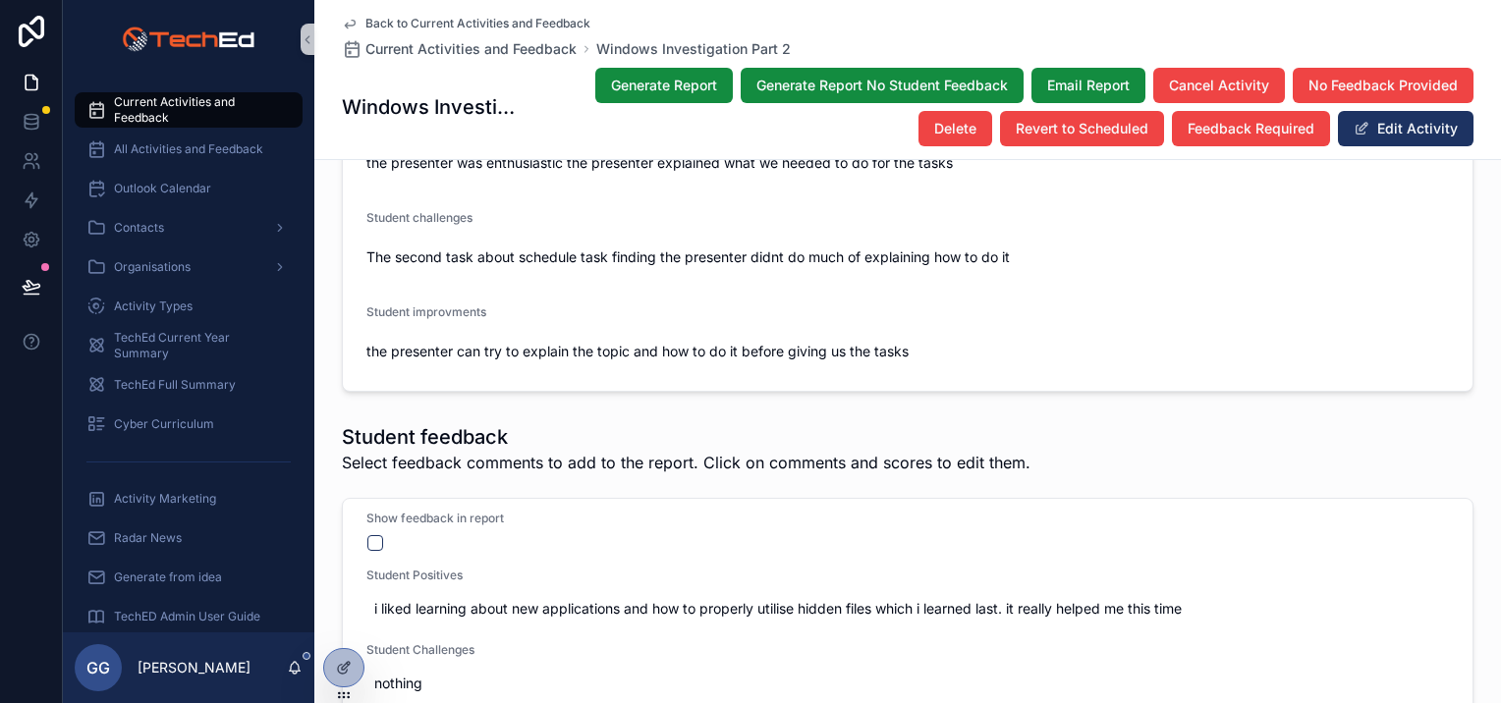
scroll to position [2848, 0]
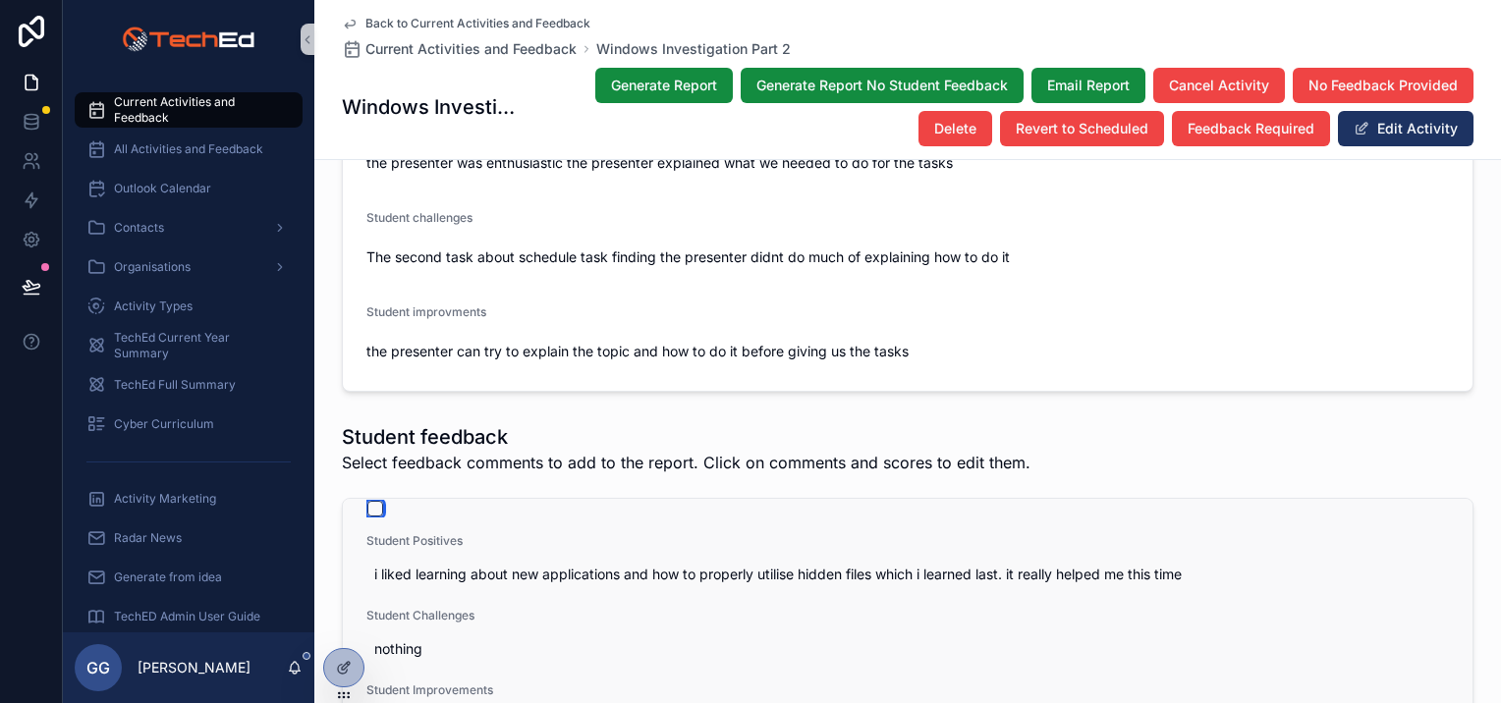
click at [373, 501] on button "scrollable content" at bounding box center [375, 509] width 16 height 16
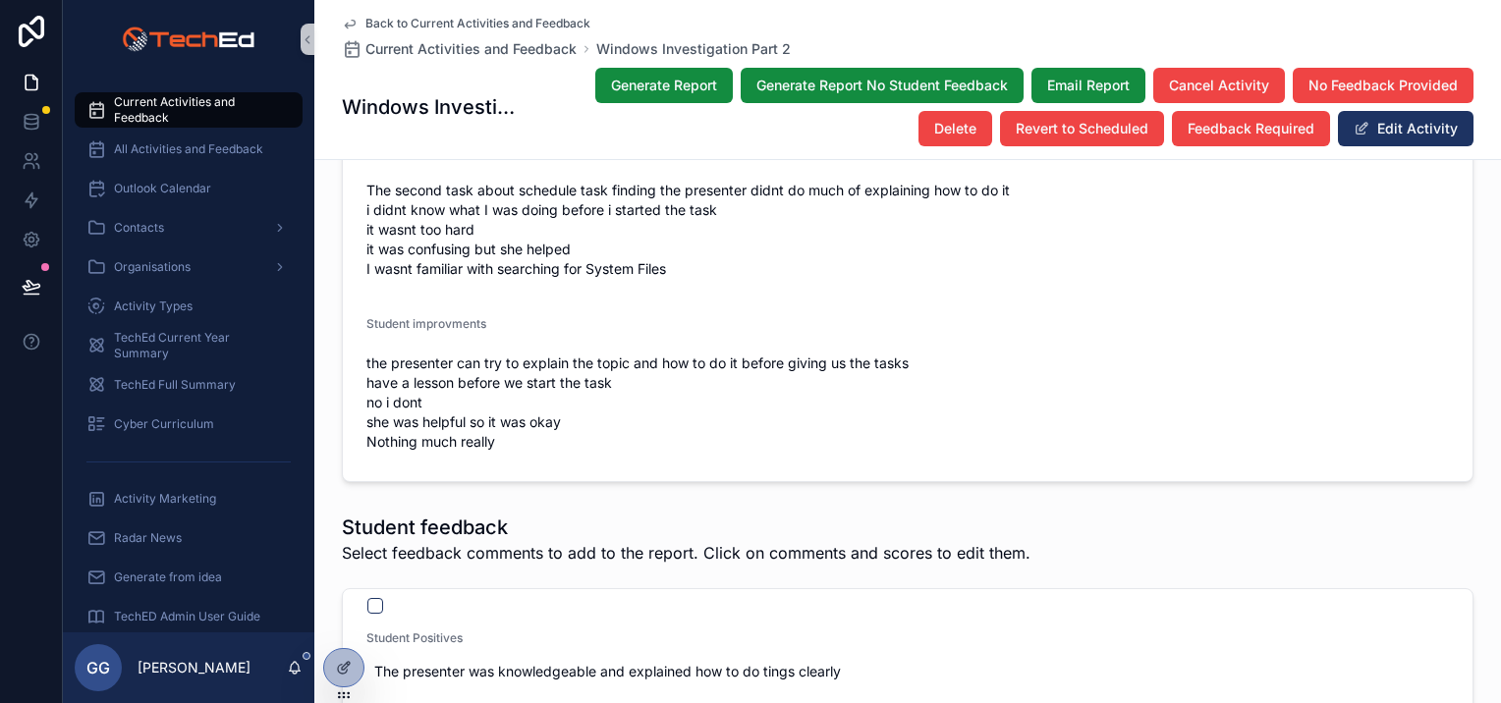
scroll to position [2947, 0]
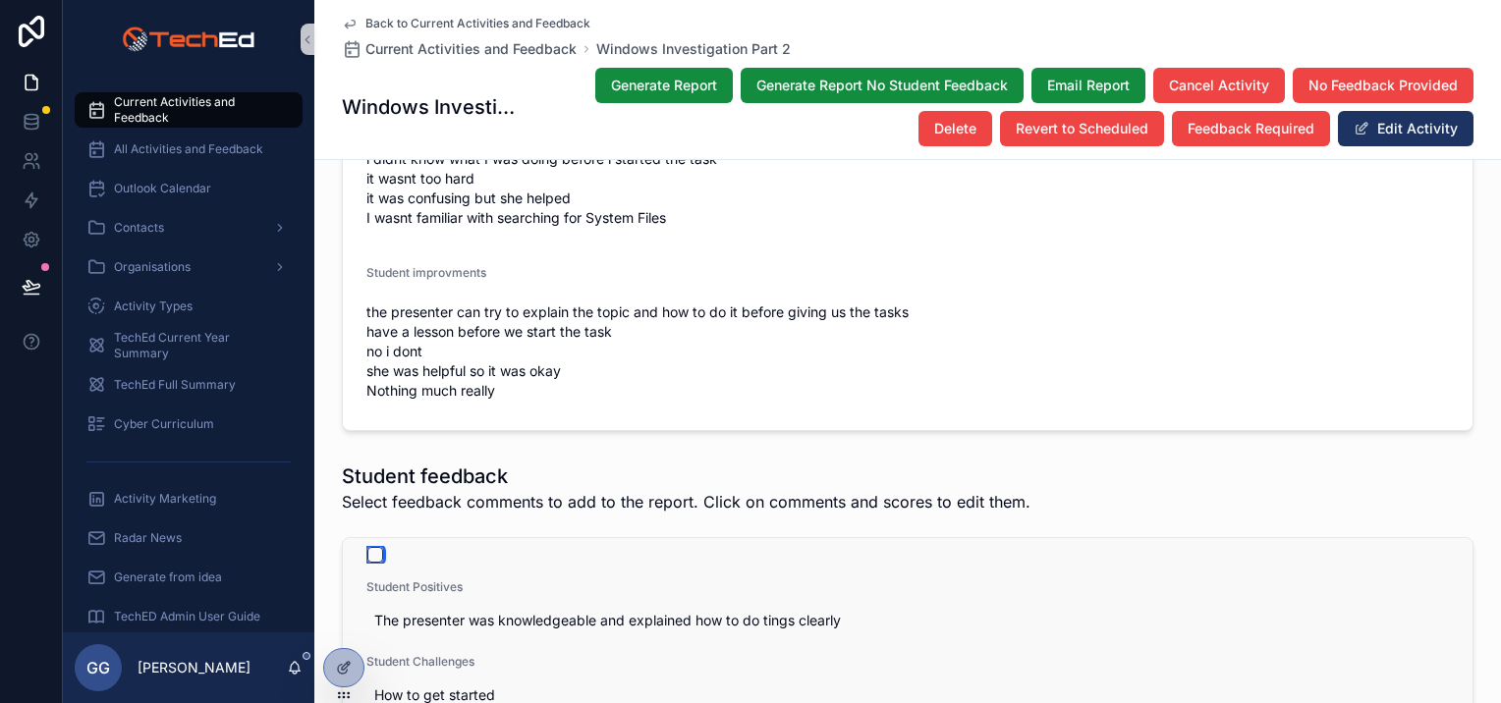
click at [367, 547] on button "scrollable content" at bounding box center [375, 555] width 16 height 16
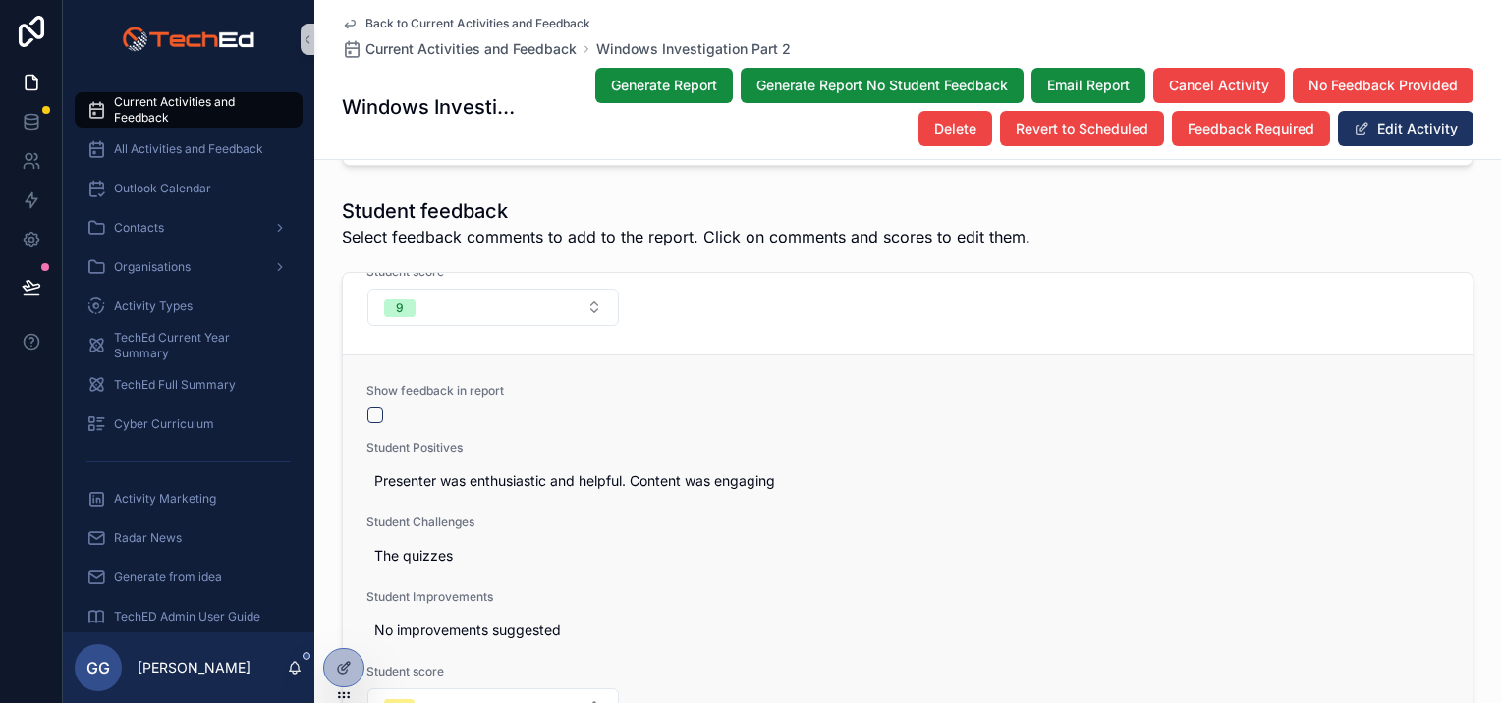
scroll to position [3241, 0]
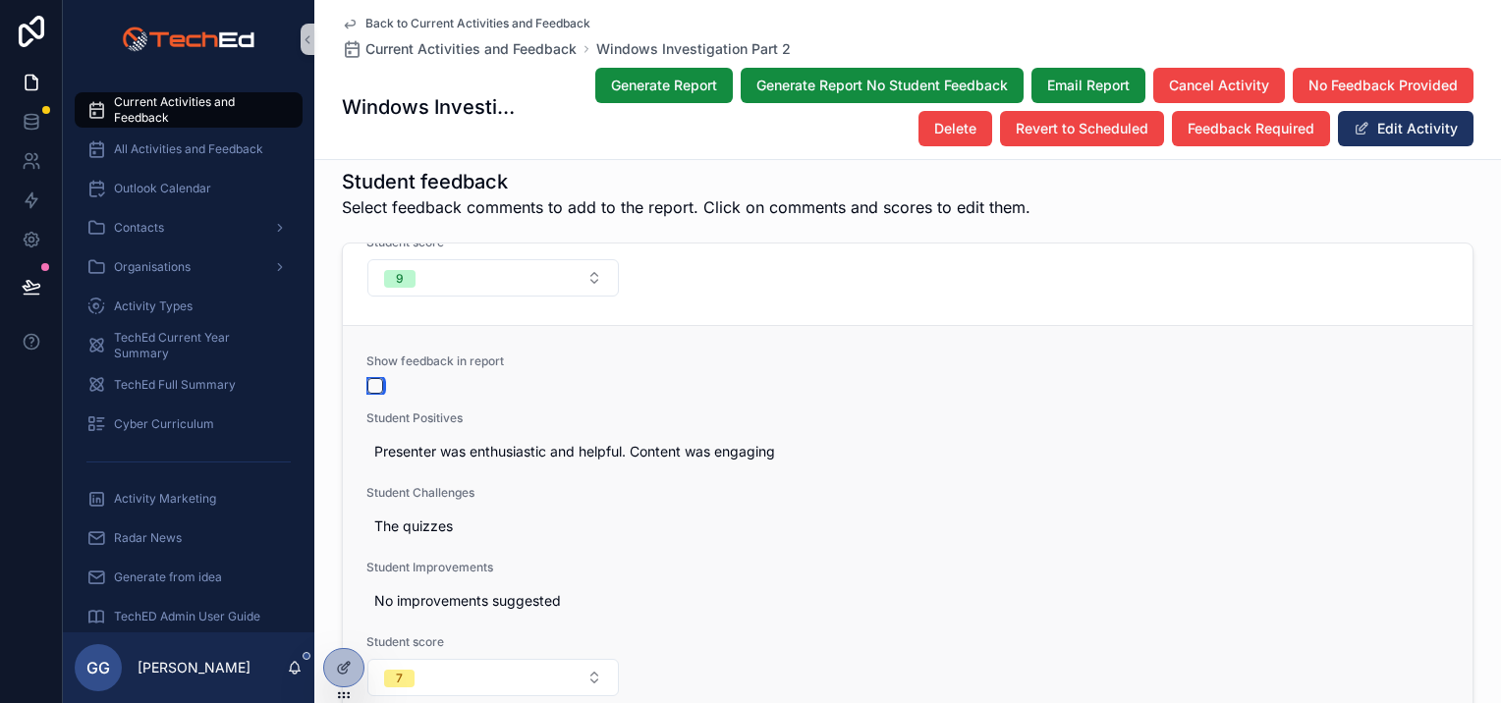
click at [367, 378] on button "scrollable content" at bounding box center [375, 386] width 16 height 16
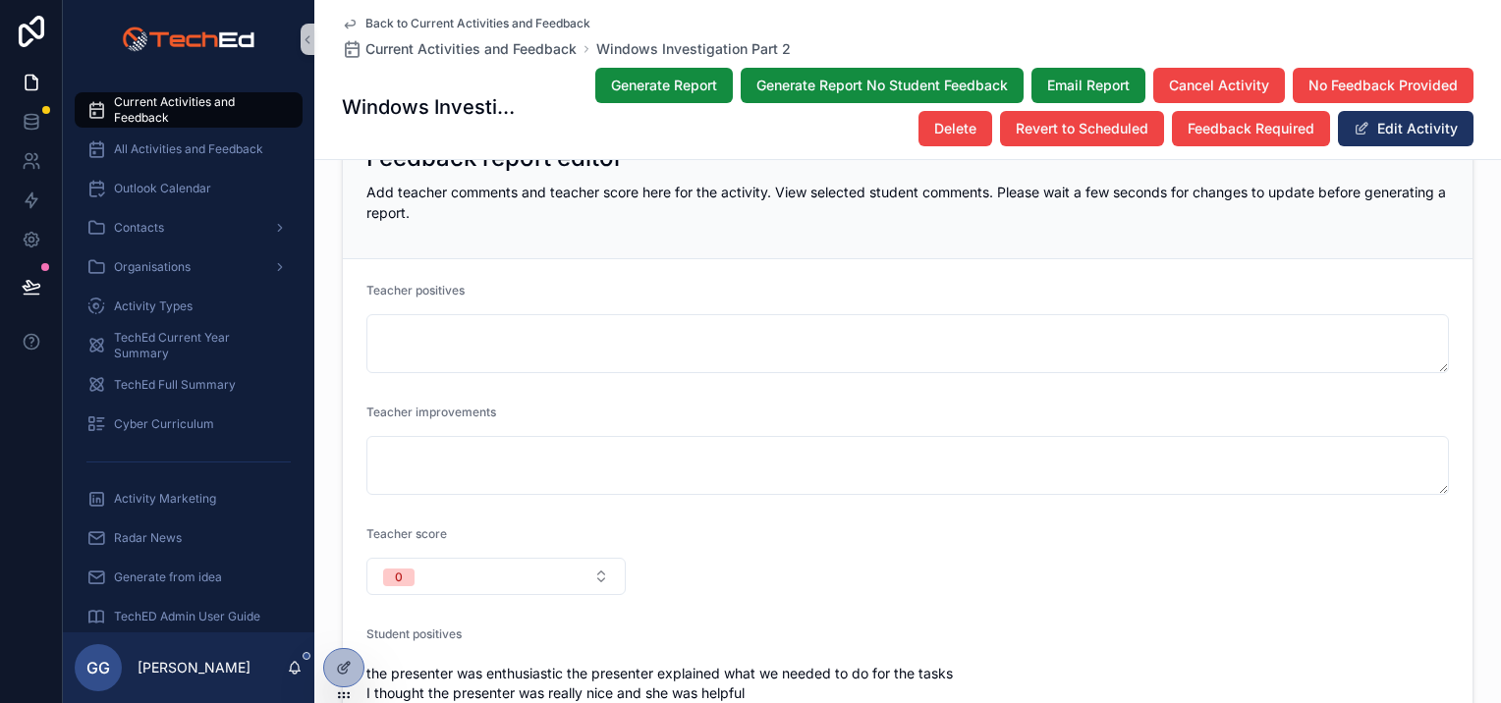
scroll to position [2060, 0]
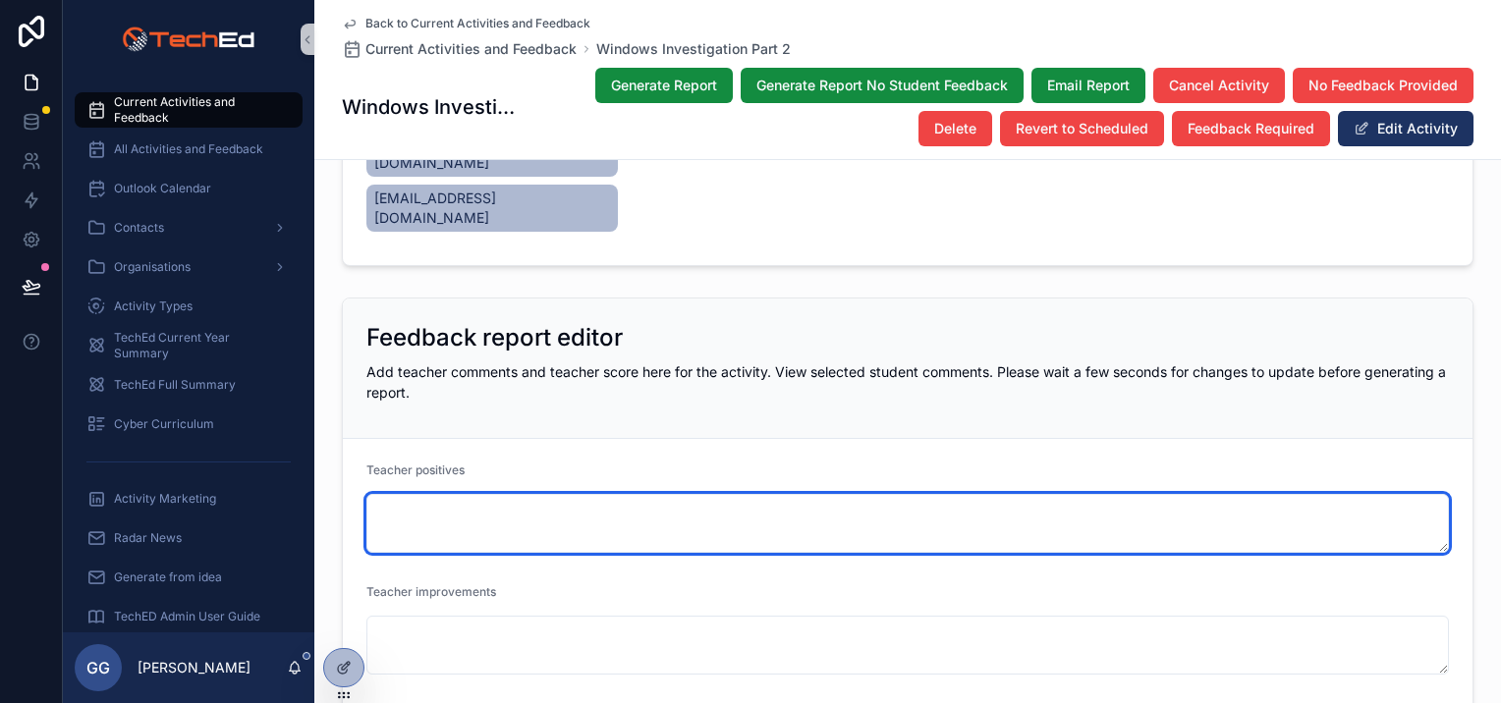
click at [559, 494] on textarea "scrollable content" at bounding box center [907, 523] width 1082 height 59
paste textarea "**********"
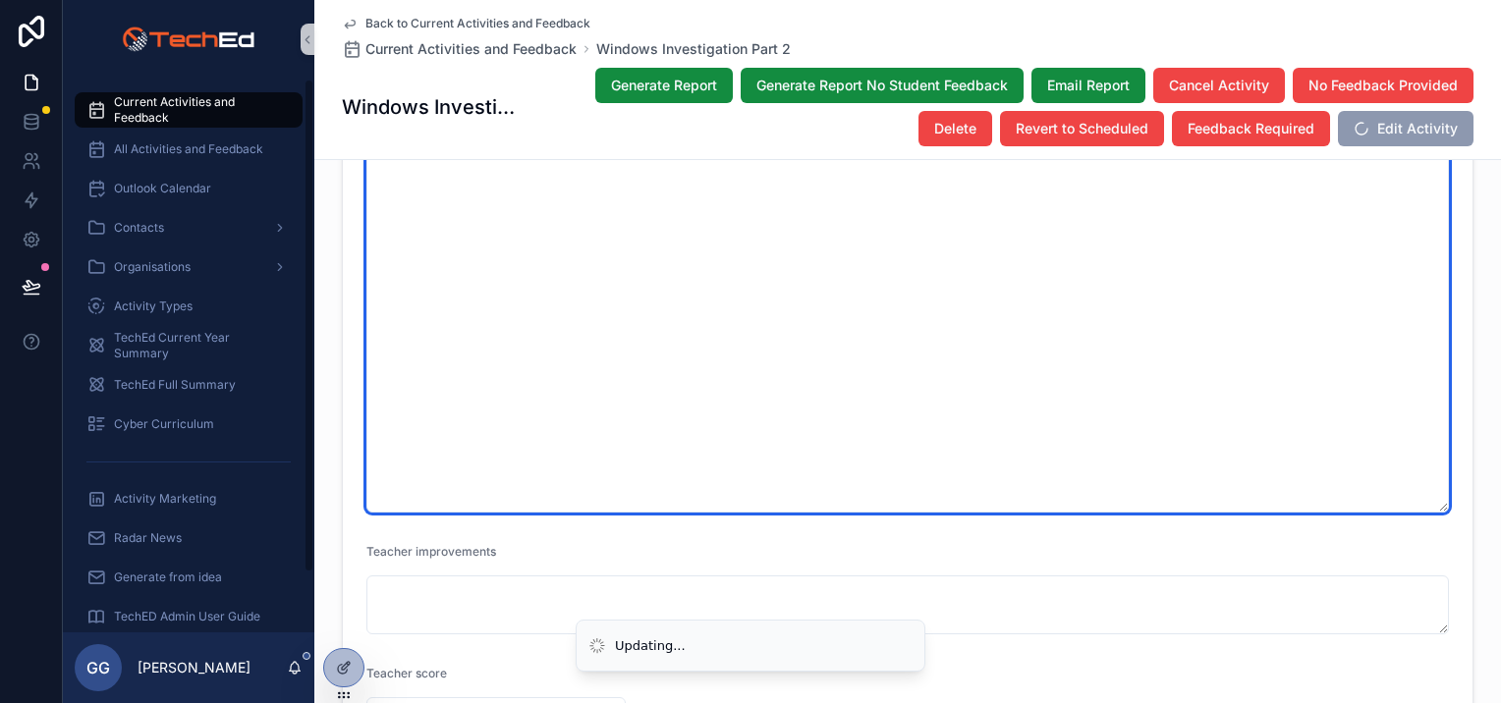
scroll to position [2649, 0]
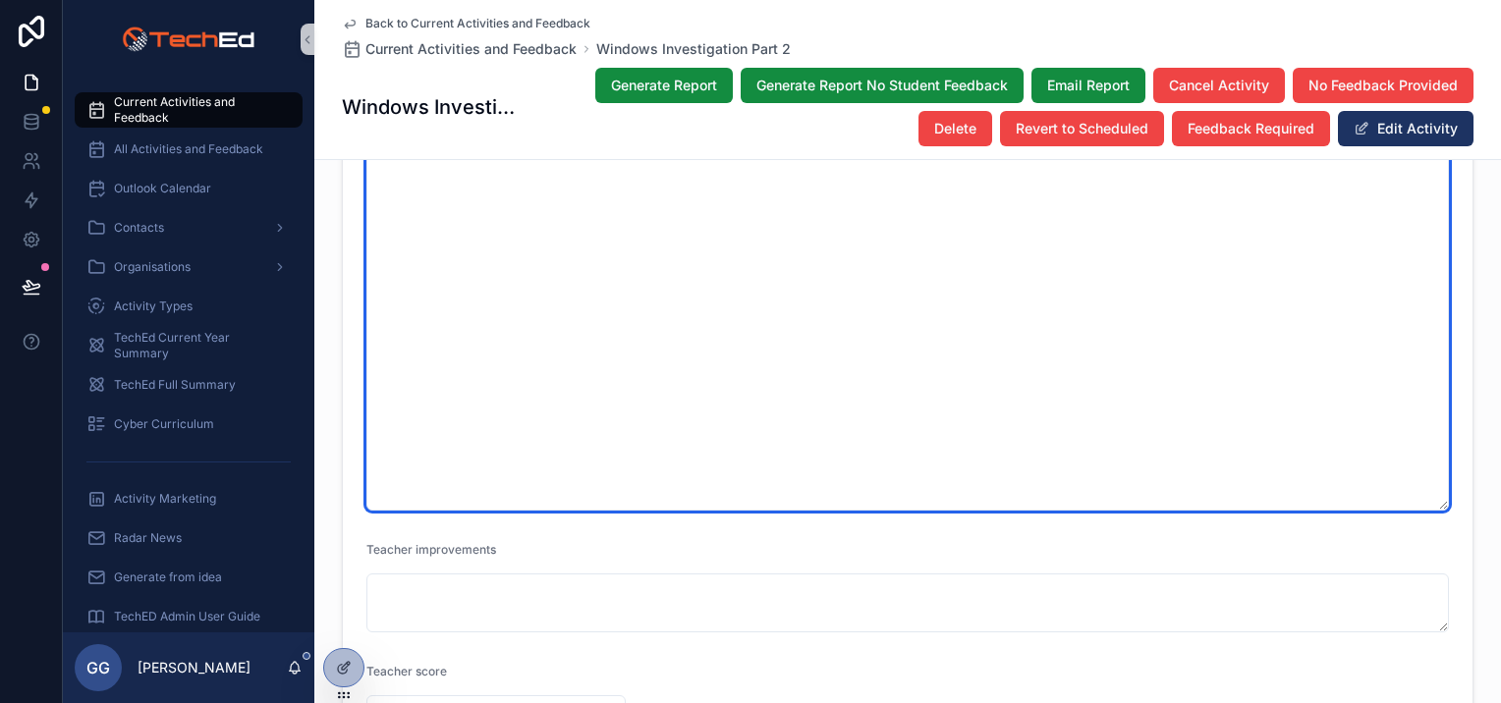
type textarea "**********"
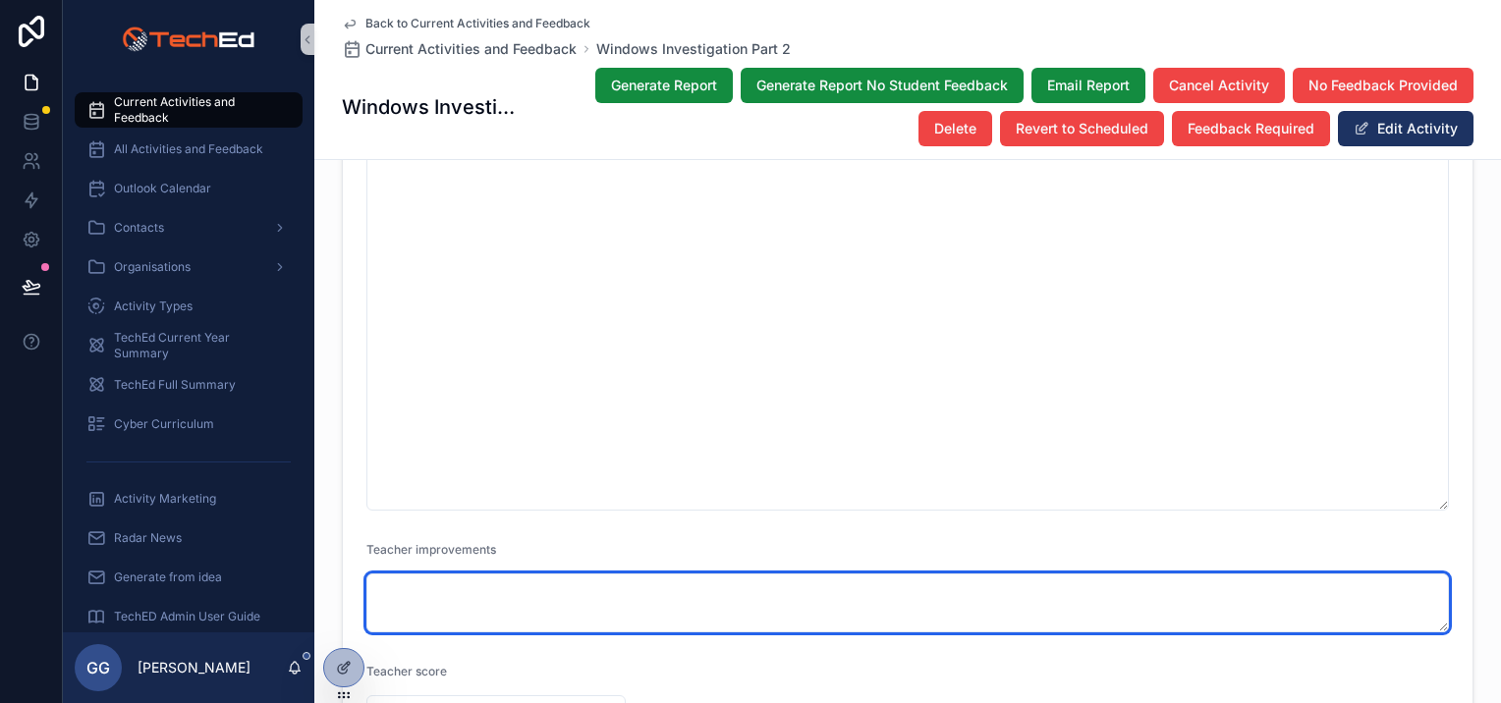
click at [416, 574] on textarea "scrollable content" at bounding box center [907, 603] width 1082 height 59
paste textarea "**********"
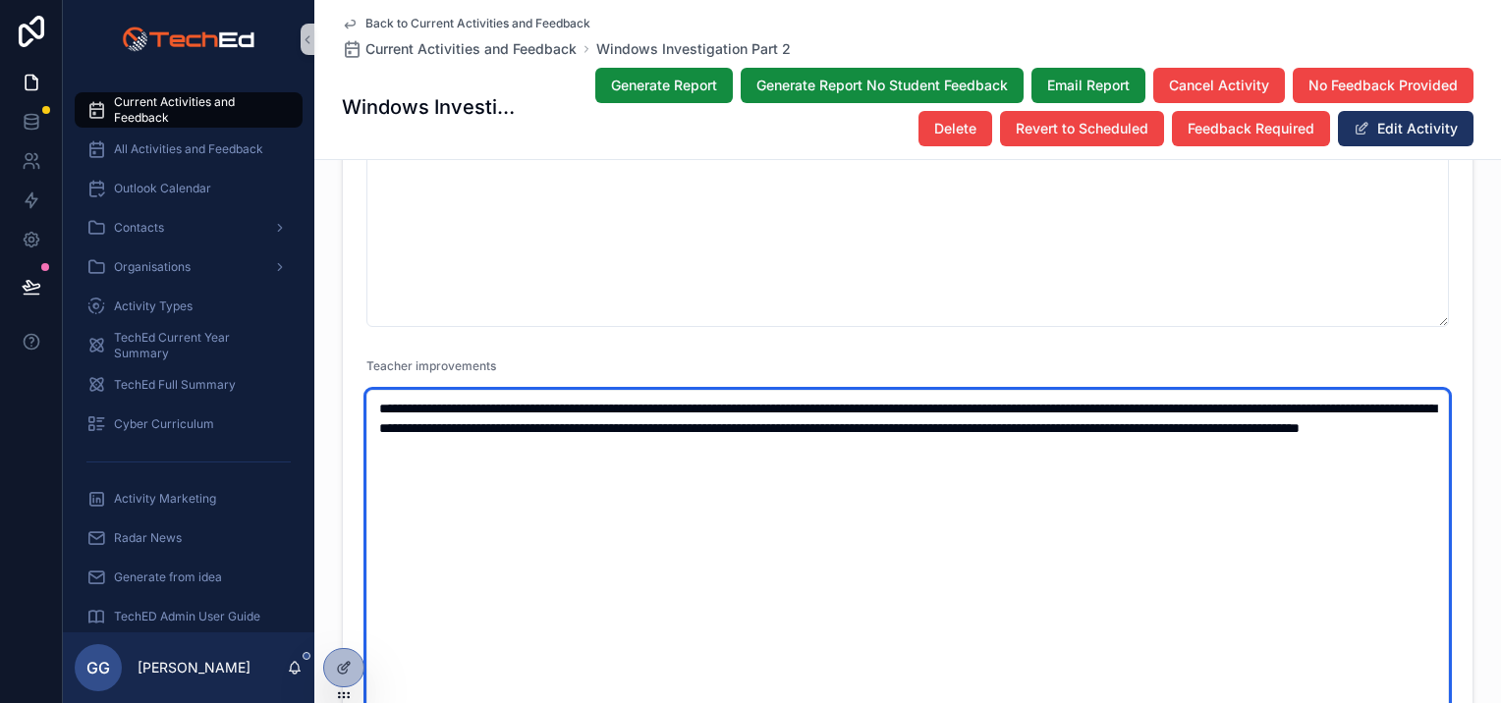
scroll to position [2845, 0]
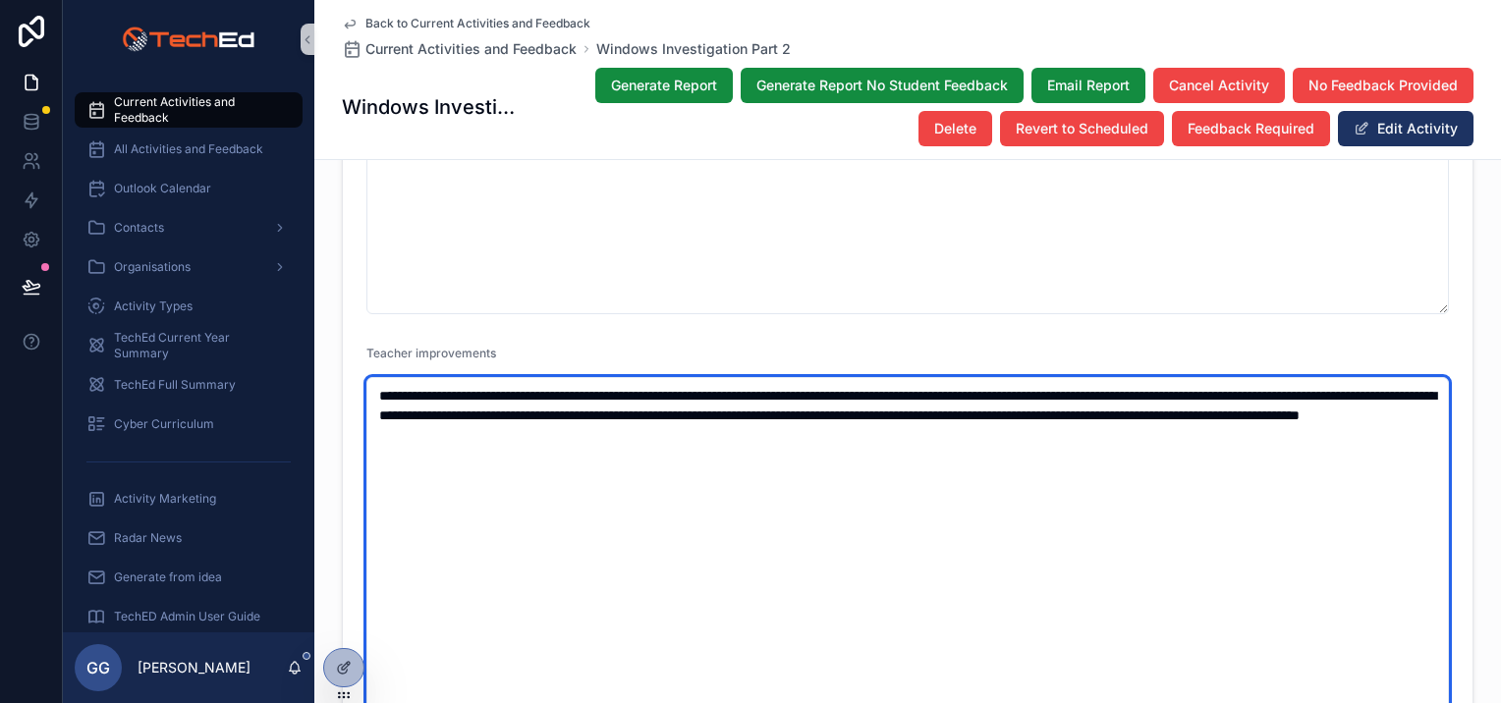
click at [480, 389] on textarea "**********" at bounding box center [907, 592] width 1082 height 430
click at [989, 377] on textarea "**********" at bounding box center [907, 592] width 1082 height 430
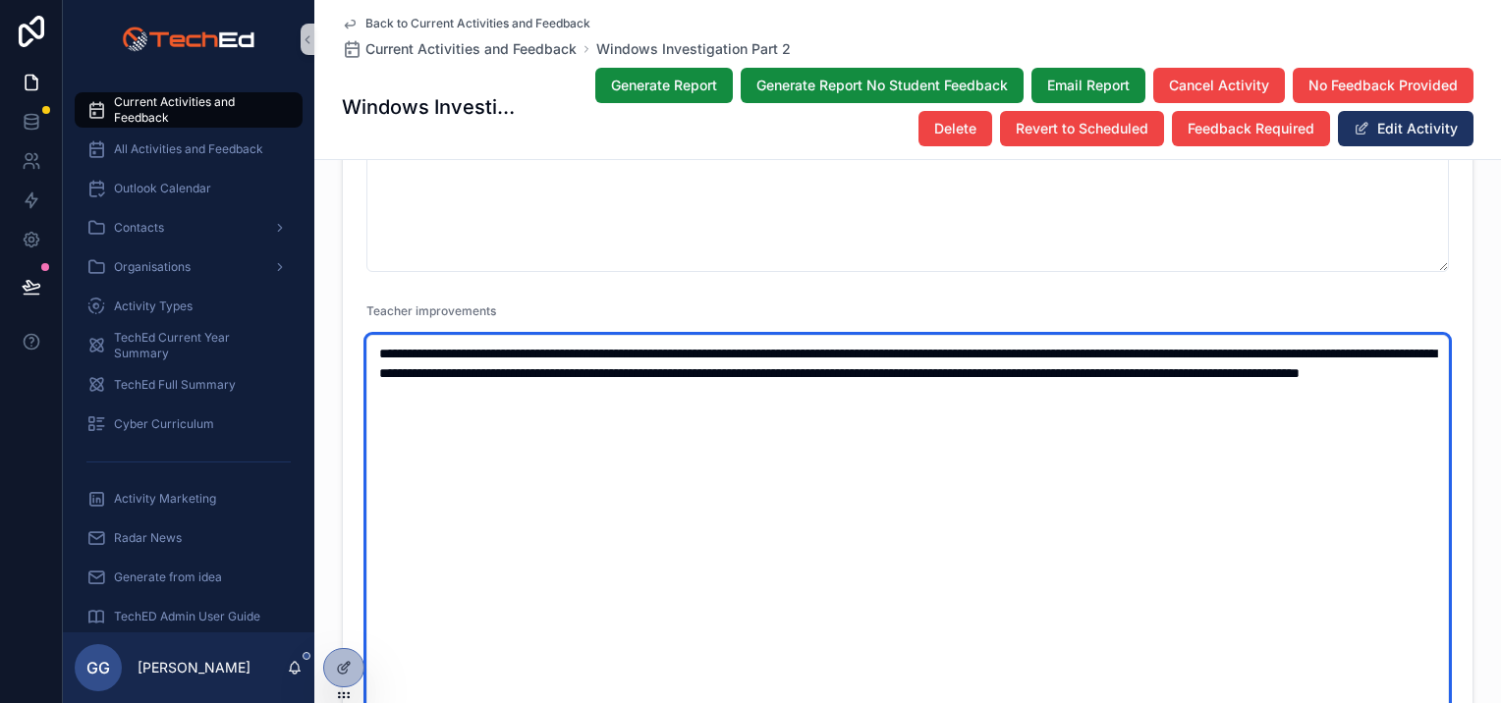
scroll to position [3238, 0]
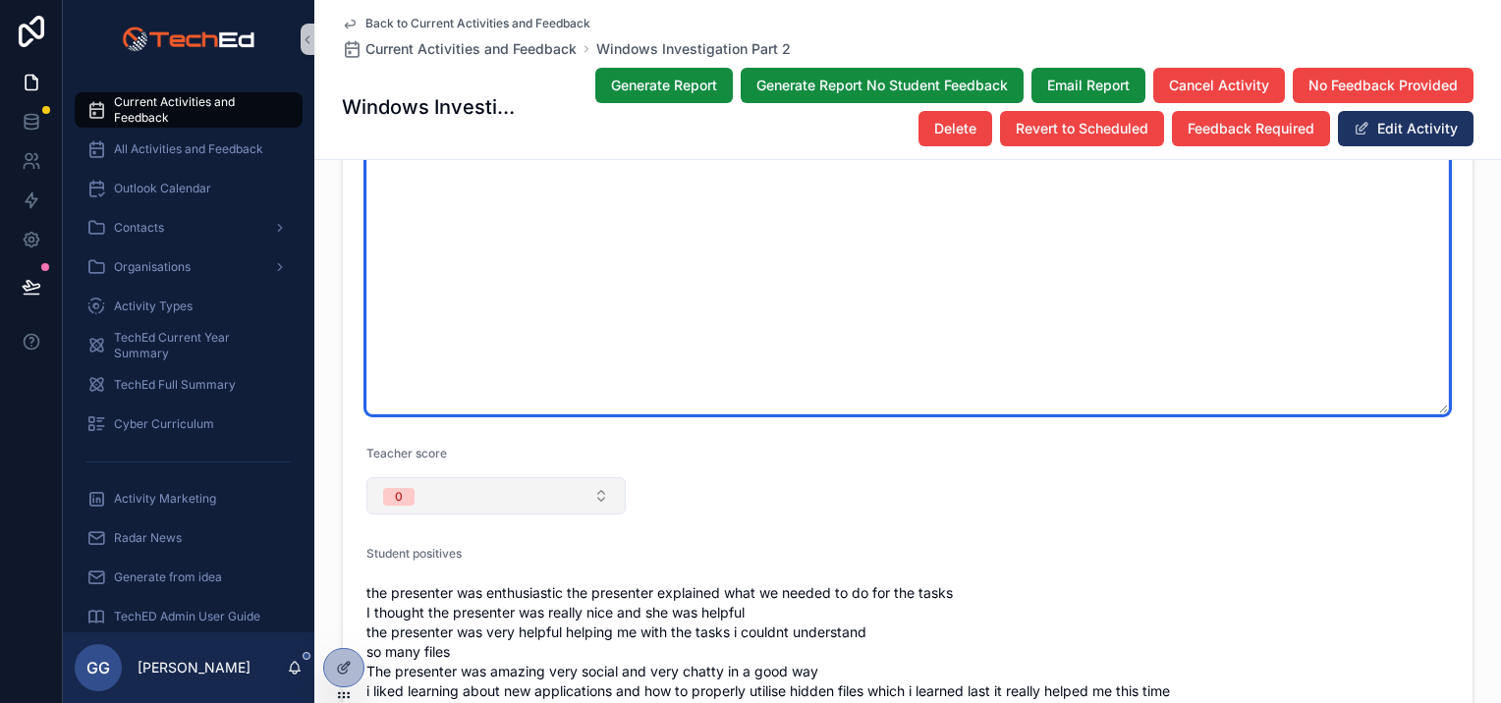
type textarea "**********"
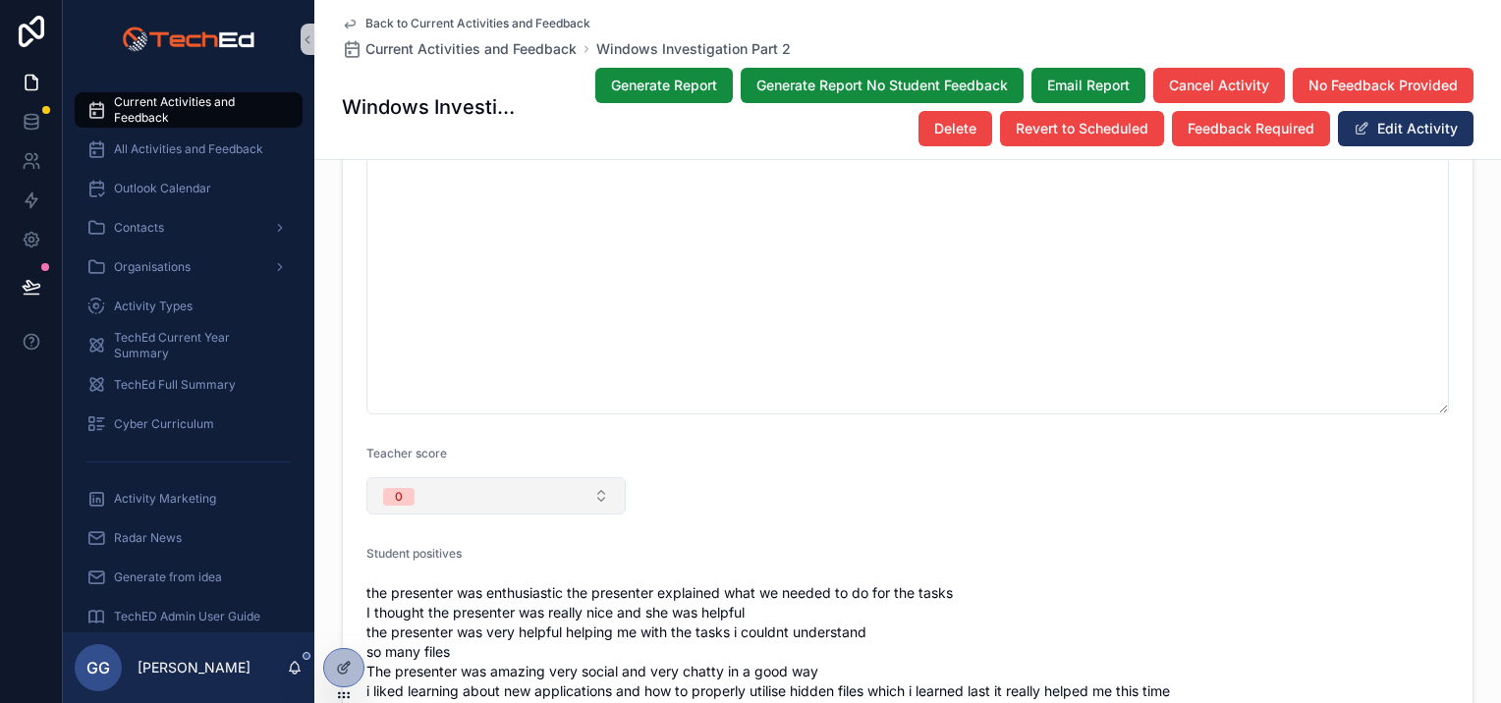
click at [586, 477] on button "0" at bounding box center [495, 495] width 259 height 37
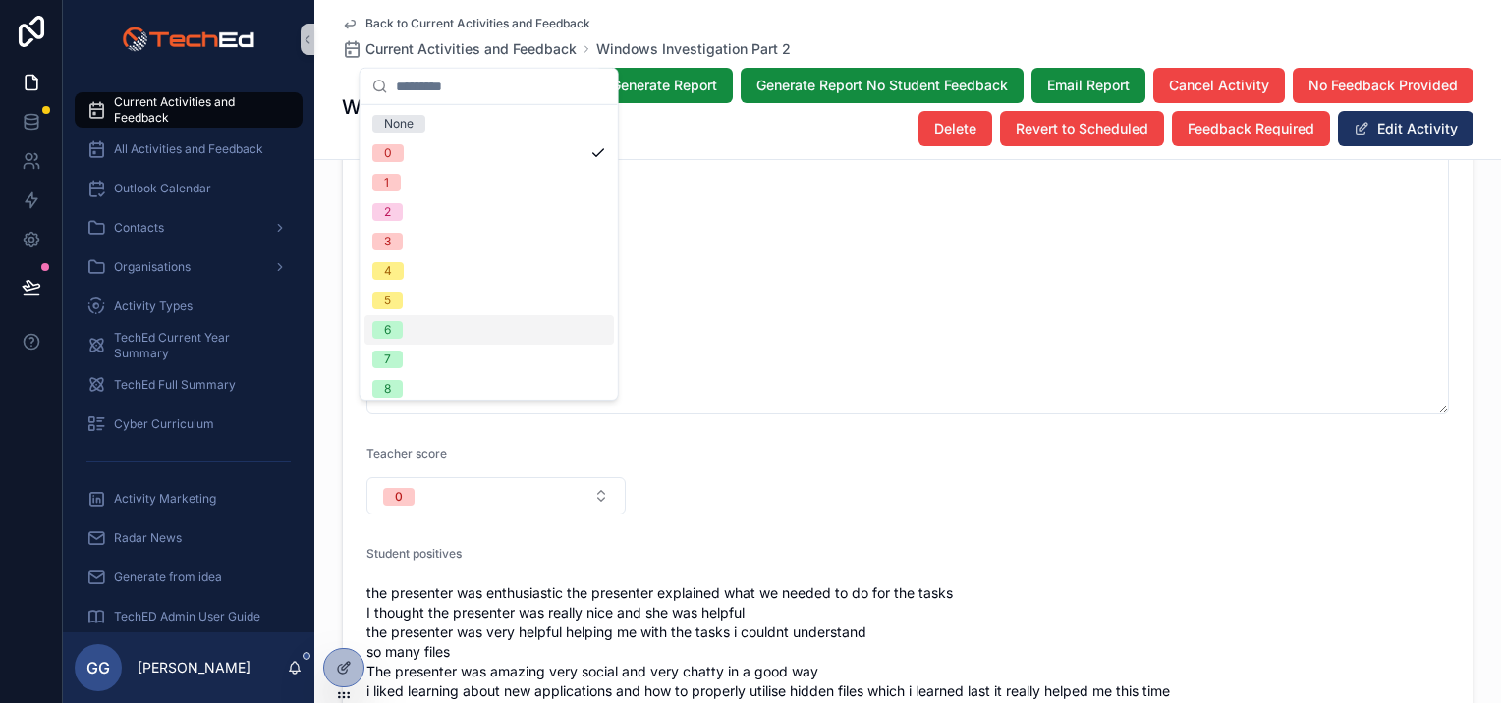
scroll to position [67, 0]
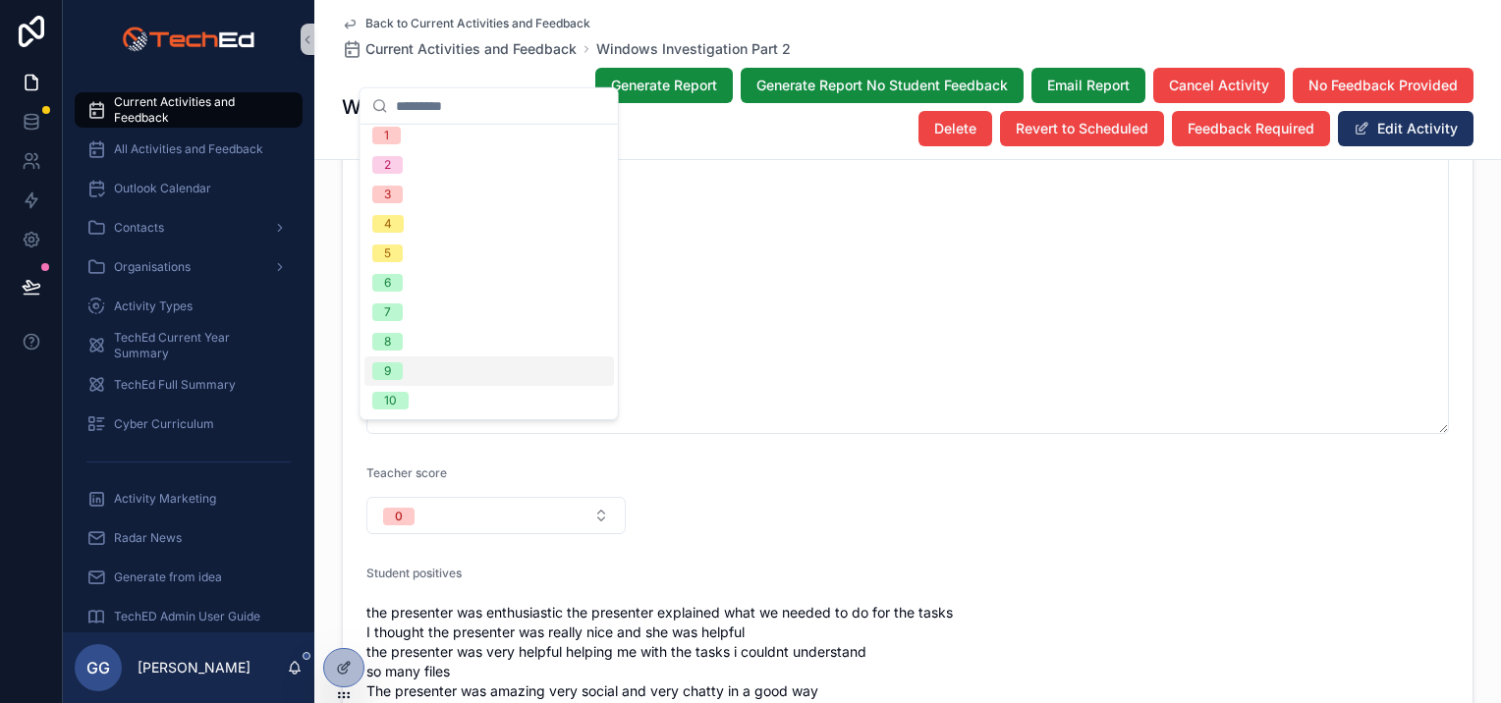
click at [424, 365] on div "9" at bounding box center [488, 371] width 249 height 29
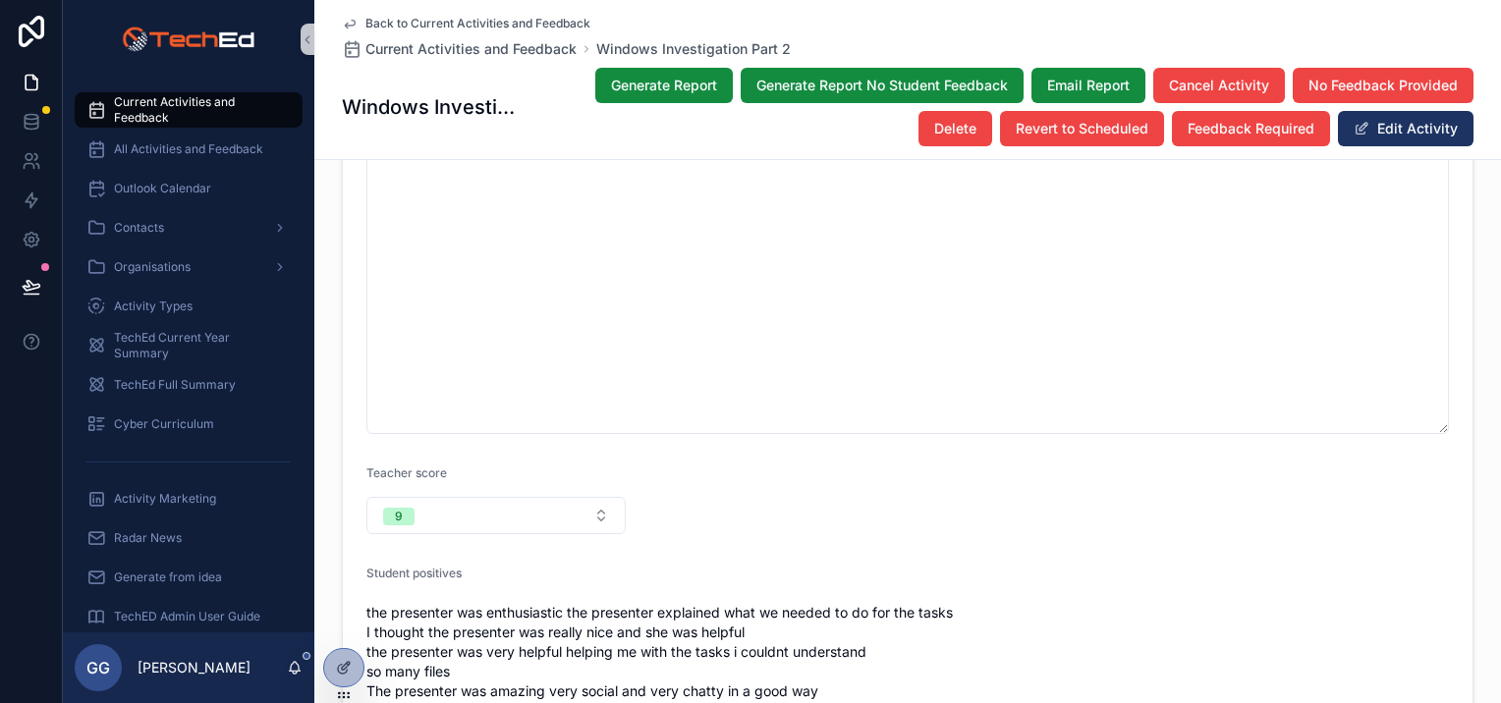
click at [794, 413] on form "**********" at bounding box center [908, 256] width 1130 height 1993
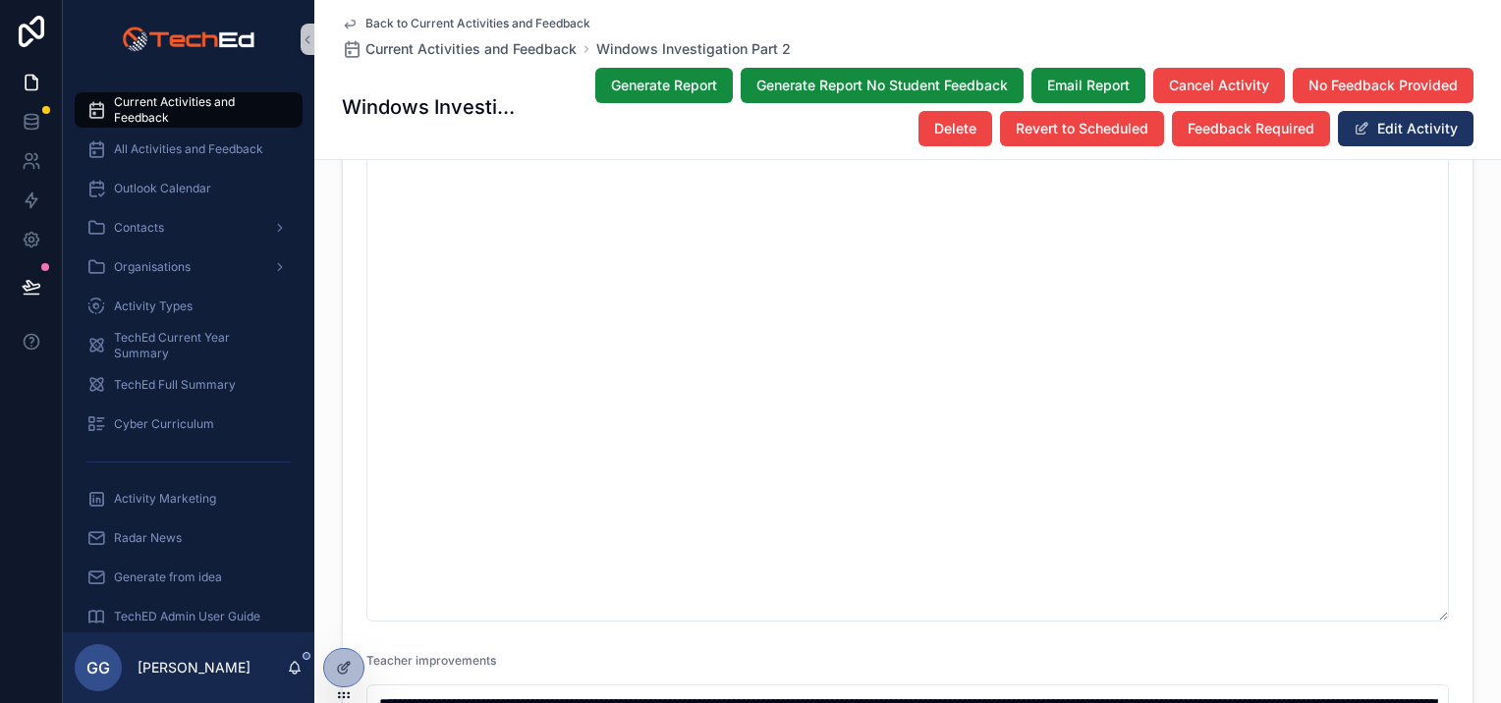
scroll to position [2453, 0]
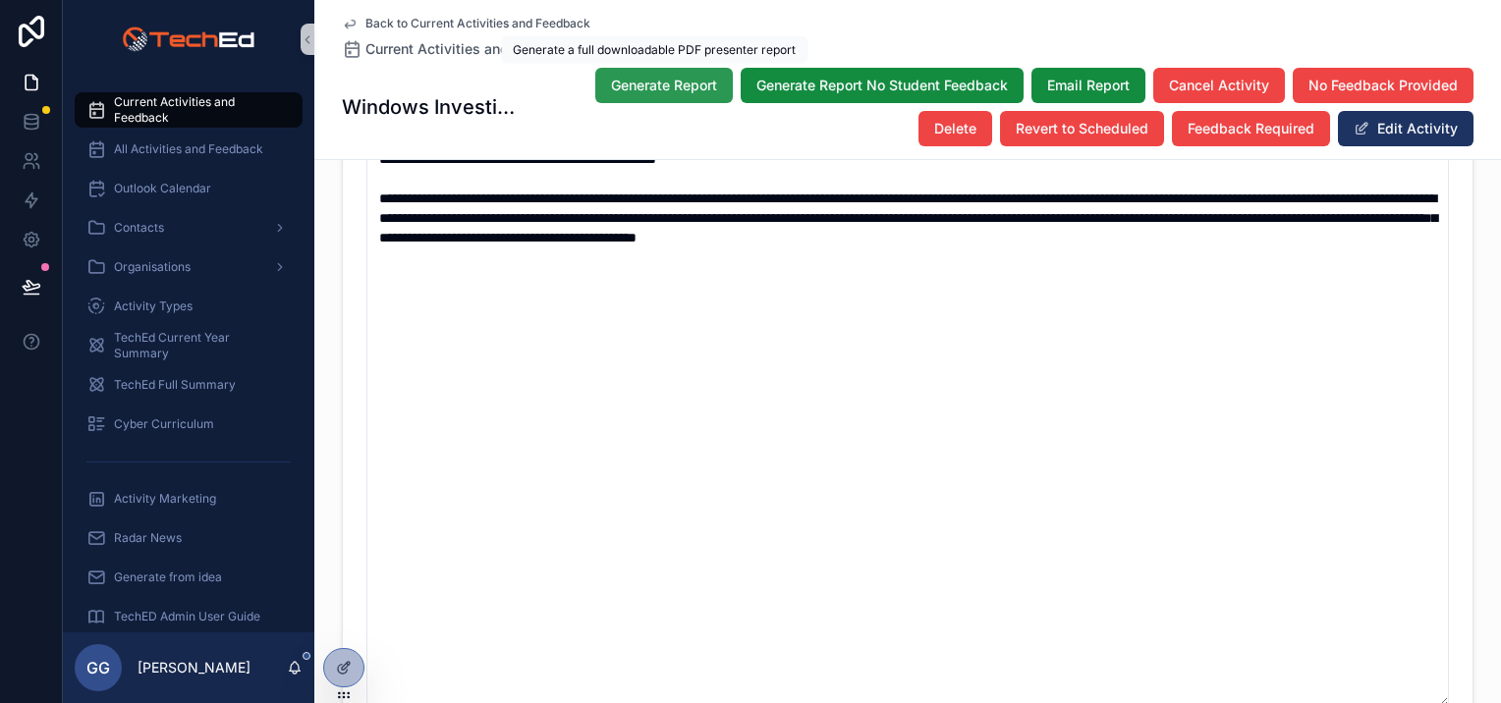
click at [672, 90] on span "Generate Report" at bounding box center [664, 86] width 106 height 20
click at [1057, 79] on span "Email Report" at bounding box center [1088, 86] width 83 height 20
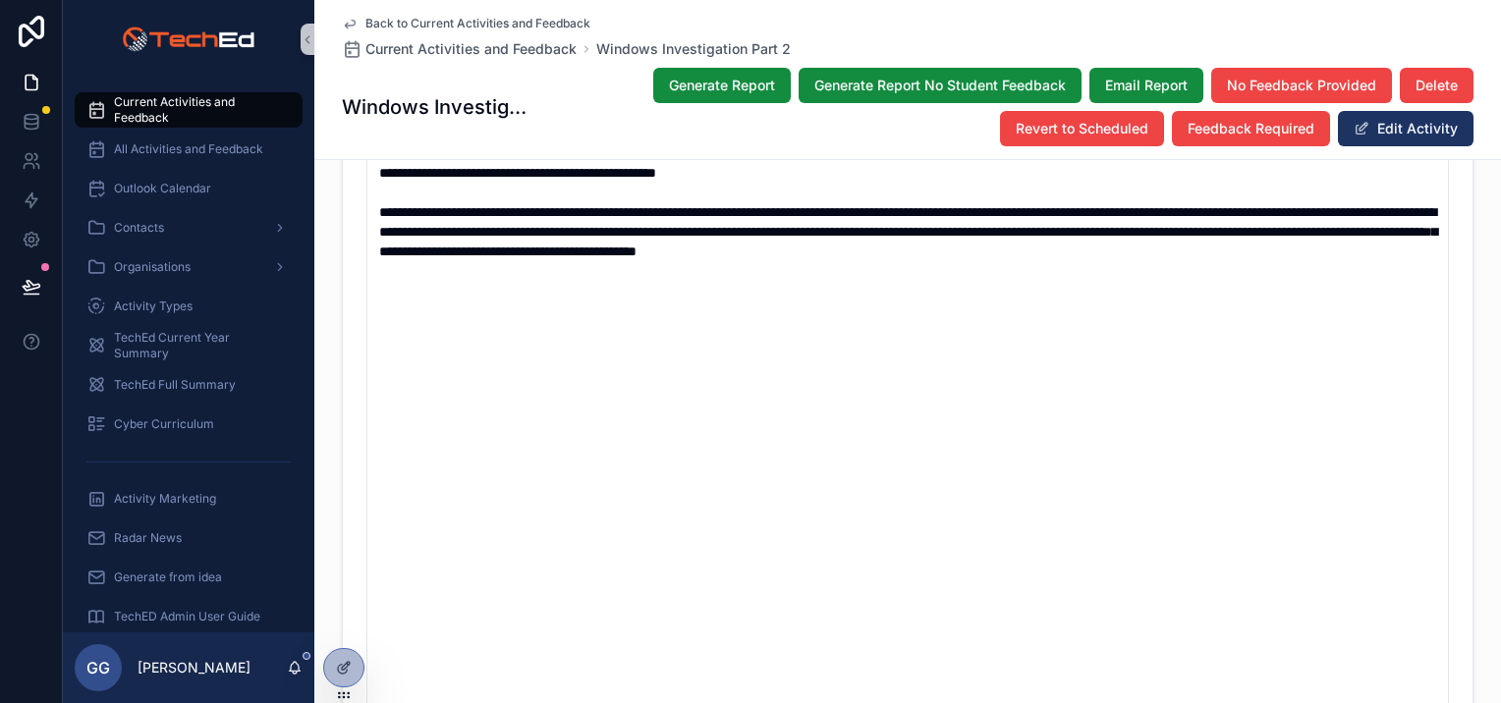
scroll to position [2467, 0]
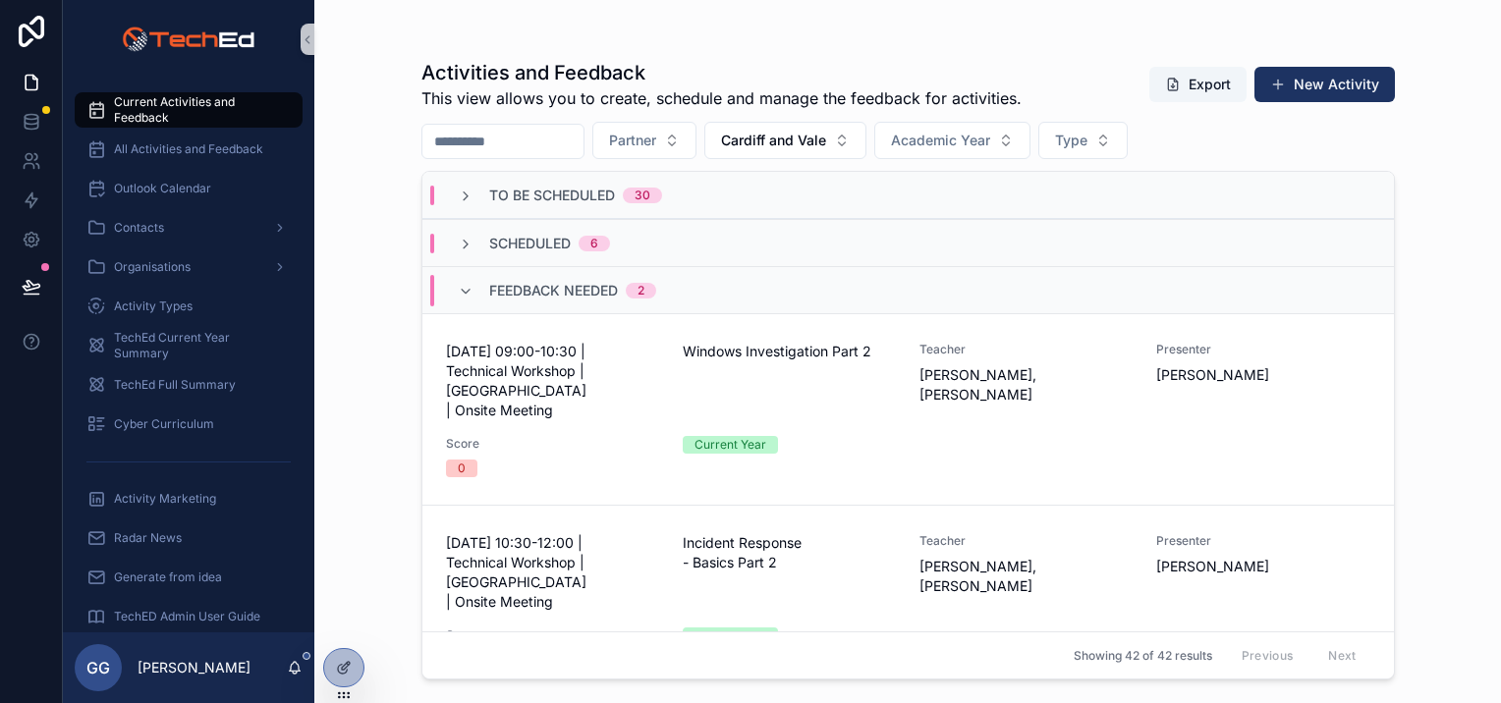
scroll to position [98, 0]
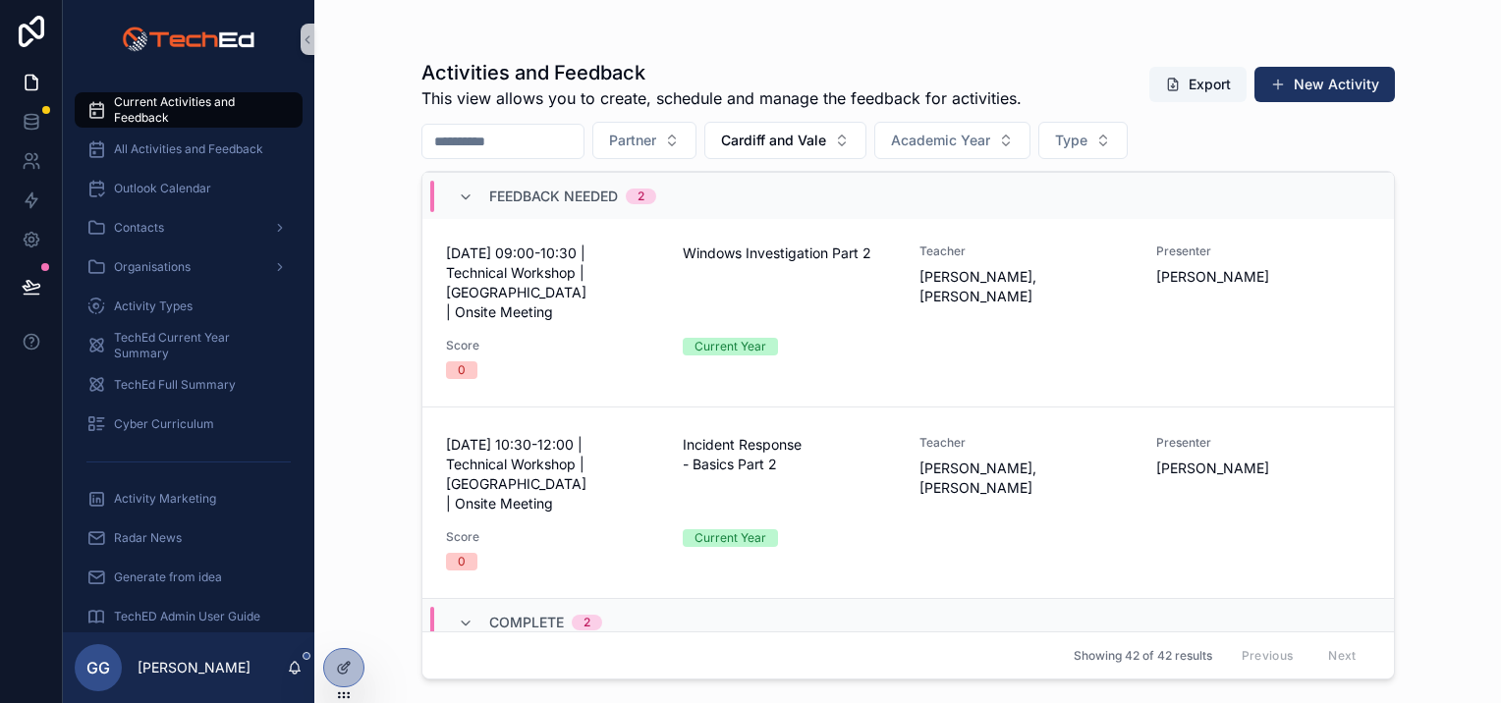
click at [805, 135] on span "Cardiff and Vale" at bounding box center [773, 141] width 105 height 20
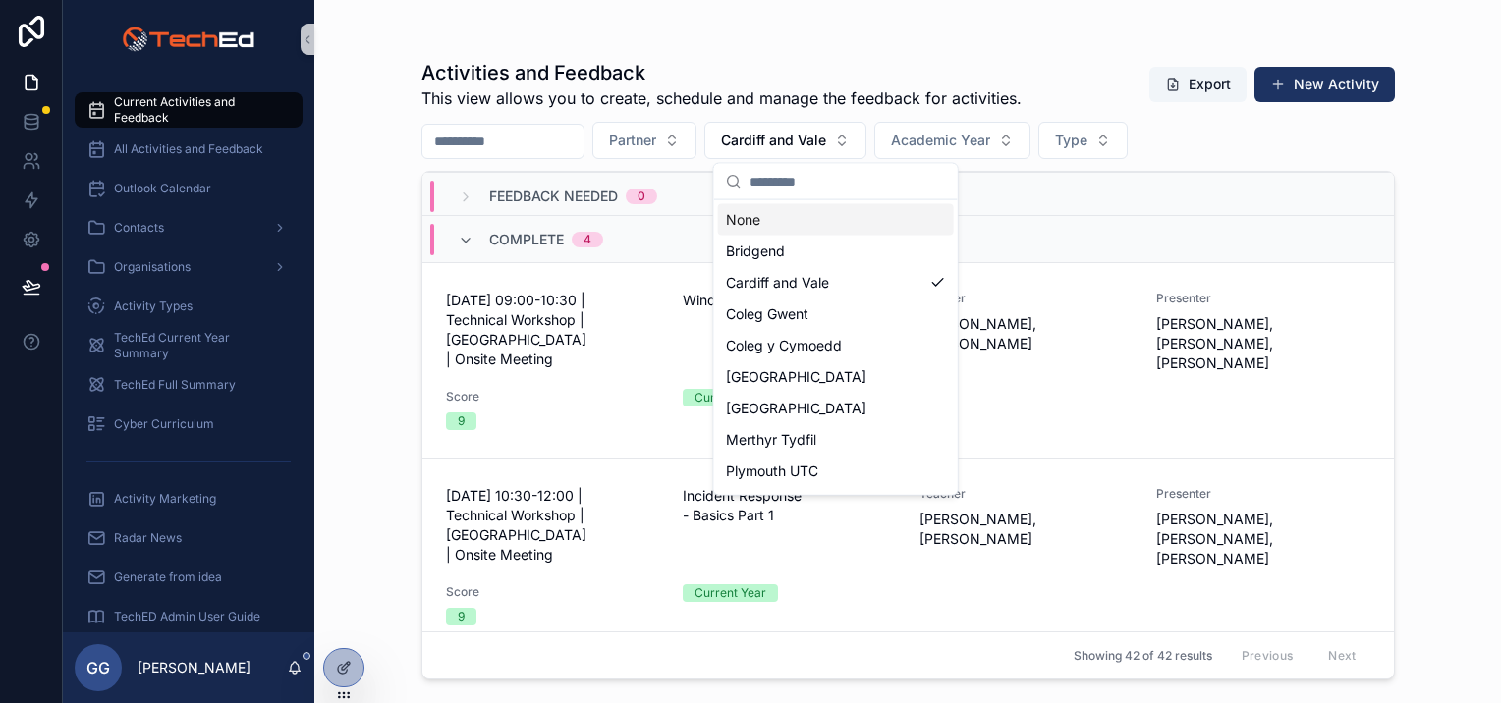
click at [786, 228] on div "None" at bounding box center [836, 219] width 236 height 31
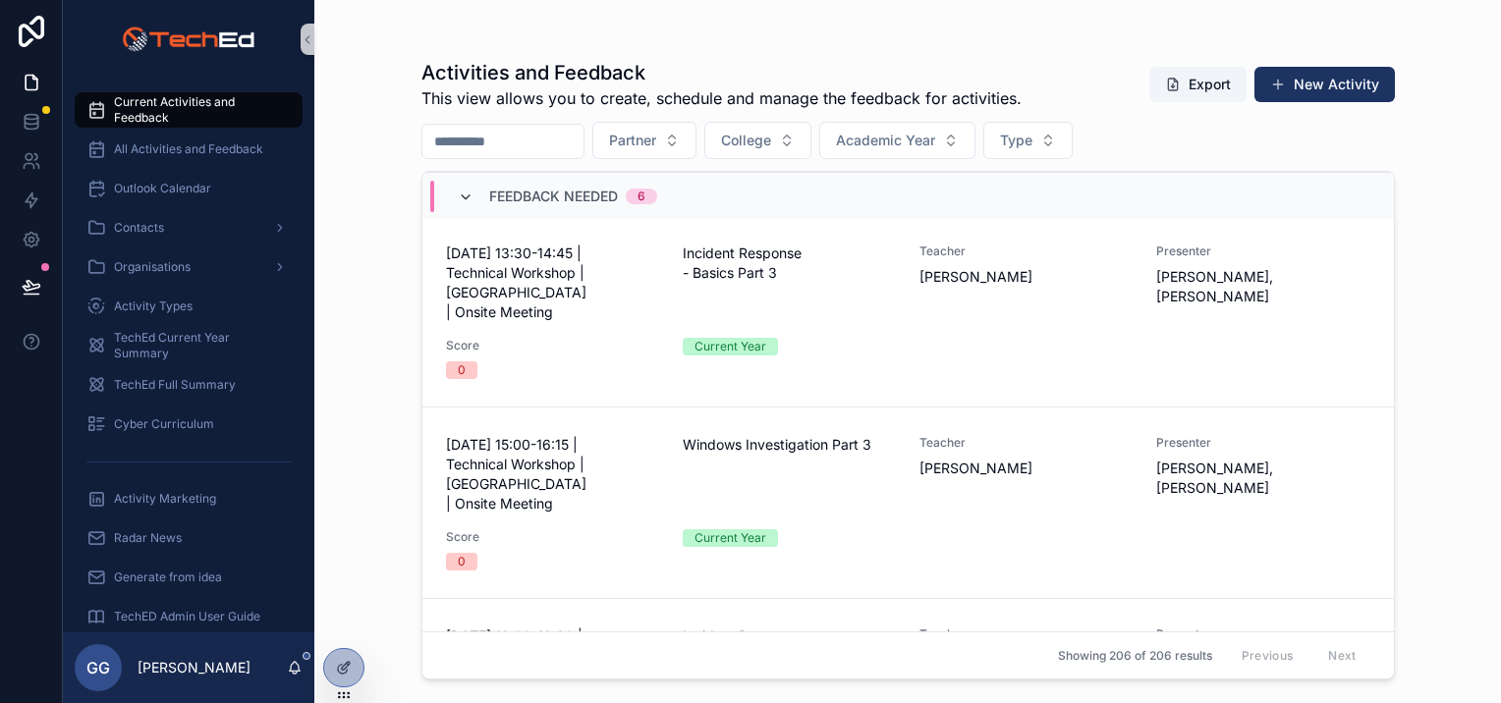
click at [469, 194] on icon "scrollable content" at bounding box center [466, 198] width 16 height 16
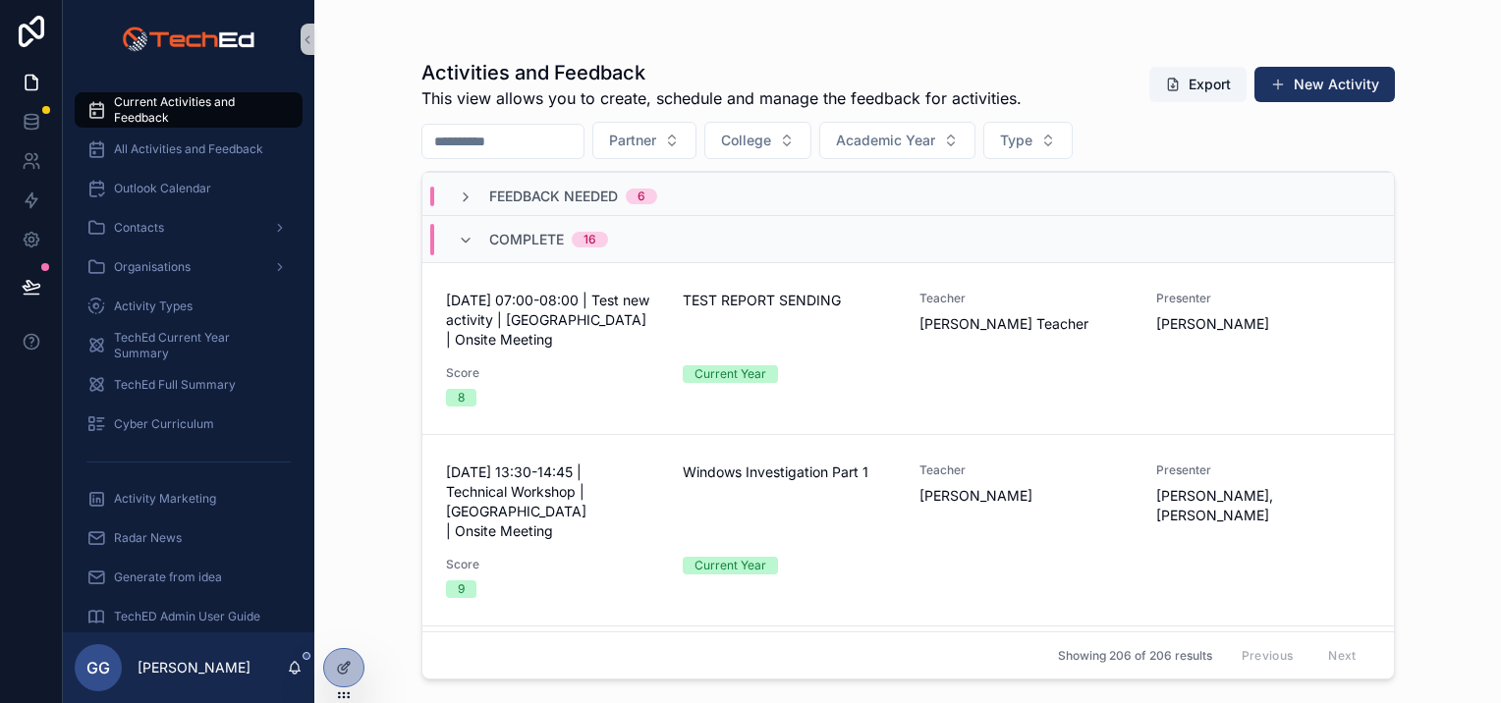
click at [472, 192] on div "Feedback Needed 6" at bounding box center [557, 197] width 199 height 20
